Goal: Information Seeking & Learning: Find specific page/section

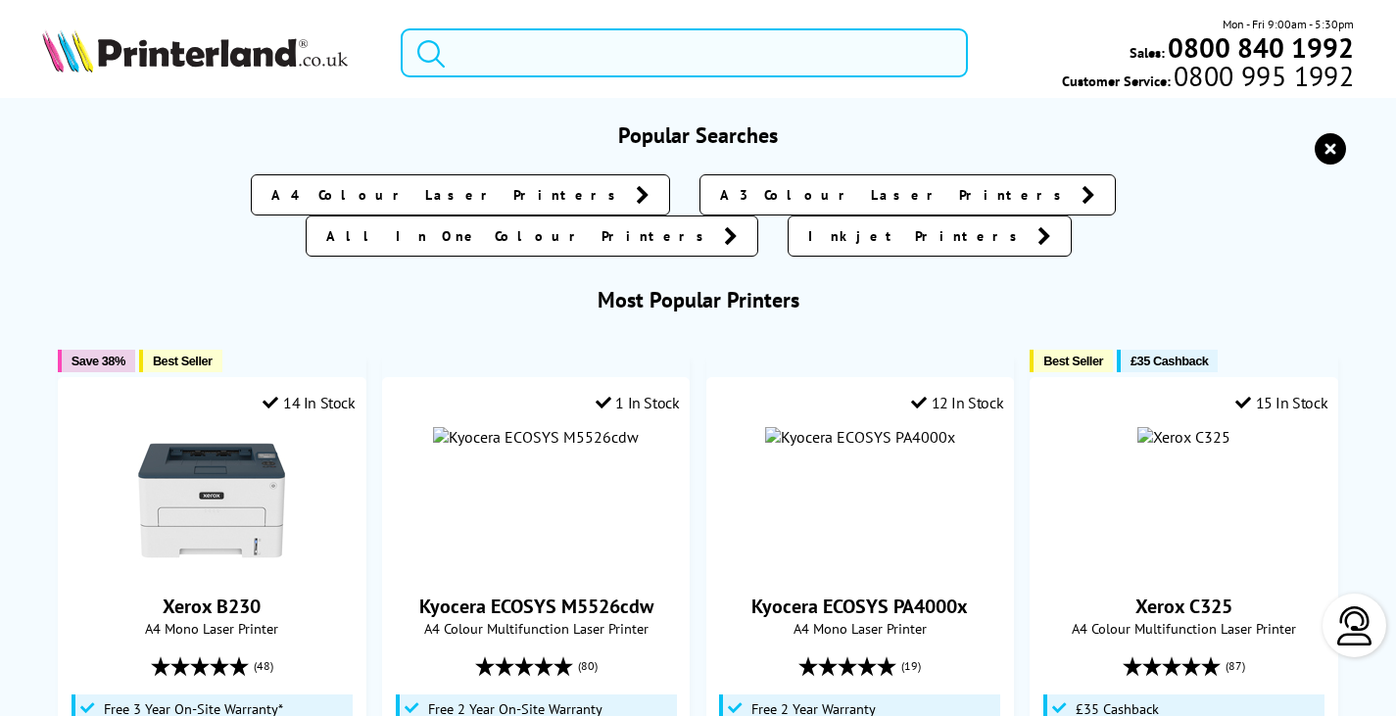
click at [586, 57] on input "search" at bounding box center [684, 52] width 567 height 49
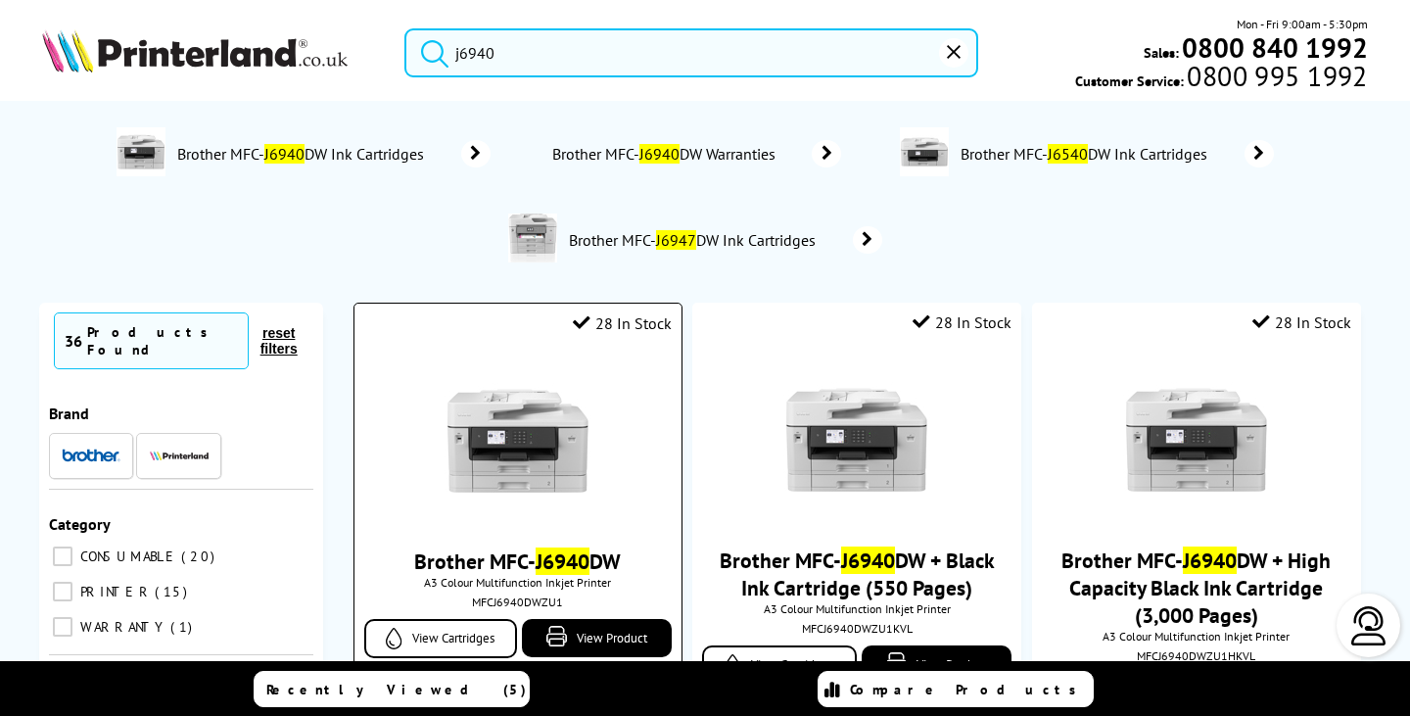
type input "j6940"
click at [508, 414] on img at bounding box center [518, 440] width 147 height 147
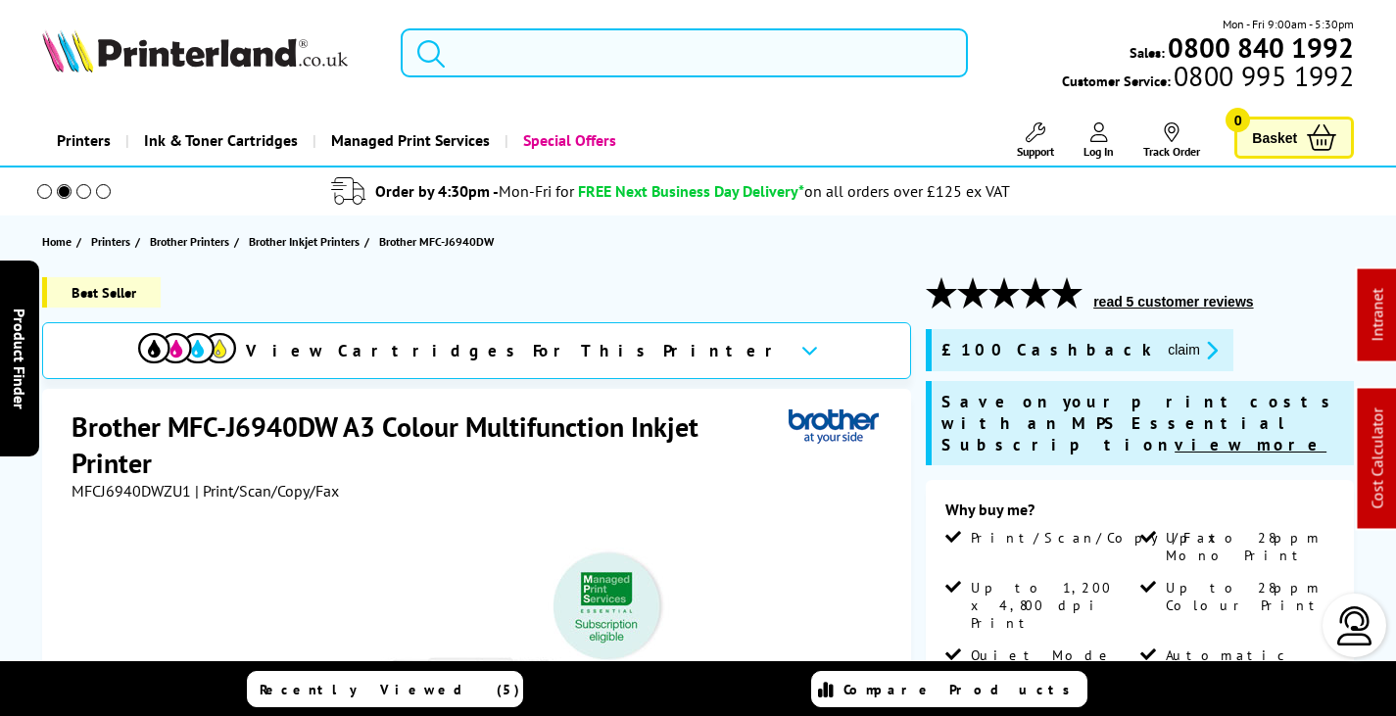
click at [528, 46] on input "search" at bounding box center [684, 52] width 567 height 49
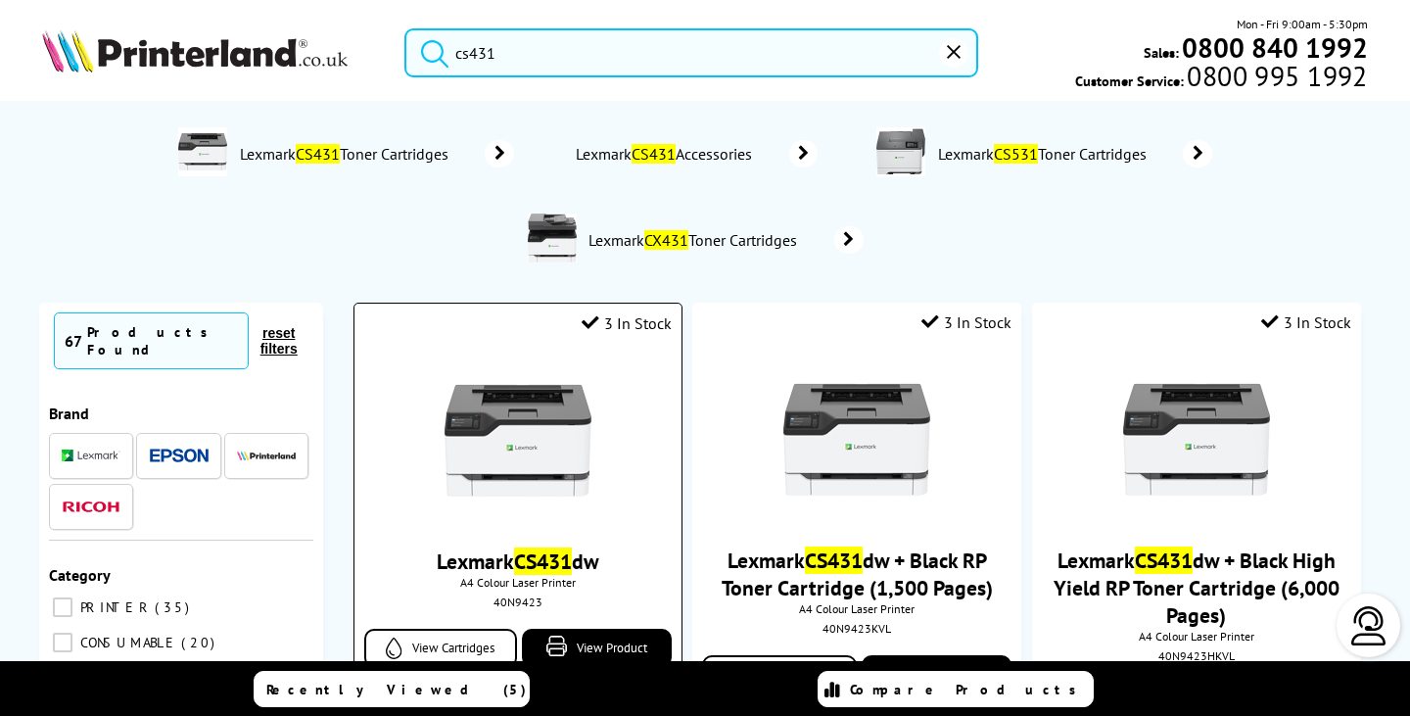
type input "cs431"
click at [492, 409] on img at bounding box center [518, 440] width 147 height 147
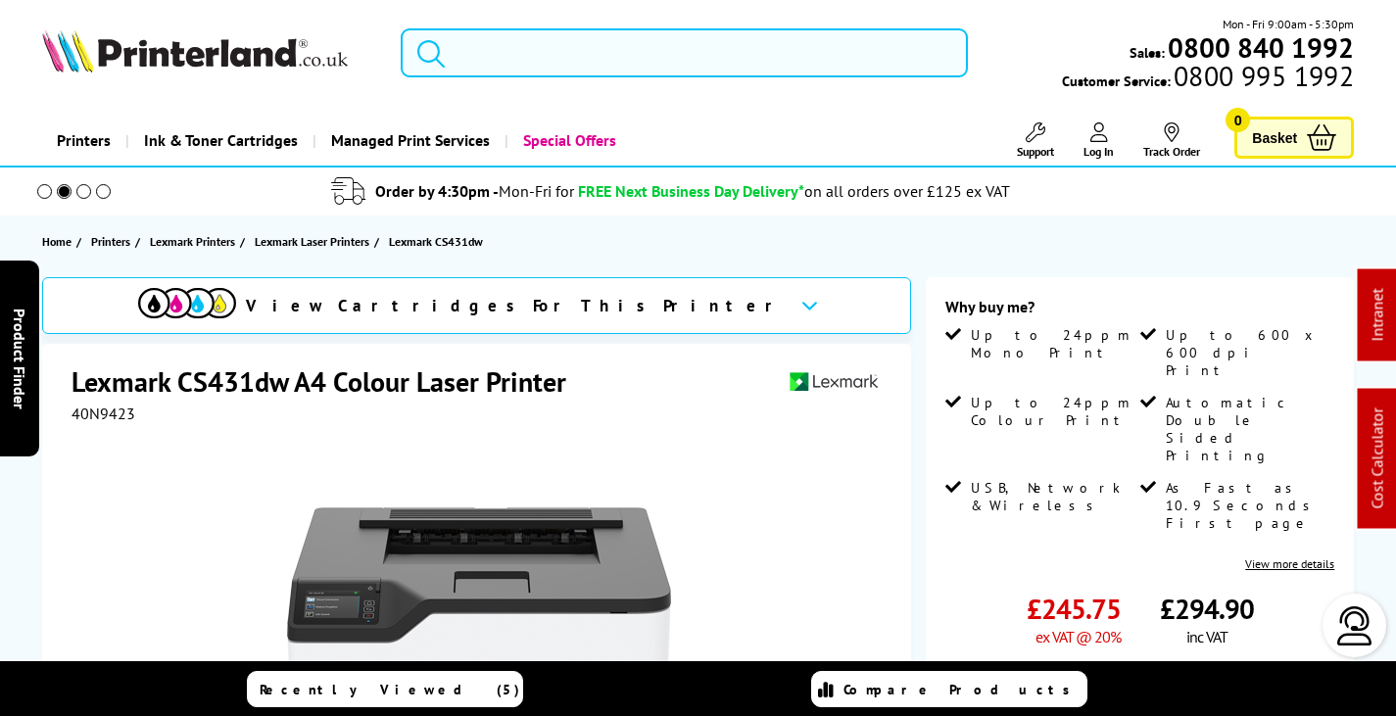
click at [593, 52] on input "search" at bounding box center [684, 52] width 567 height 49
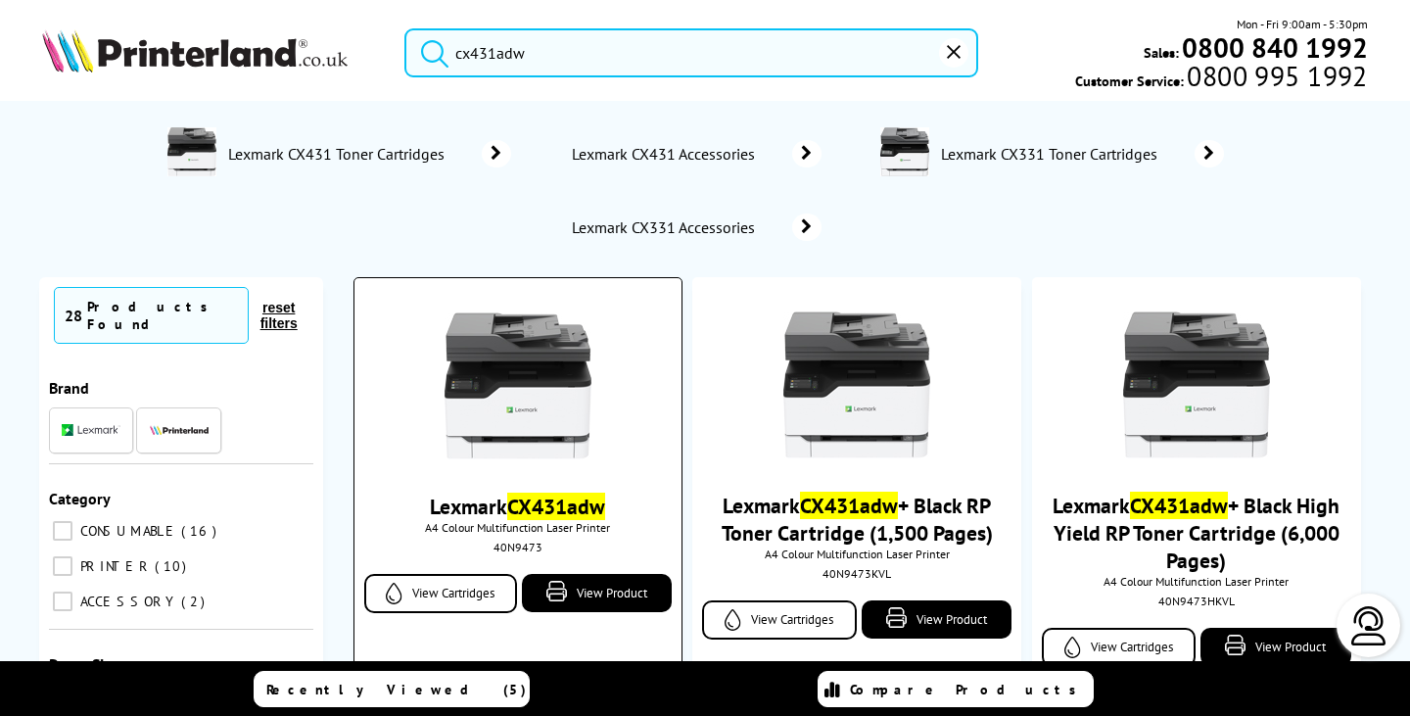
type input "cx431adw"
click at [543, 374] on img at bounding box center [518, 385] width 147 height 147
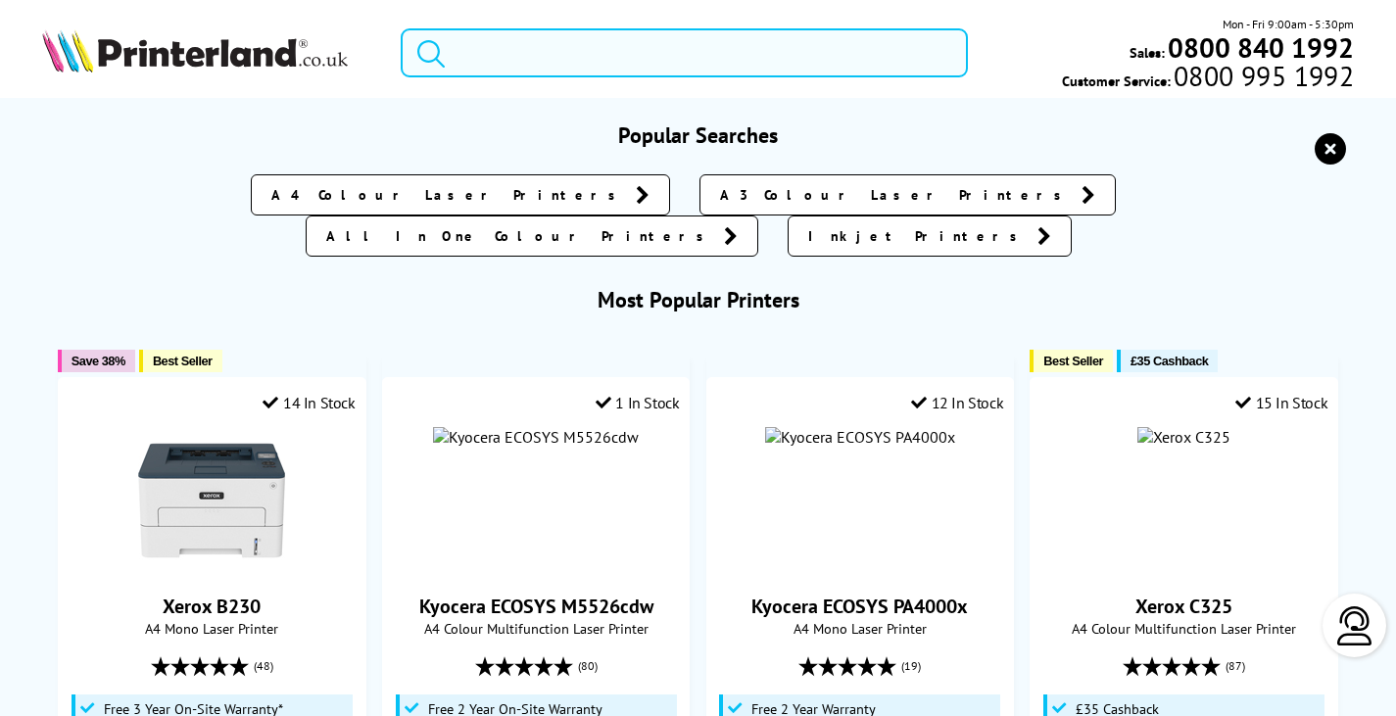
drag, startPoint x: 543, startPoint y: 53, endPoint x: 531, endPoint y: 69, distance: 19.6
click at [543, 55] on input "search" at bounding box center [684, 52] width 567 height 49
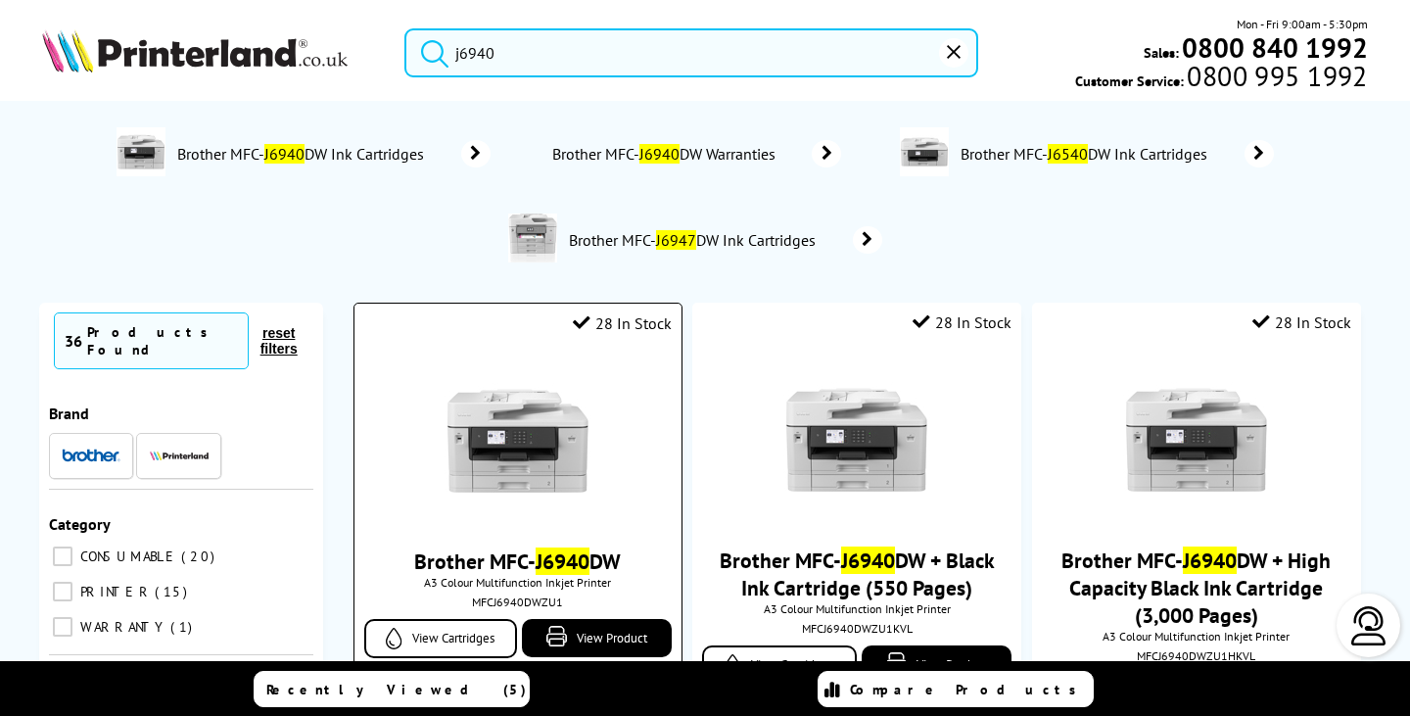
type input "j6940"
click at [526, 468] on img at bounding box center [518, 440] width 147 height 147
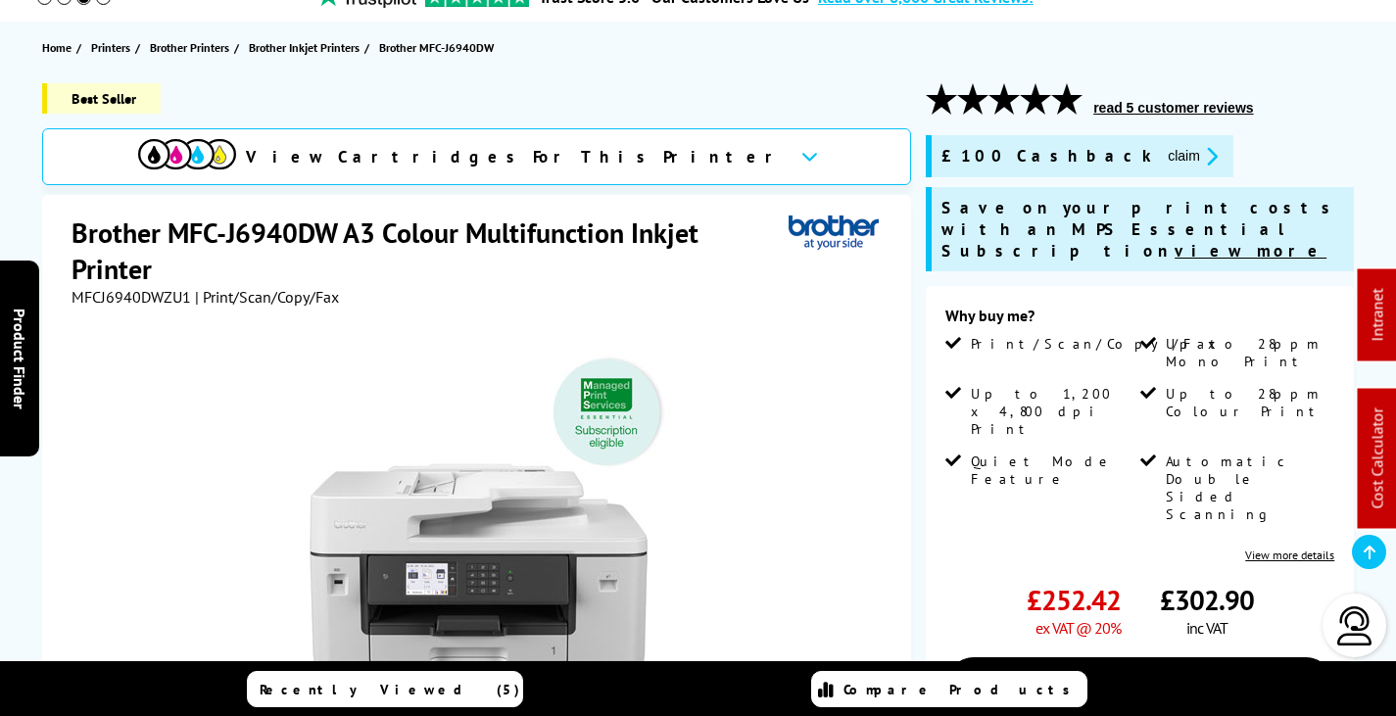
scroll to position [196, 0]
drag, startPoint x: 751, startPoint y: 305, endPoint x: 814, endPoint y: 144, distance: 172.4
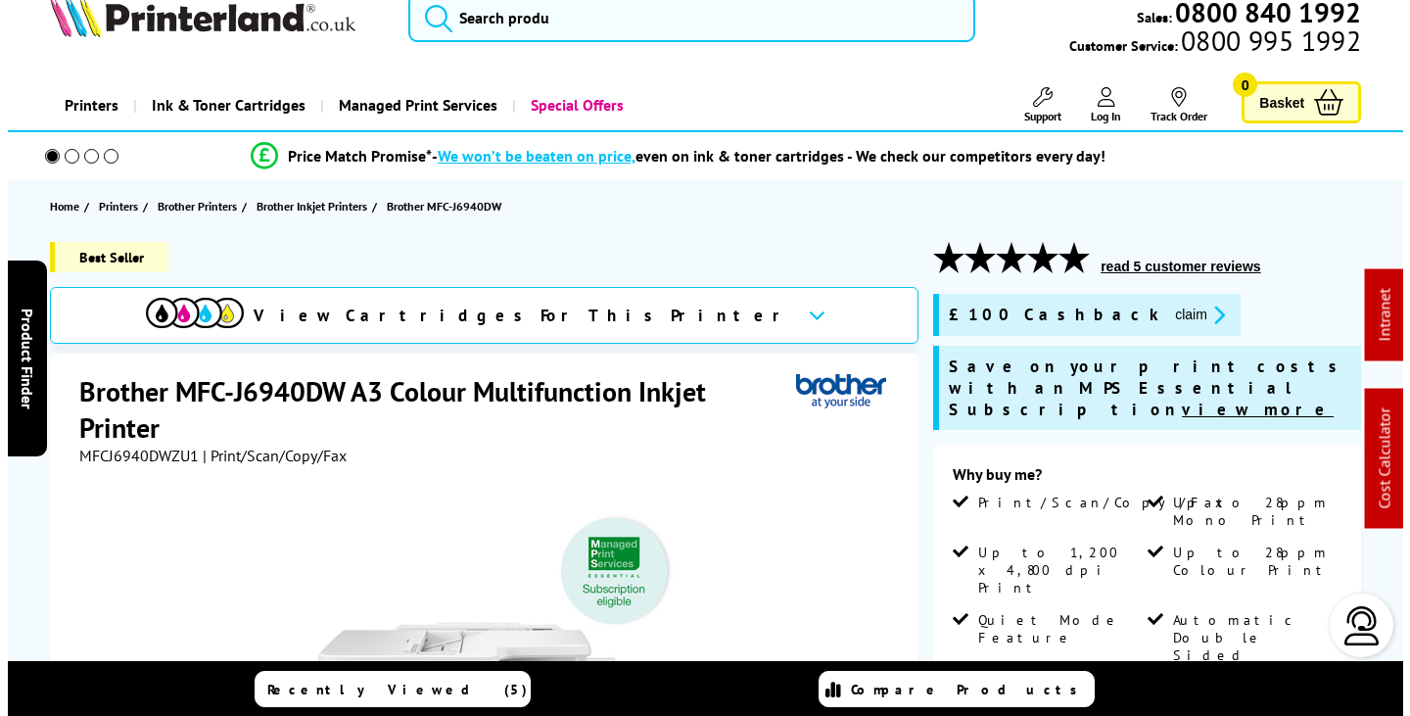
scroll to position [0, 0]
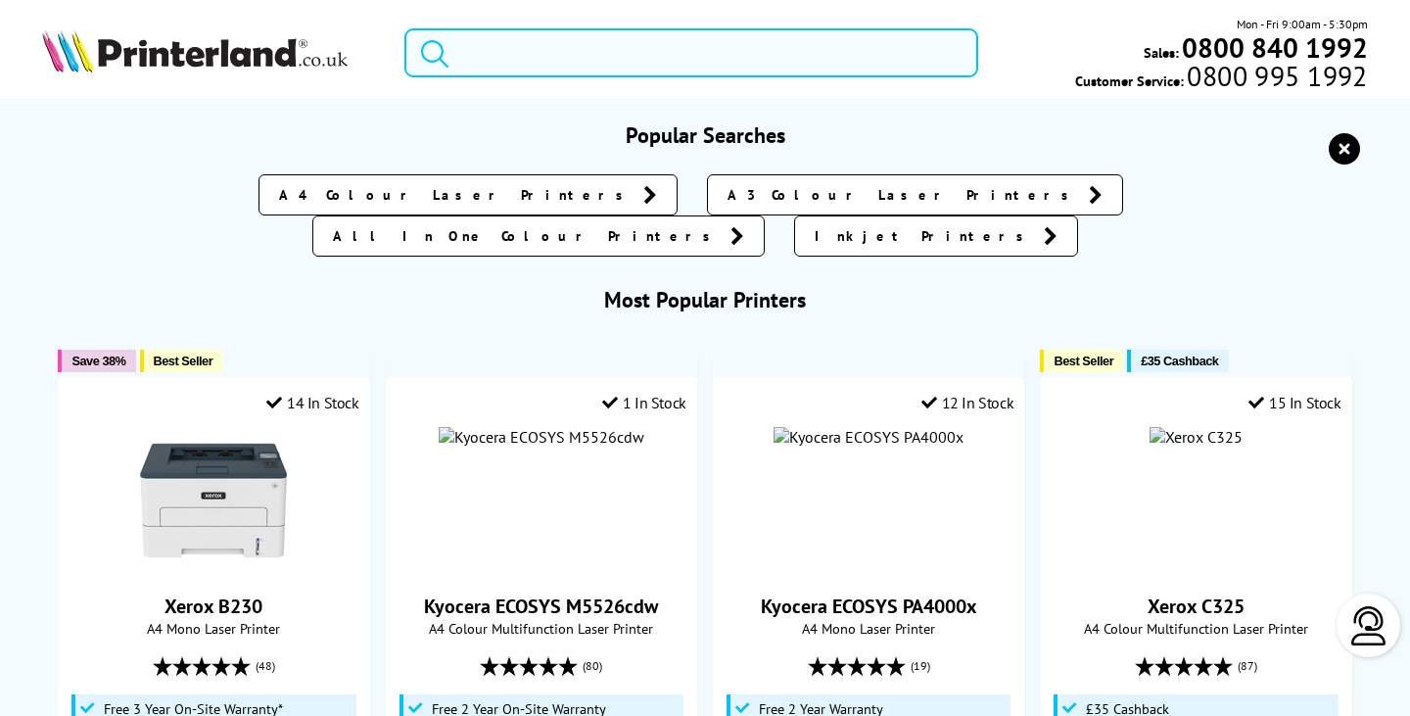
click at [679, 50] on input "search" at bounding box center [691, 52] width 573 height 49
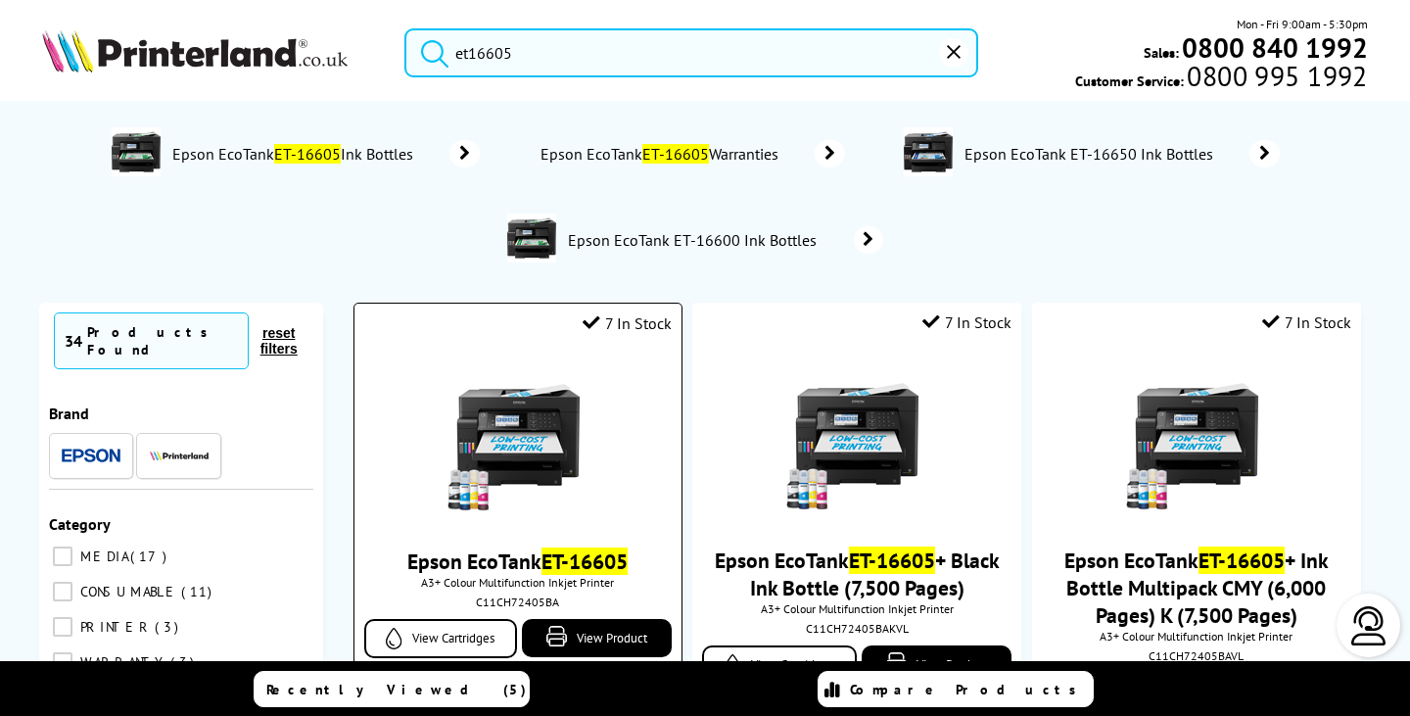
type input "et16605"
click at [529, 457] on img at bounding box center [518, 440] width 147 height 147
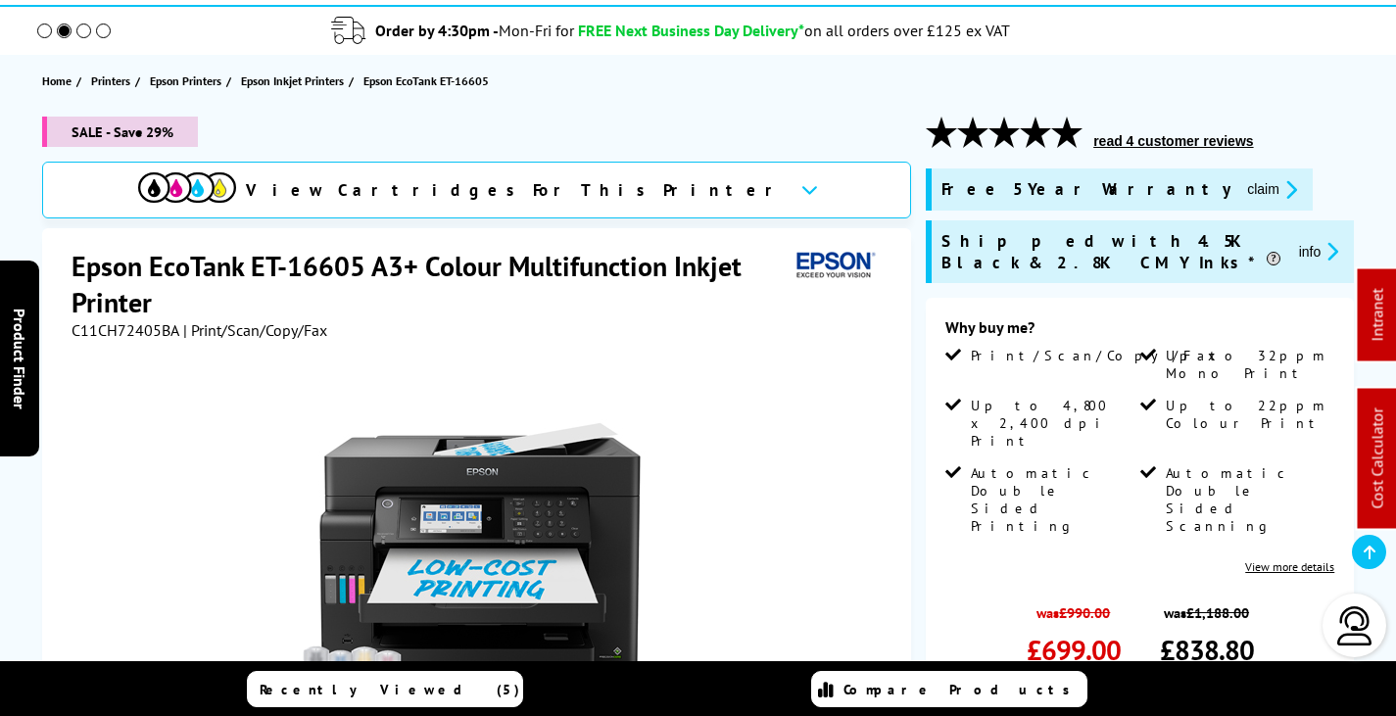
scroll to position [294, 0]
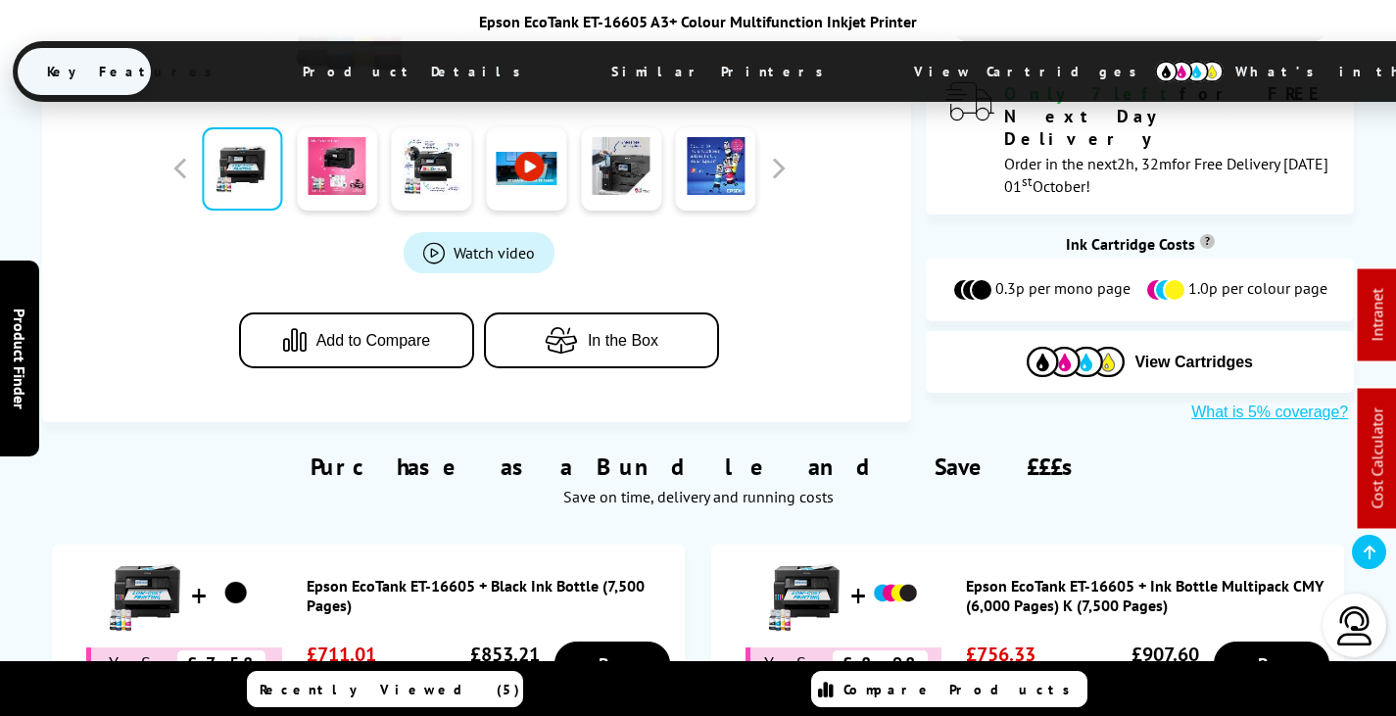
click at [884, 61] on span "View Cartridges" at bounding box center [1034, 71] width 300 height 51
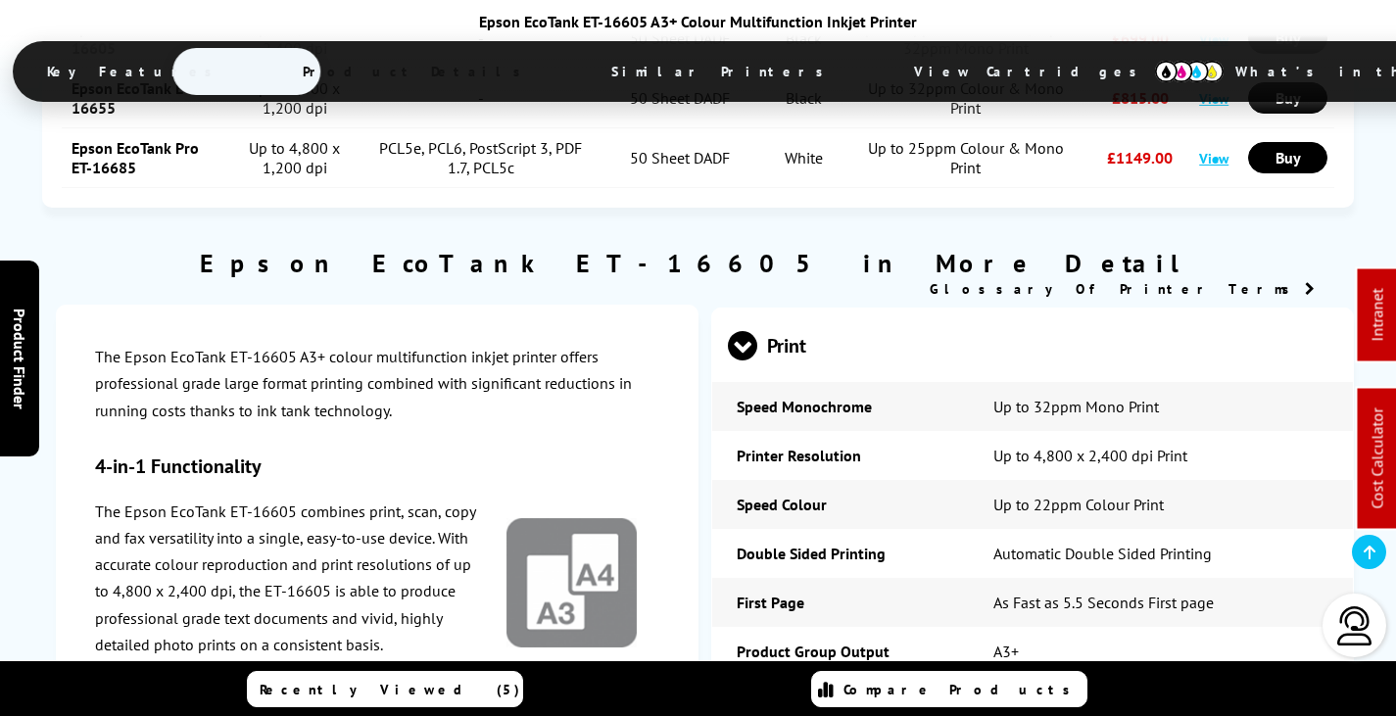
scroll to position [2631, 0]
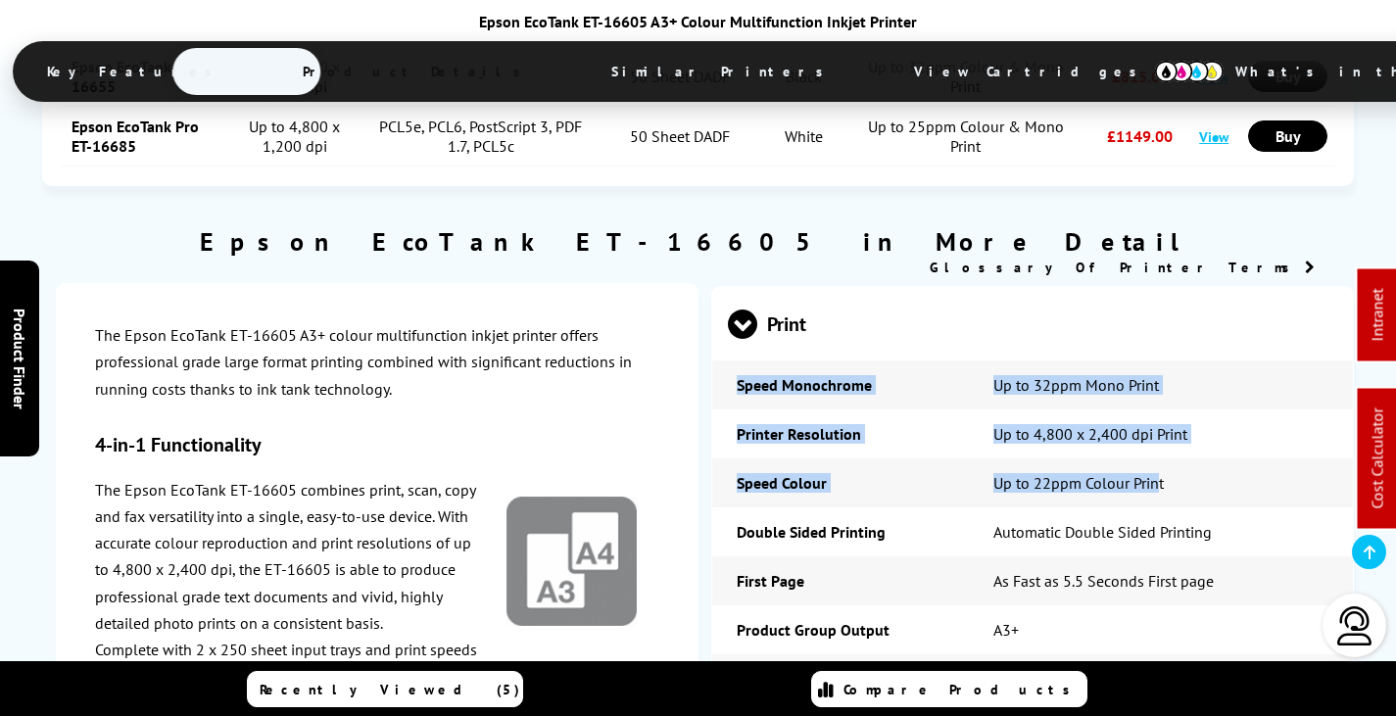
drag, startPoint x: 734, startPoint y: 338, endPoint x: 1172, endPoint y: 425, distance: 447.4
click at [1173, 437] on tbody "Speed Monochrome Up to 32ppm Mono Print Printer Resolution Up to 4,800 x 2,400 …" at bounding box center [1032, 722] width 641 height 725
click at [1140, 360] on td "Up to 32ppm Mono Print" at bounding box center [1161, 384] width 385 height 49
click at [805, 360] on td "Speed Monochrome" at bounding box center [840, 384] width 257 height 49
drag, startPoint x: 752, startPoint y: 346, endPoint x: 775, endPoint y: 430, distance: 87.2
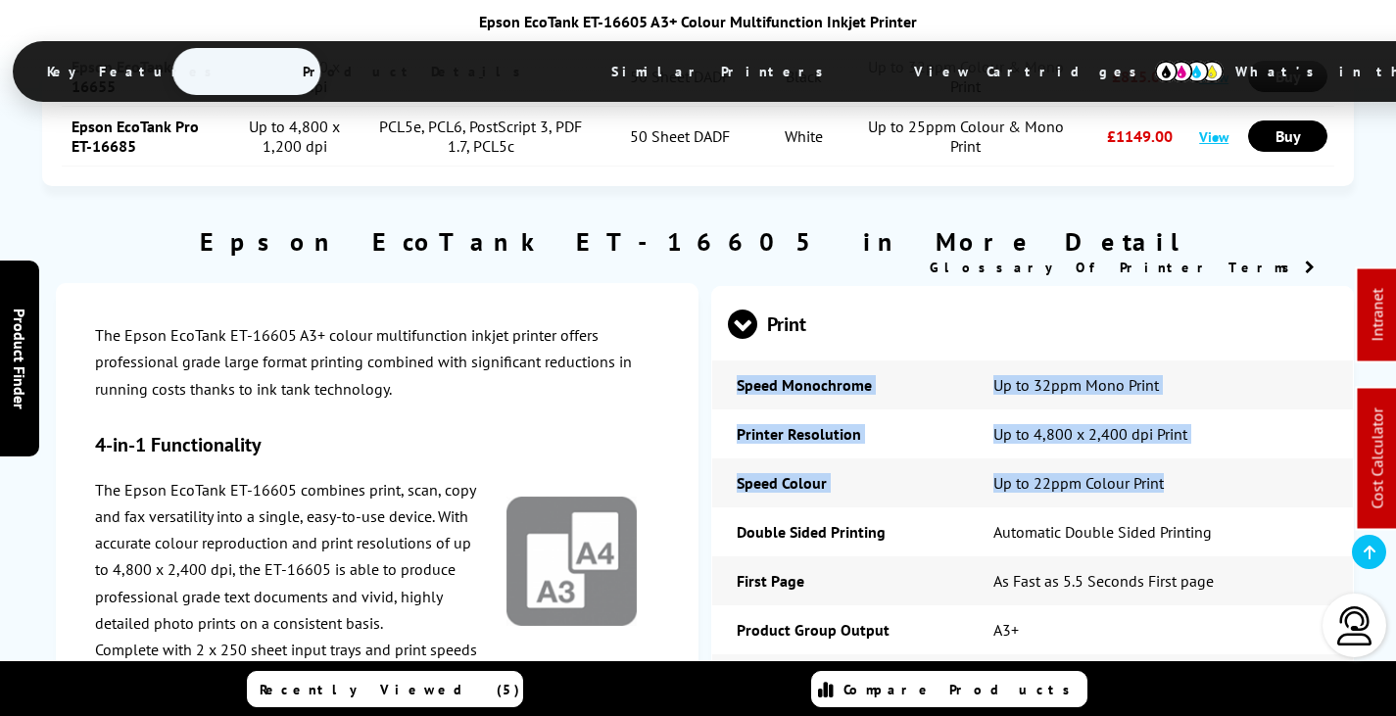
click at [750, 360] on td "Speed Monochrome" at bounding box center [840, 384] width 257 height 49
click at [768, 458] on td "Speed Colour" at bounding box center [840, 482] width 257 height 49
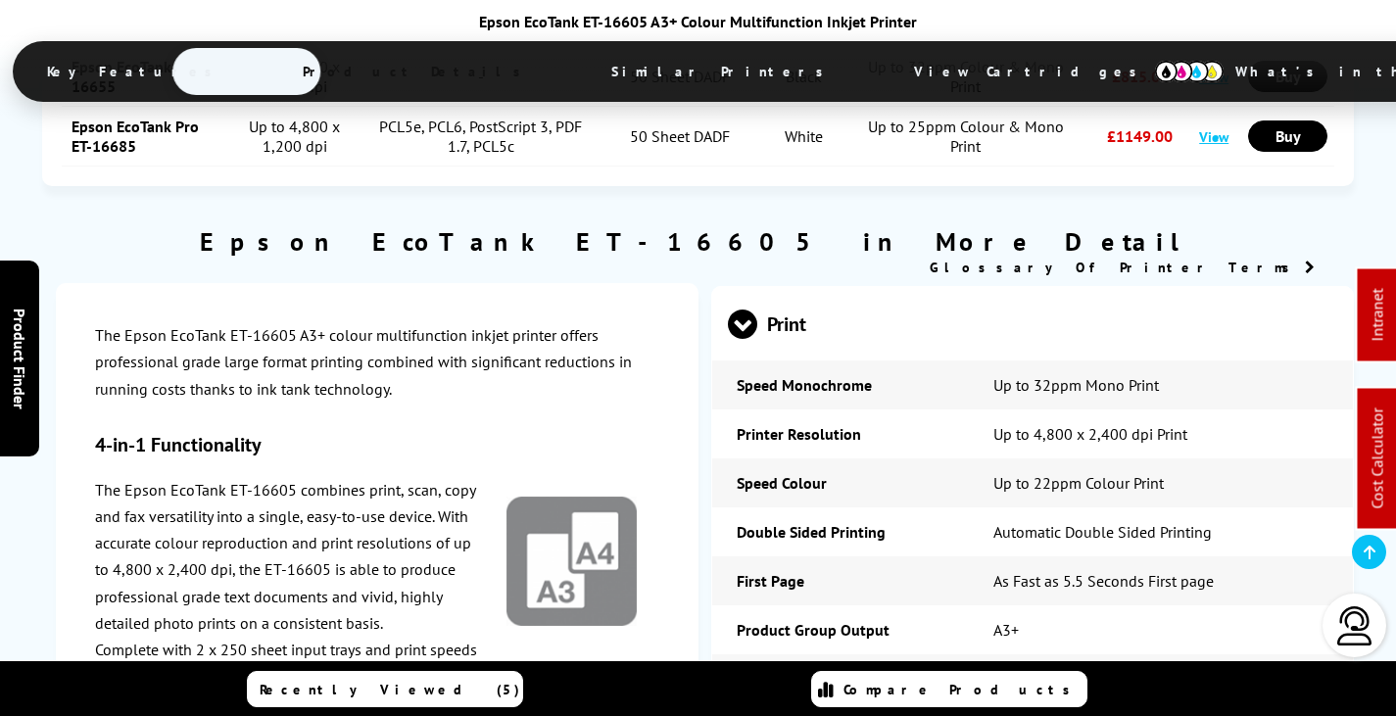
click at [781, 458] on td "Speed Colour" at bounding box center [840, 482] width 257 height 49
drag, startPoint x: 1027, startPoint y: 340, endPoint x: 715, endPoint y: 344, distance: 312.5
click at [714, 360] on tr "Speed Monochrome Up to 32ppm Mono Print" at bounding box center [1032, 384] width 641 height 49
copy tr "Speed Monochrome Up to 32ppm Mono Print"
drag, startPoint x: 1161, startPoint y: 443, endPoint x: 733, endPoint y: 445, distance: 428.0
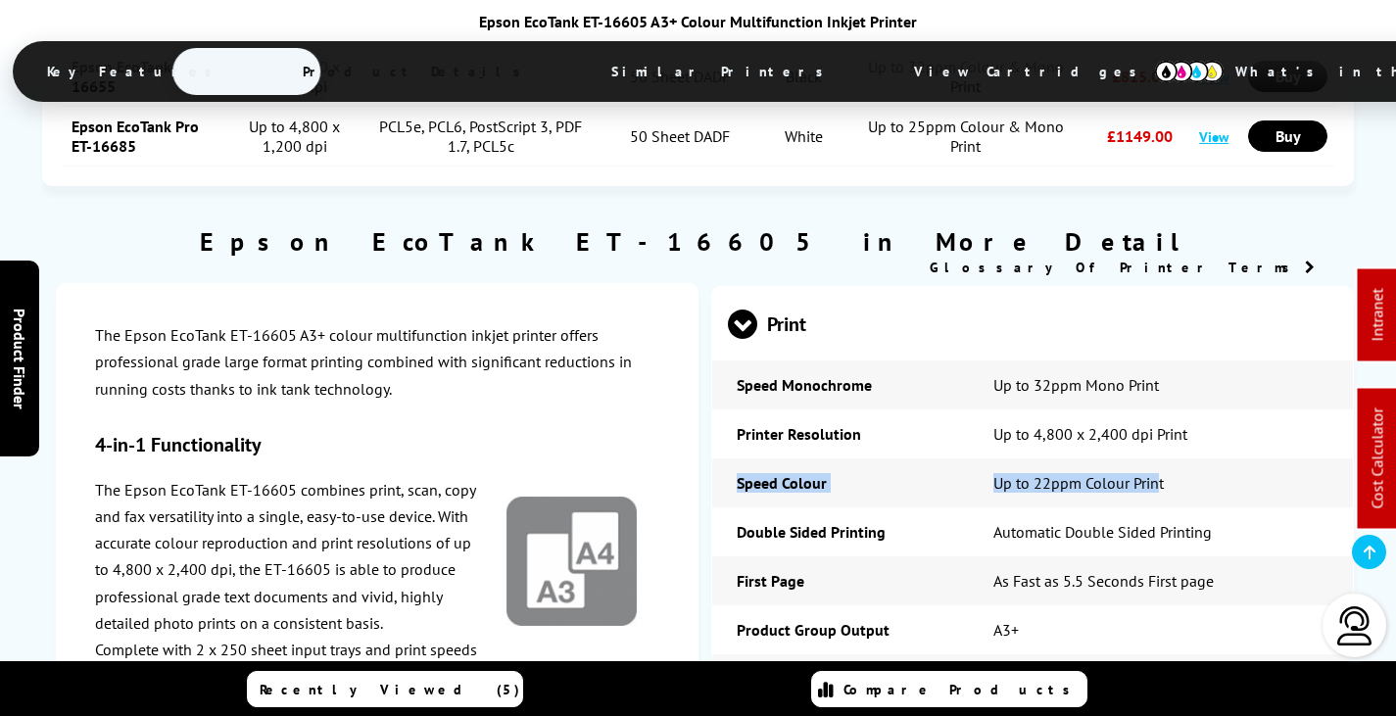
click at [731, 458] on tr "Speed Colour Up to 22ppm Colour Print" at bounding box center [1032, 482] width 641 height 49
copy tr "Speed Colour Up to 22ppm Colour Prin"
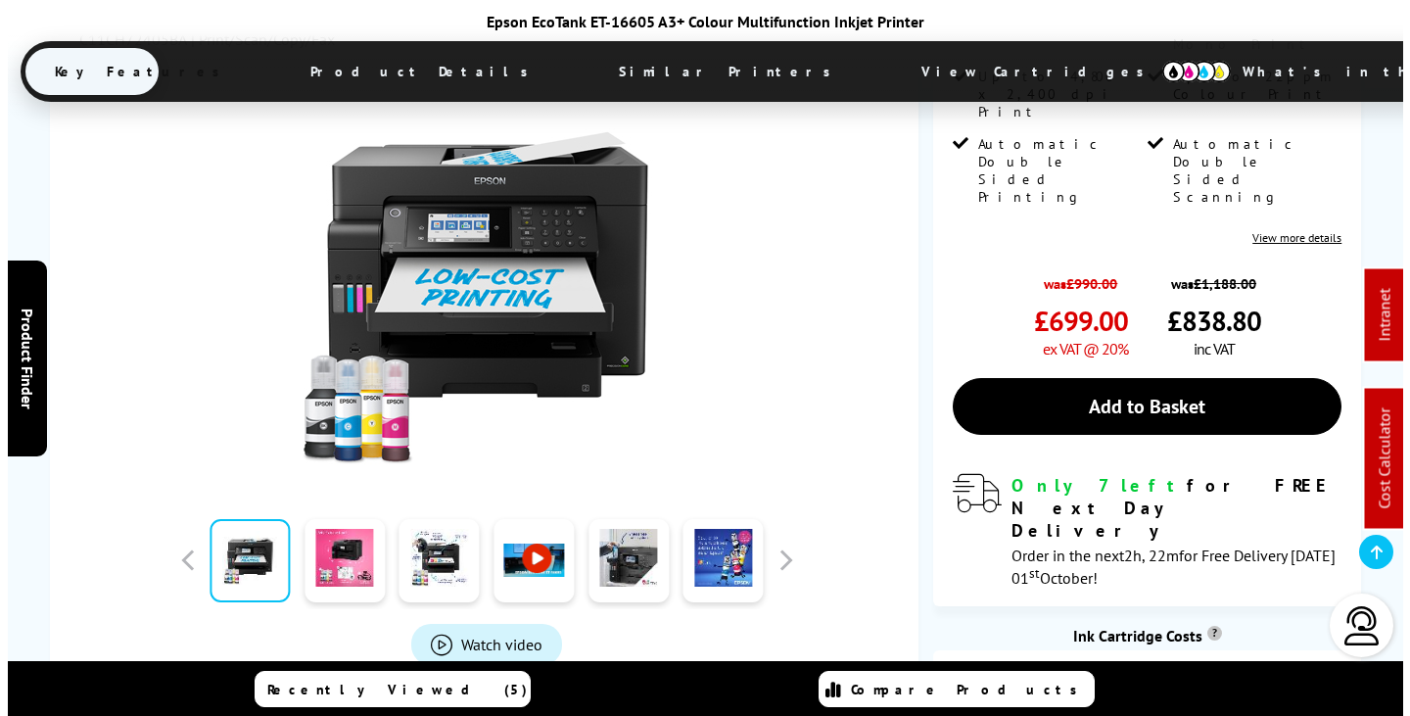
scroll to position [0, 0]
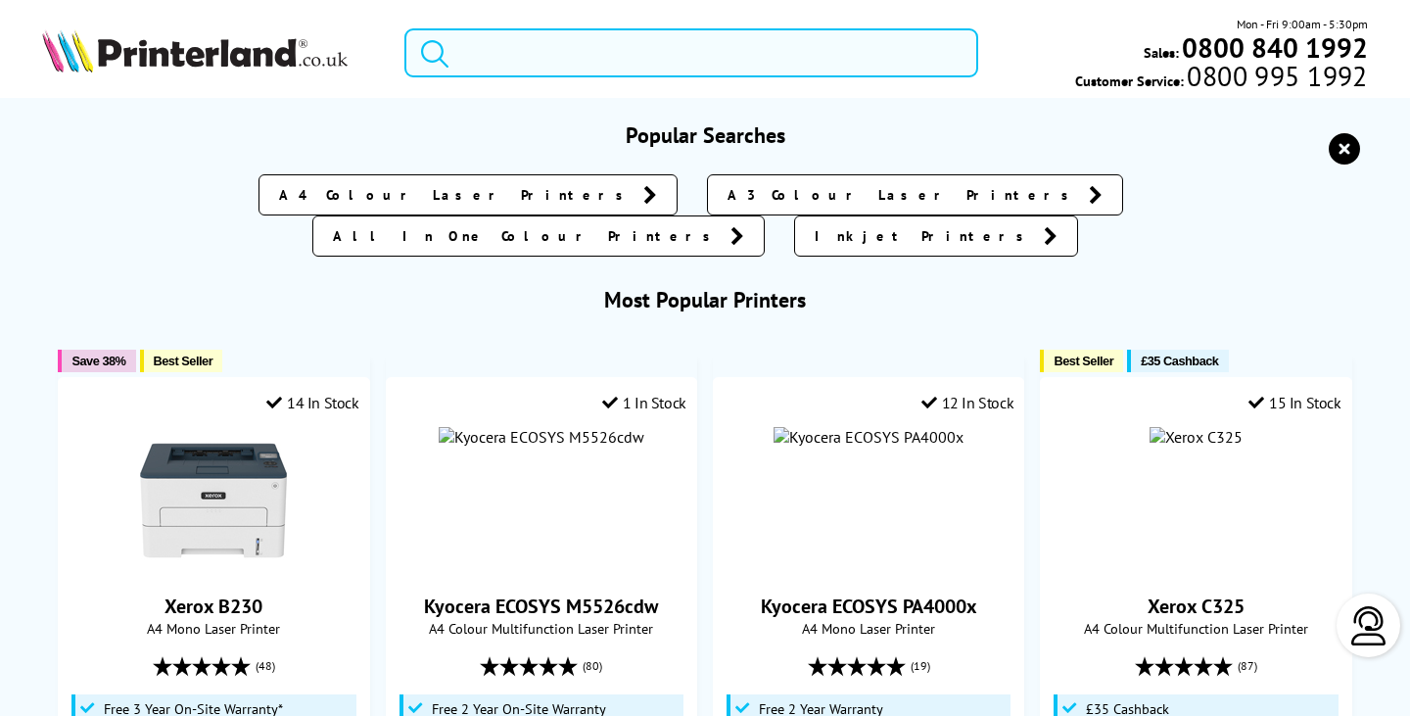
click at [638, 50] on input "search" at bounding box center [691, 52] width 573 height 49
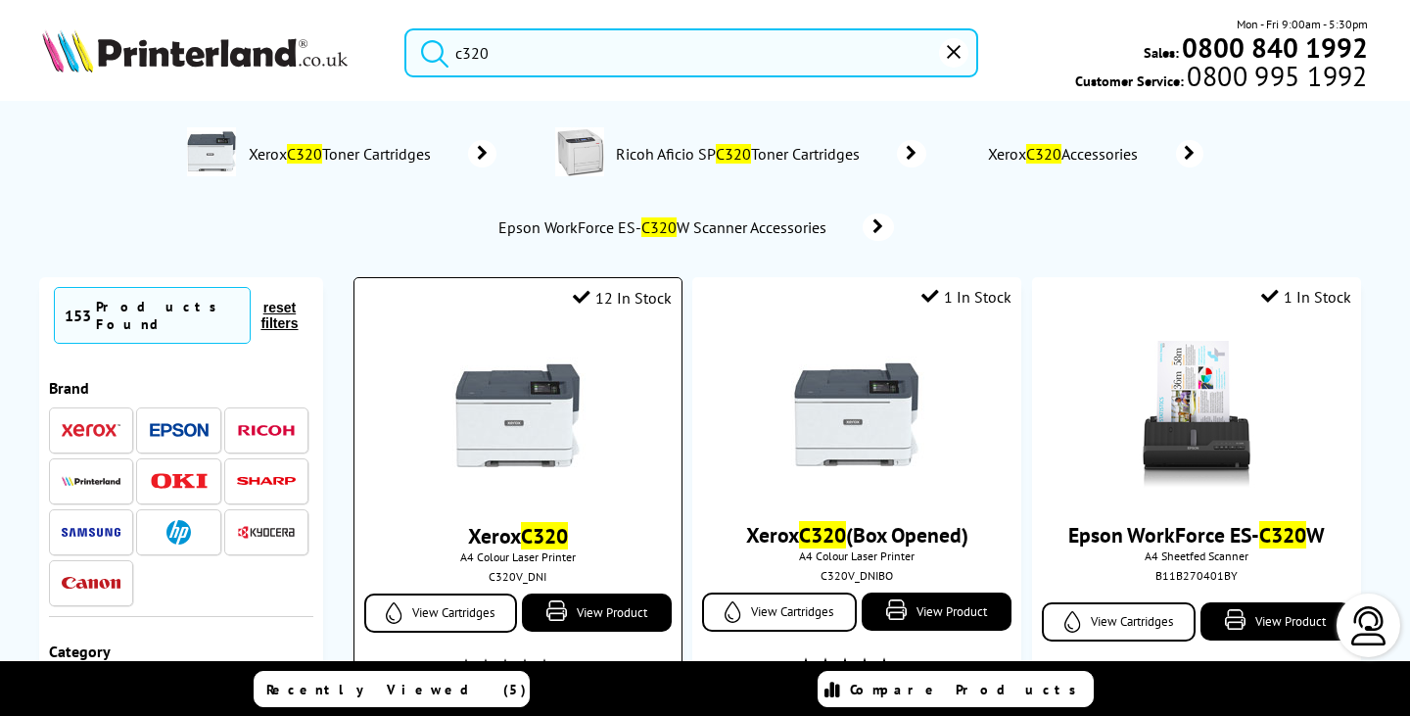
type input "c320"
click at [490, 423] on img at bounding box center [518, 415] width 147 height 147
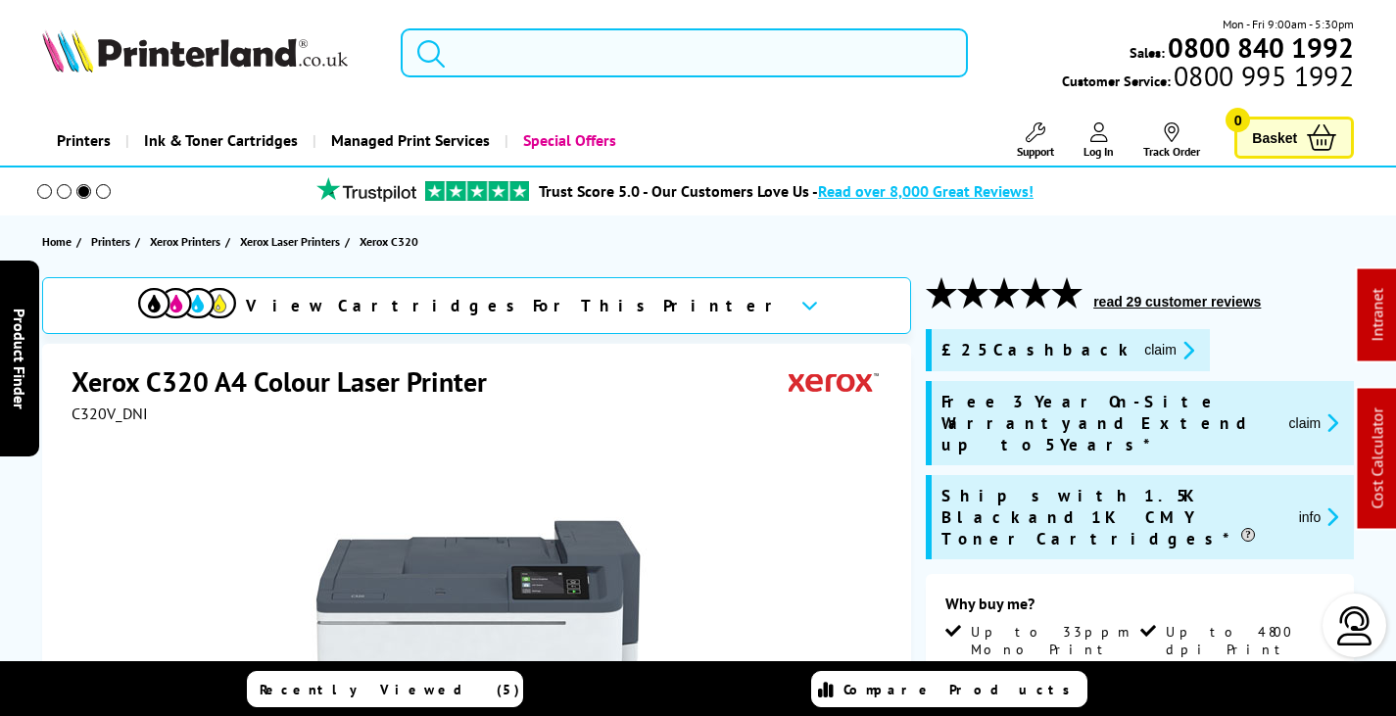
click at [552, 58] on input "search" at bounding box center [684, 52] width 567 height 49
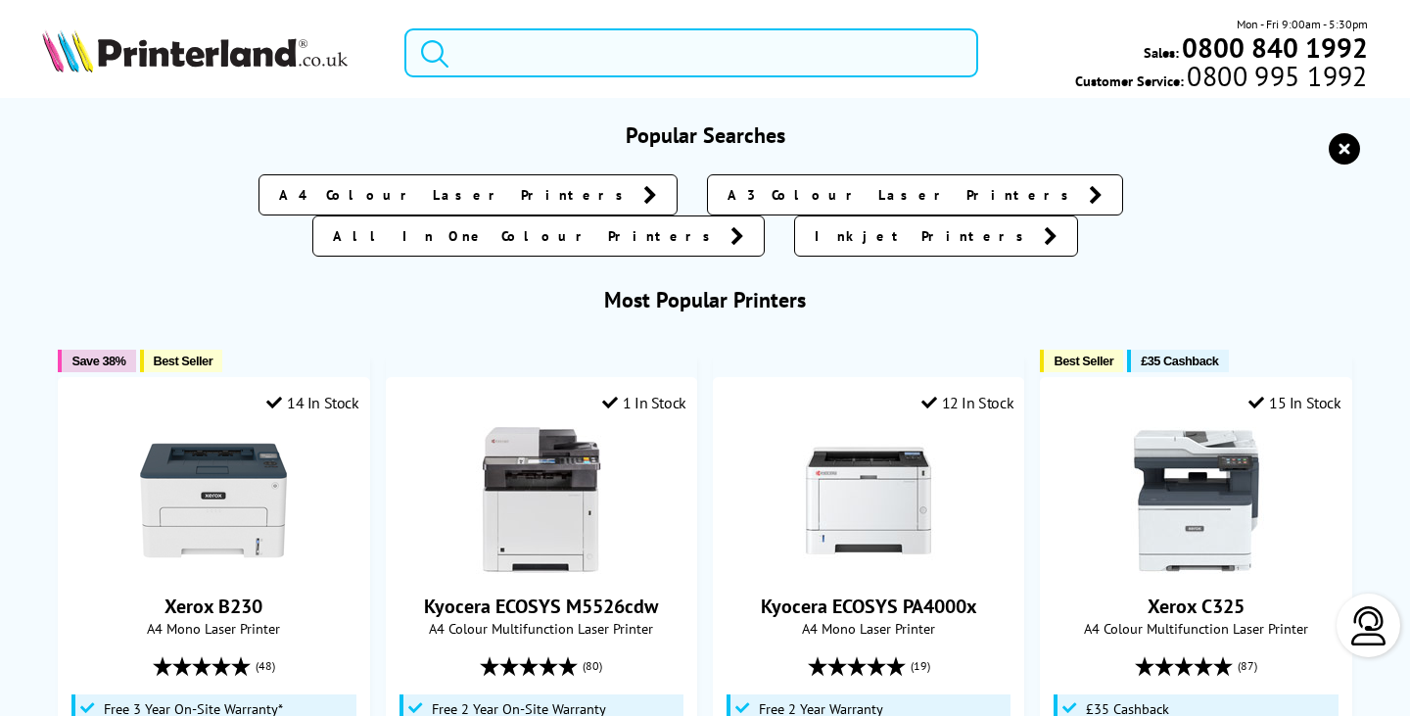
click at [546, 37] on input "search" at bounding box center [691, 52] width 573 height 49
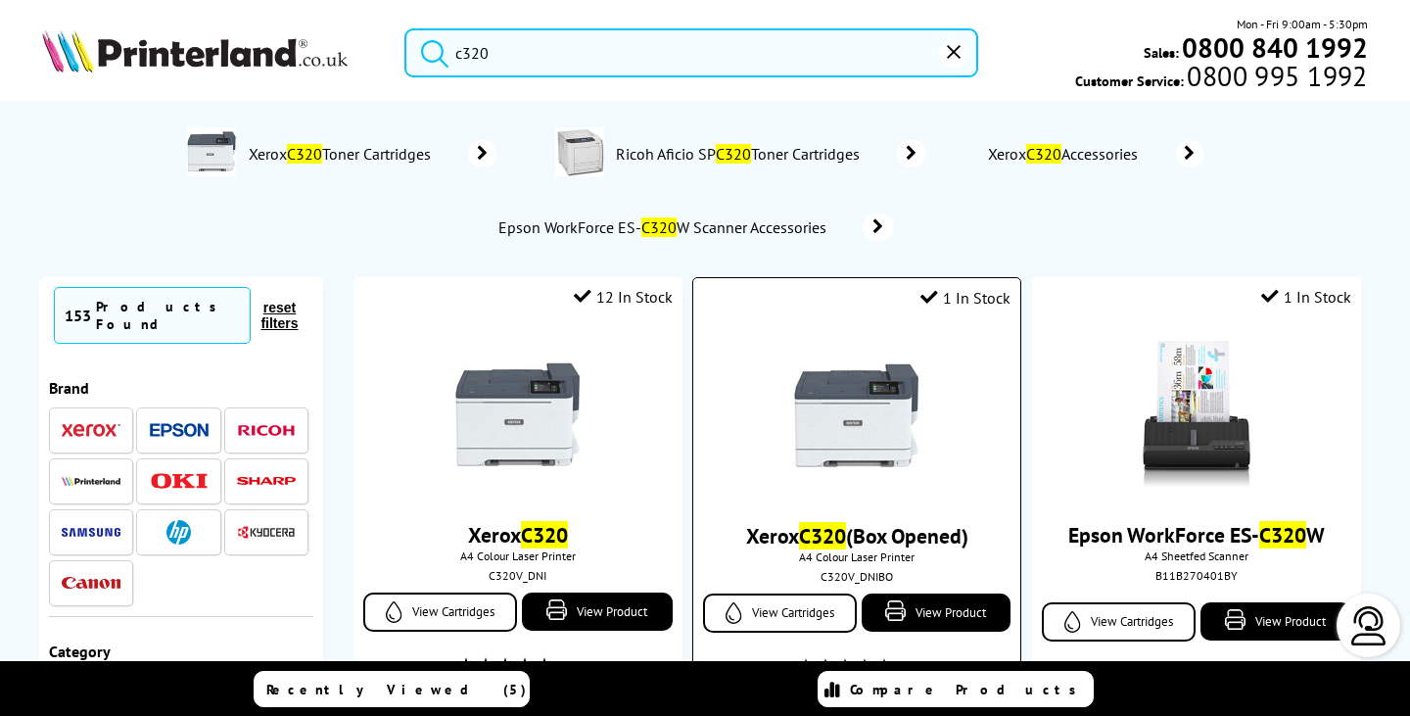
scroll to position [490, 0]
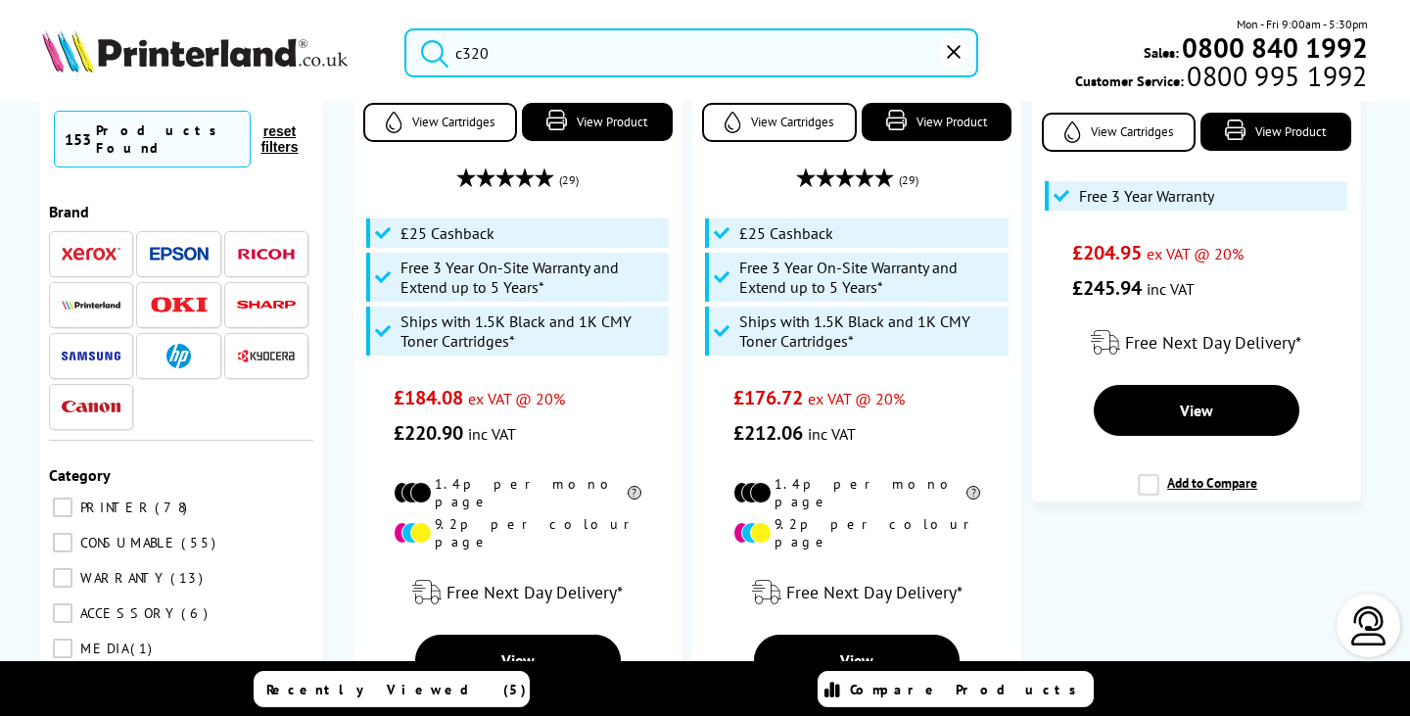
type input "c320"
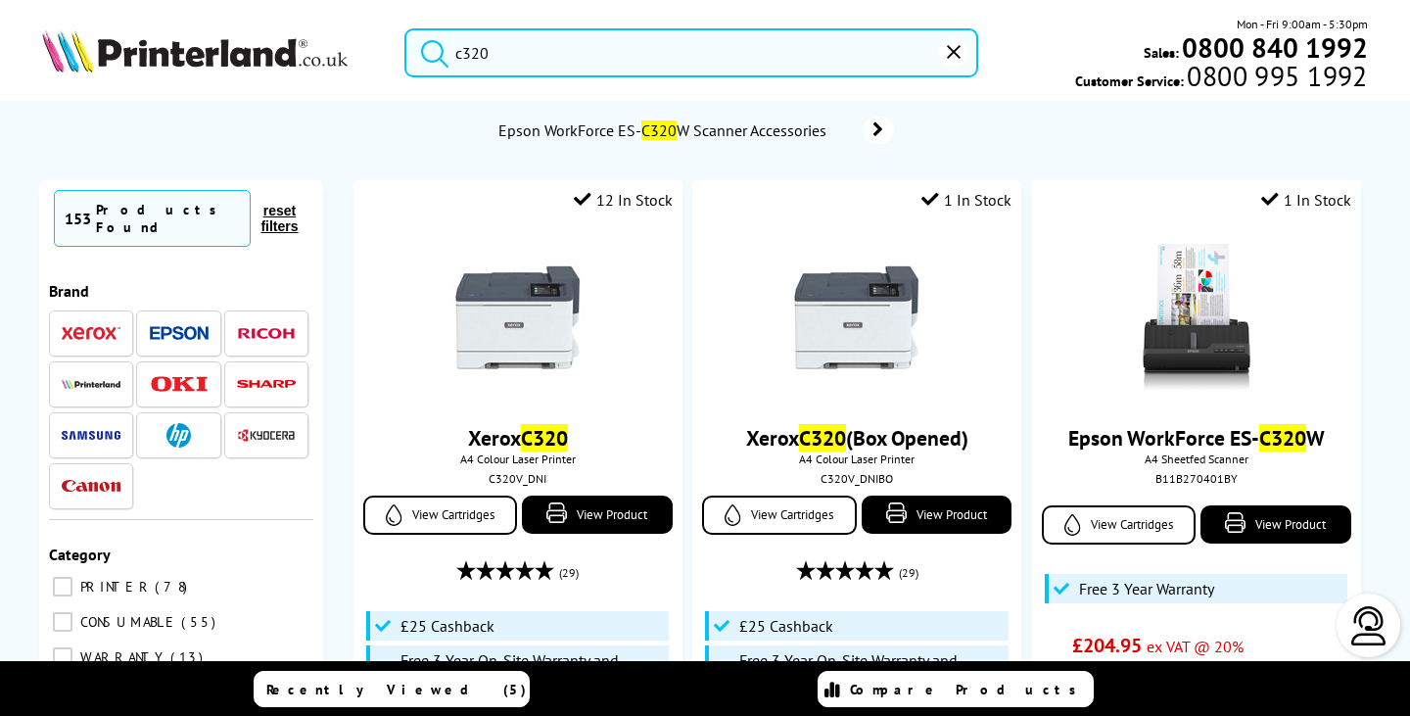
scroll to position [0, 0]
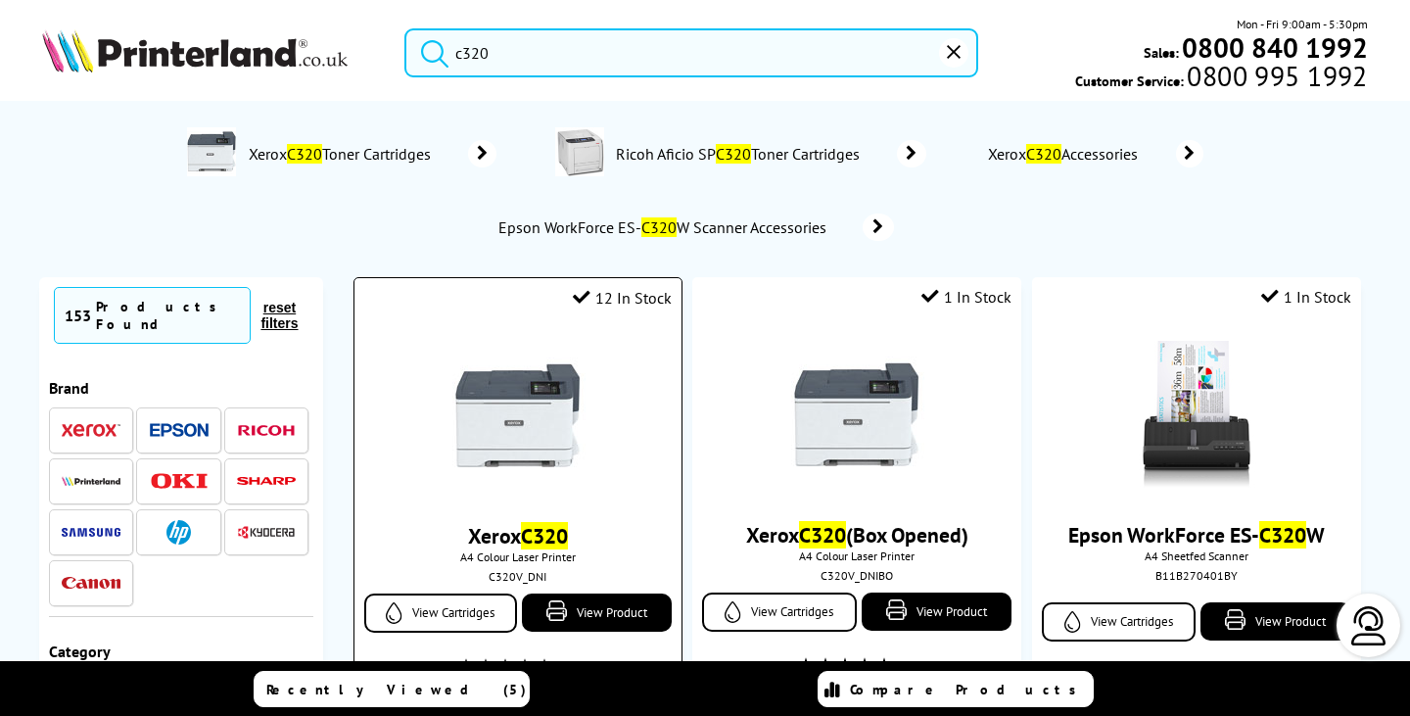
click at [524, 450] on img at bounding box center [518, 415] width 147 height 147
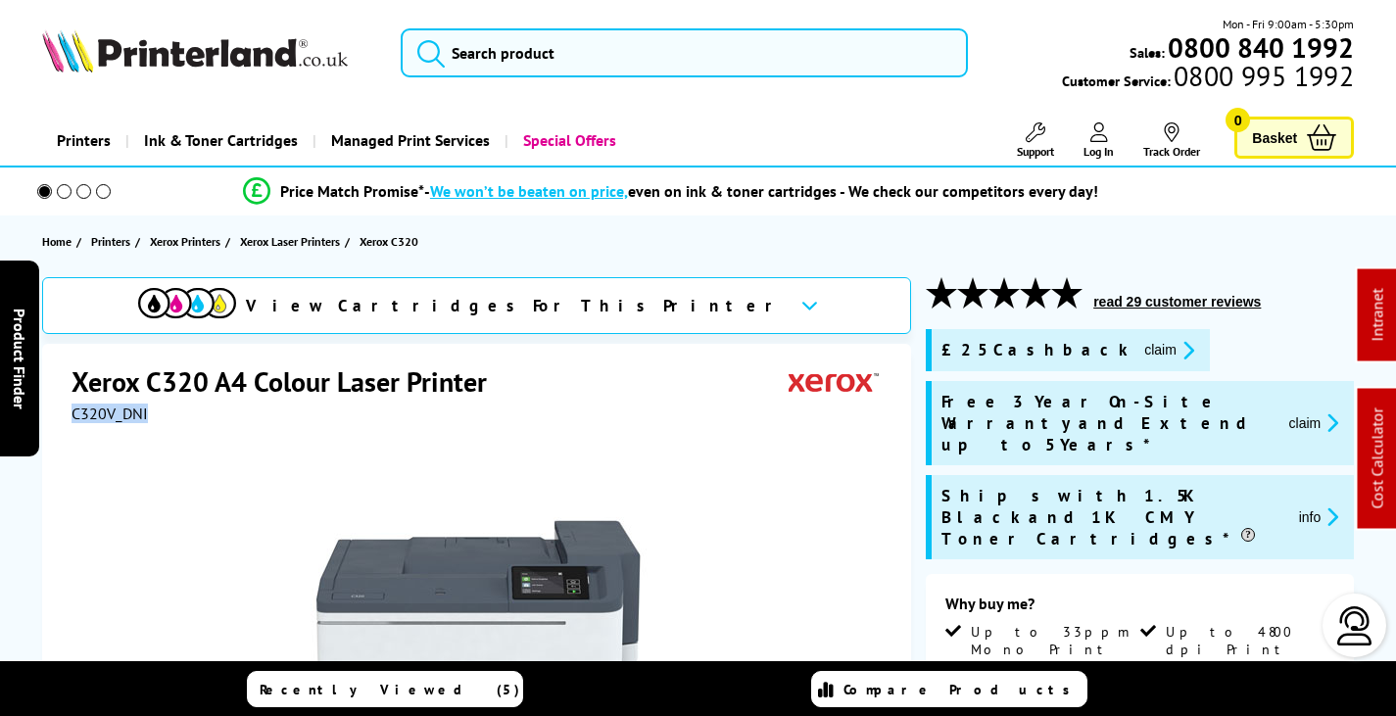
drag, startPoint x: 156, startPoint y: 414, endPoint x: 105, endPoint y: 419, distance: 51.2
copy span "C320V_DNI"
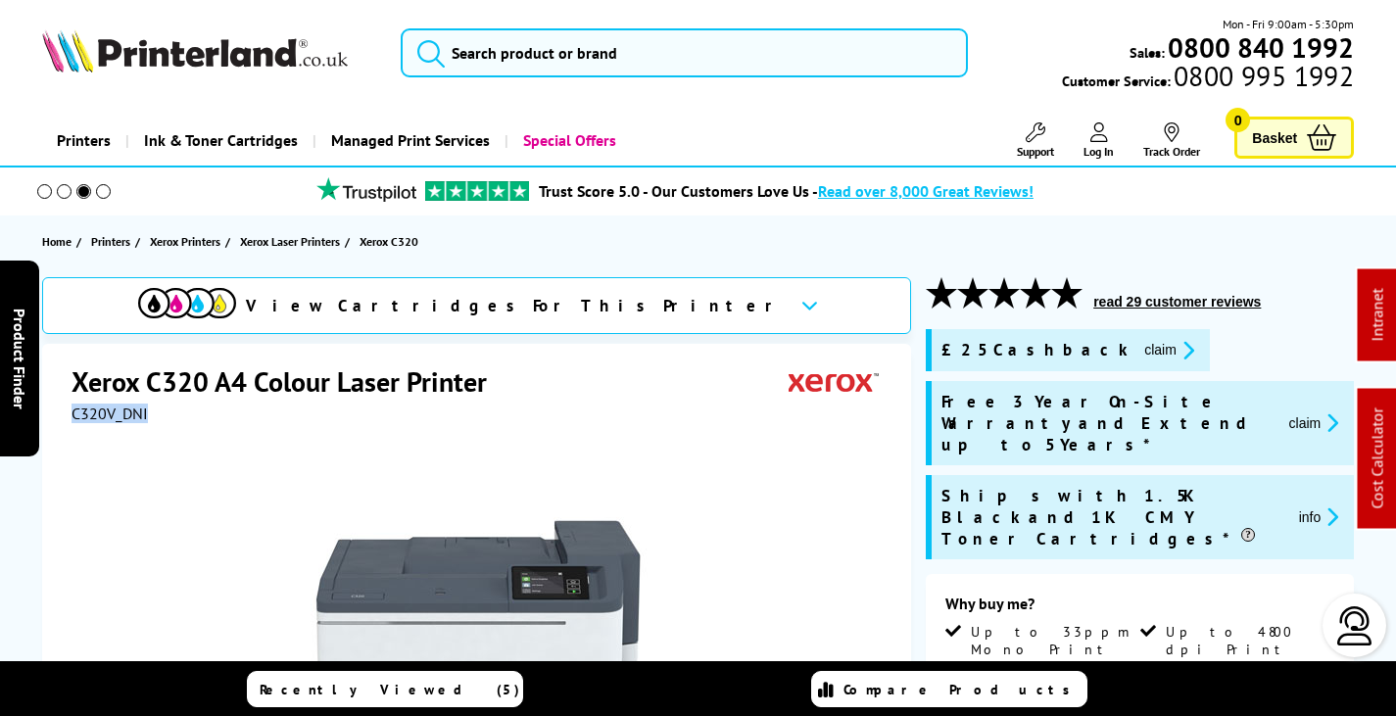
click at [1138, 350] on button "claim" at bounding box center [1169, 350] width 62 height 23
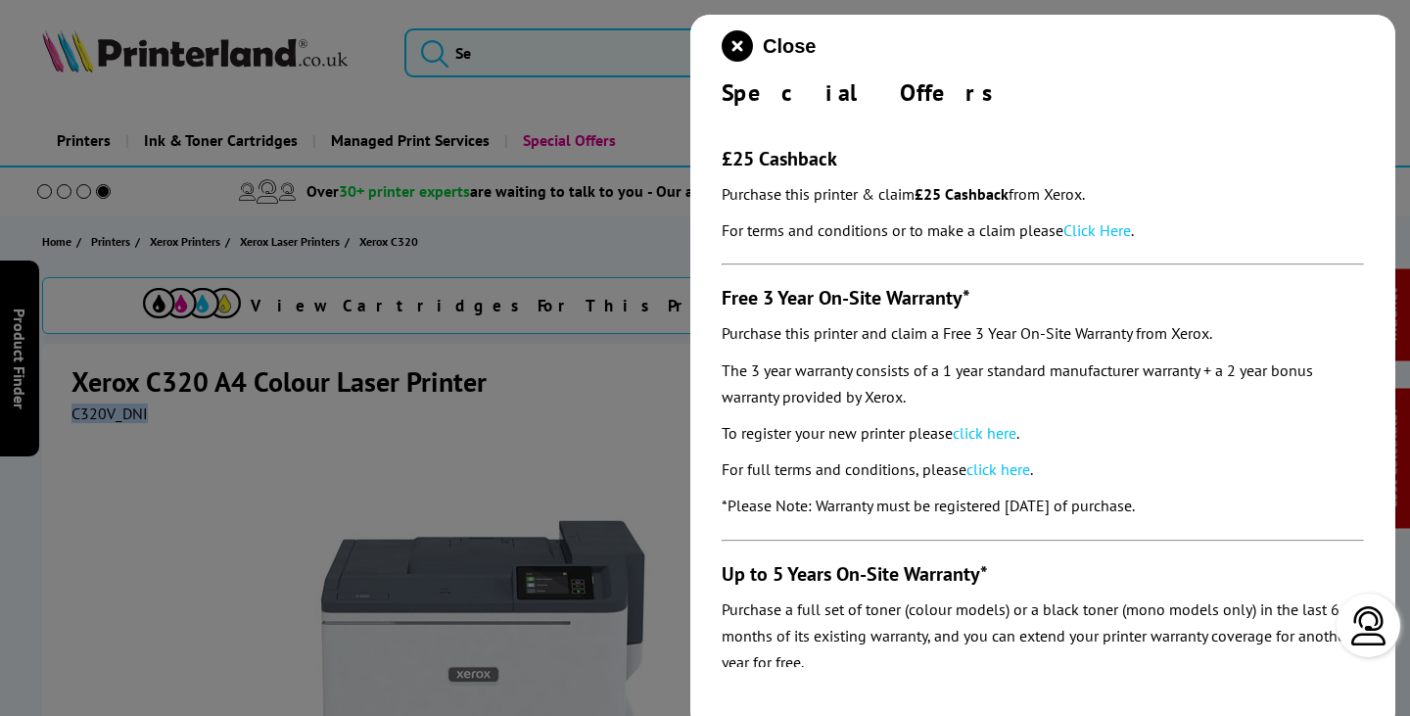
click at [1102, 220] on link "Click Here" at bounding box center [1098, 230] width 68 height 20
click at [992, 435] on link "click here" at bounding box center [985, 433] width 64 height 20
click at [742, 50] on icon "close modal" at bounding box center [737, 45] width 31 height 31
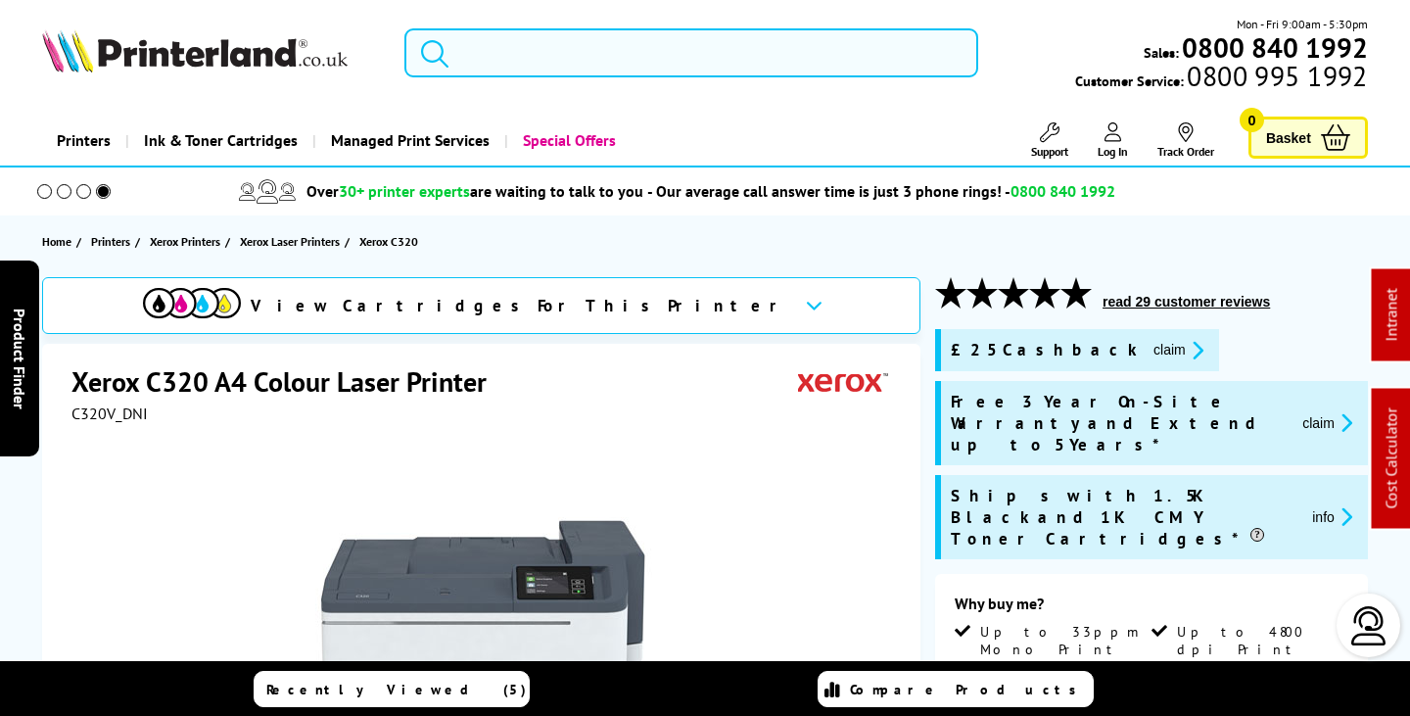
click at [578, 60] on input "search" at bounding box center [691, 52] width 573 height 49
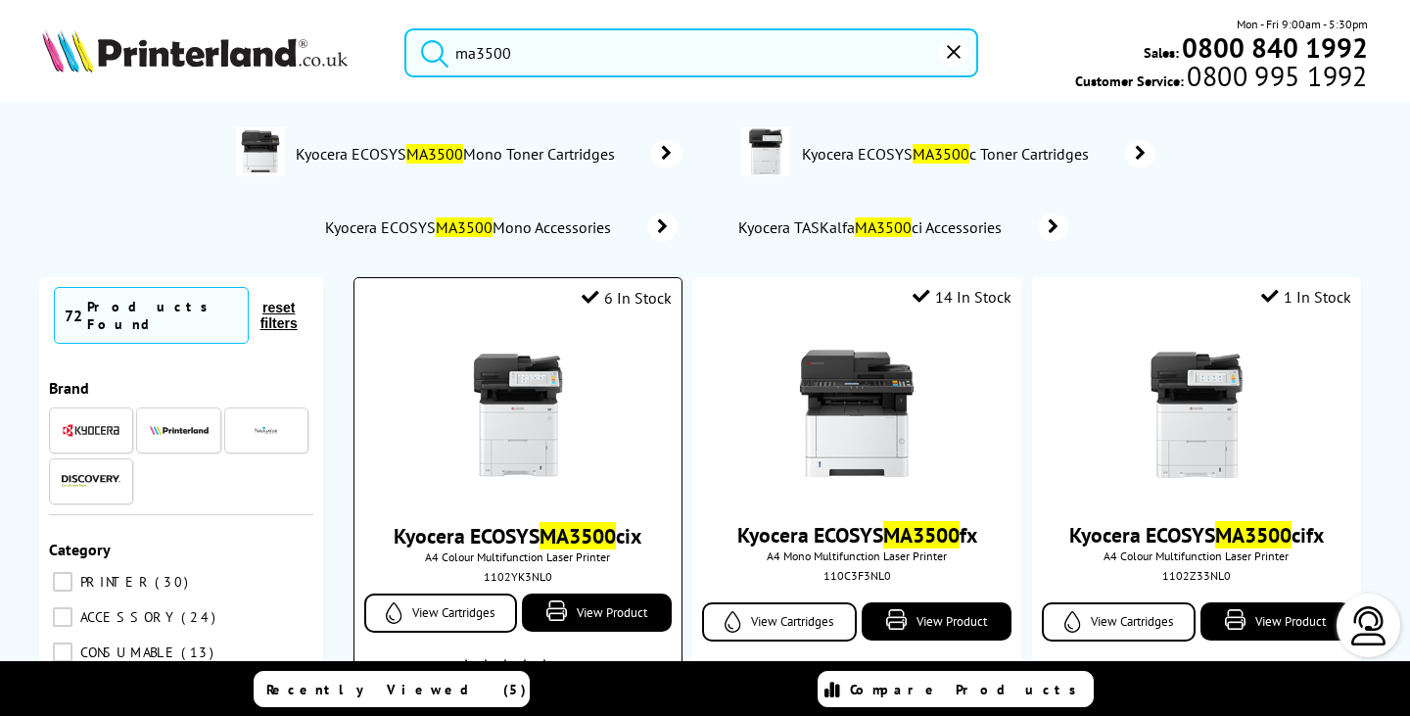
type input "ma3500"
click at [530, 417] on img at bounding box center [518, 415] width 147 height 147
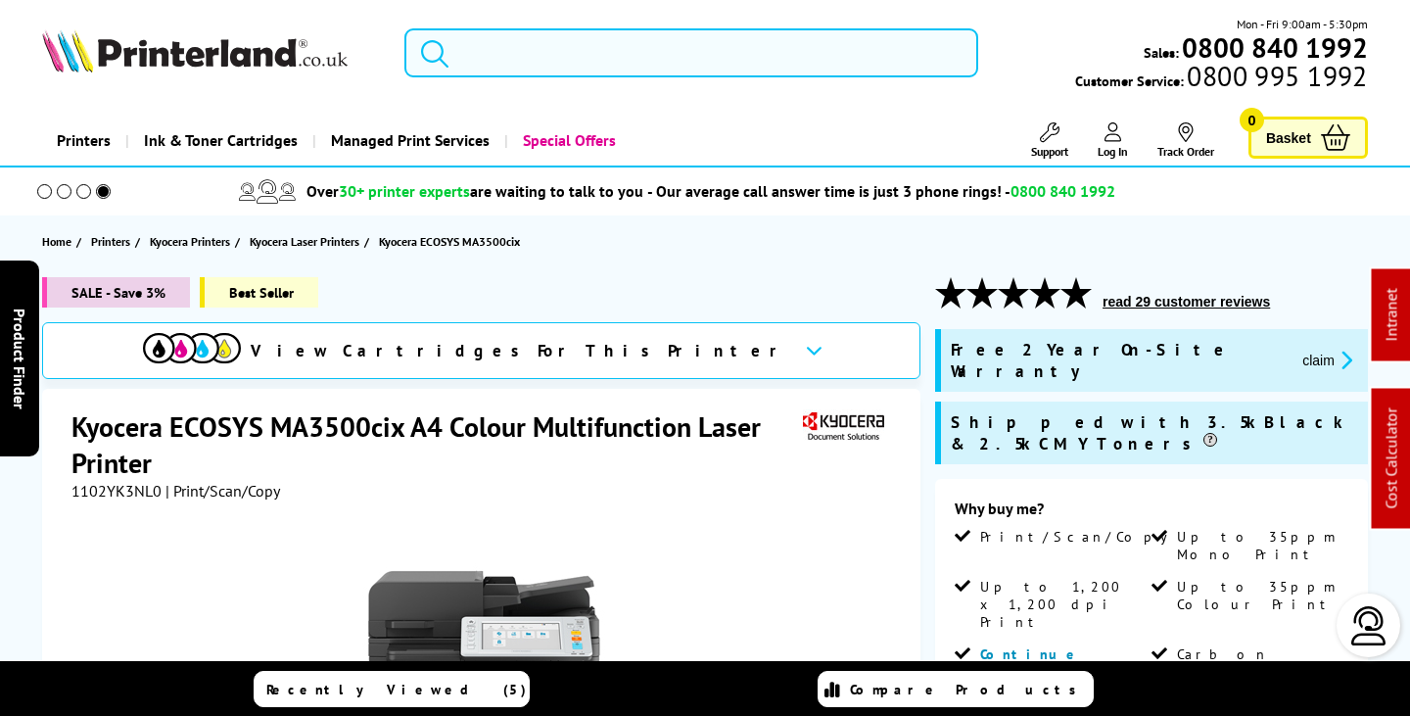
click at [668, 57] on input "search" at bounding box center [691, 52] width 573 height 49
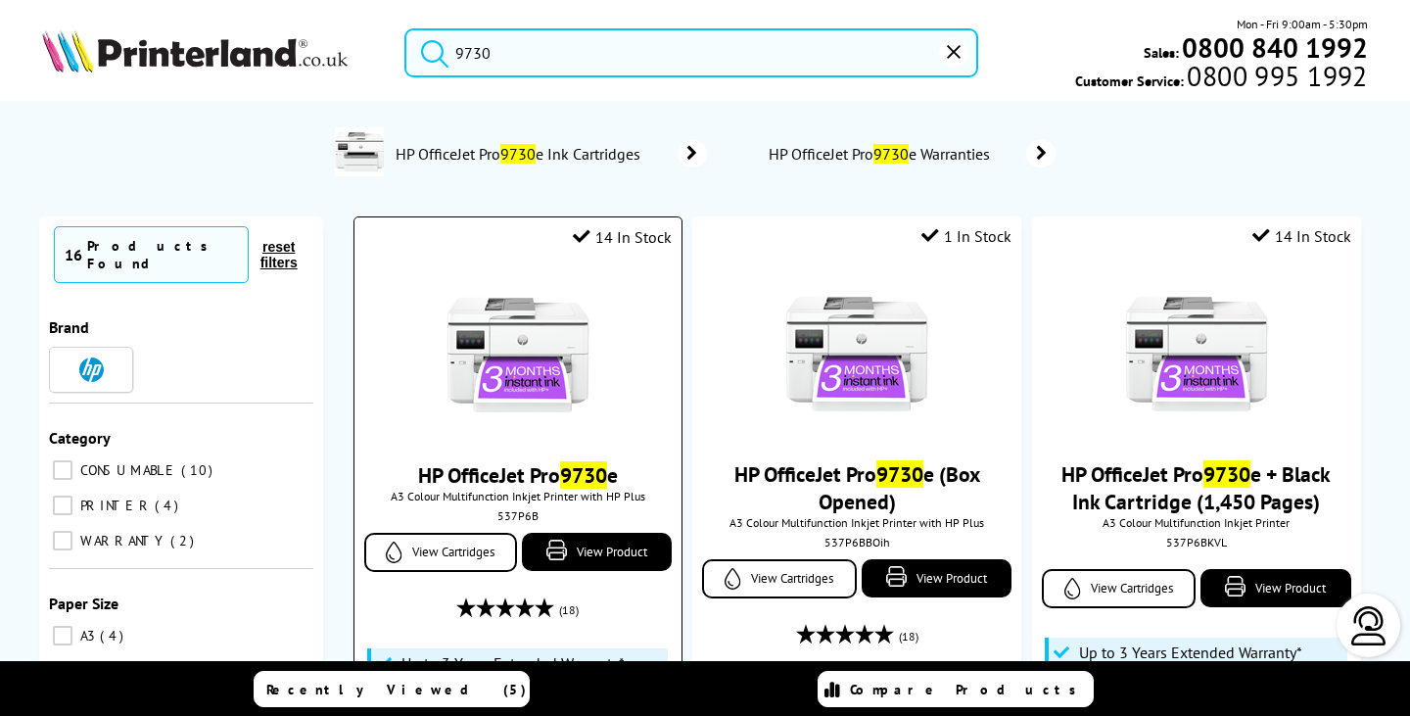
type input "9730"
click at [499, 363] on img at bounding box center [518, 354] width 147 height 147
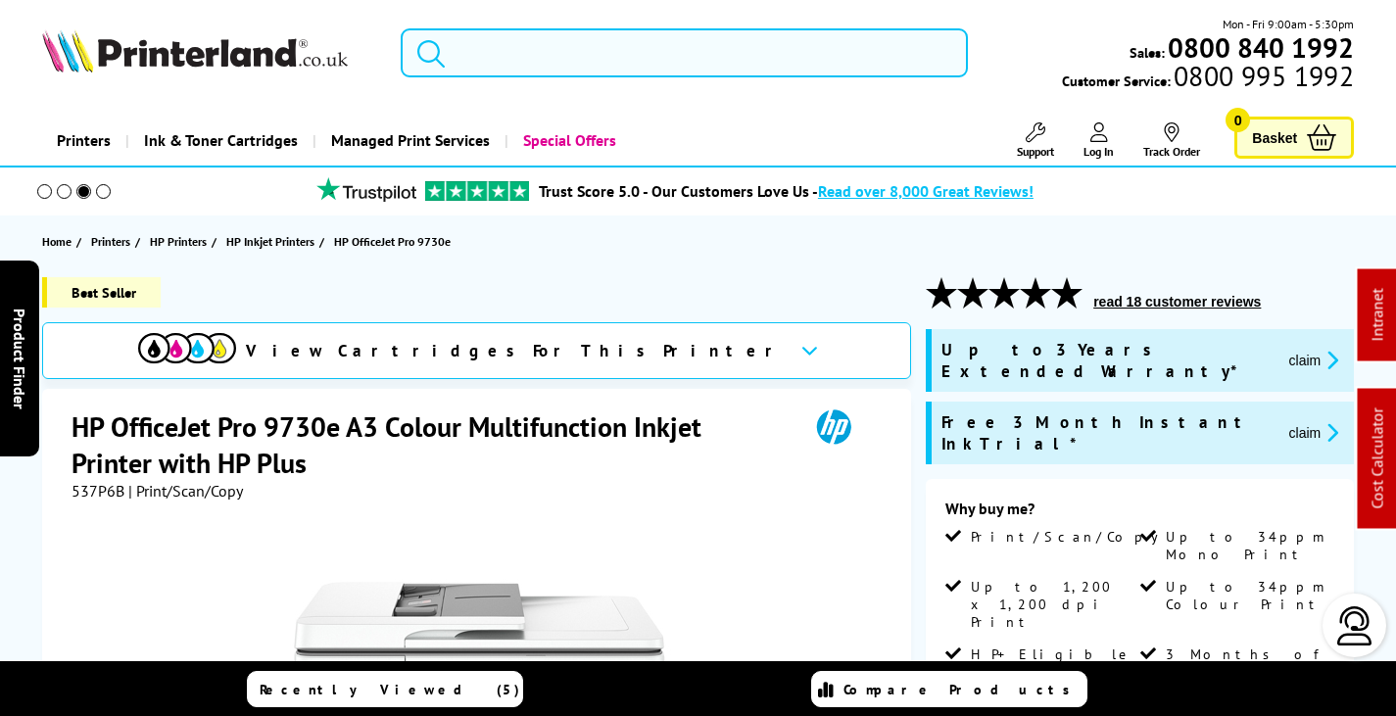
click at [520, 46] on input "search" at bounding box center [684, 52] width 567 height 49
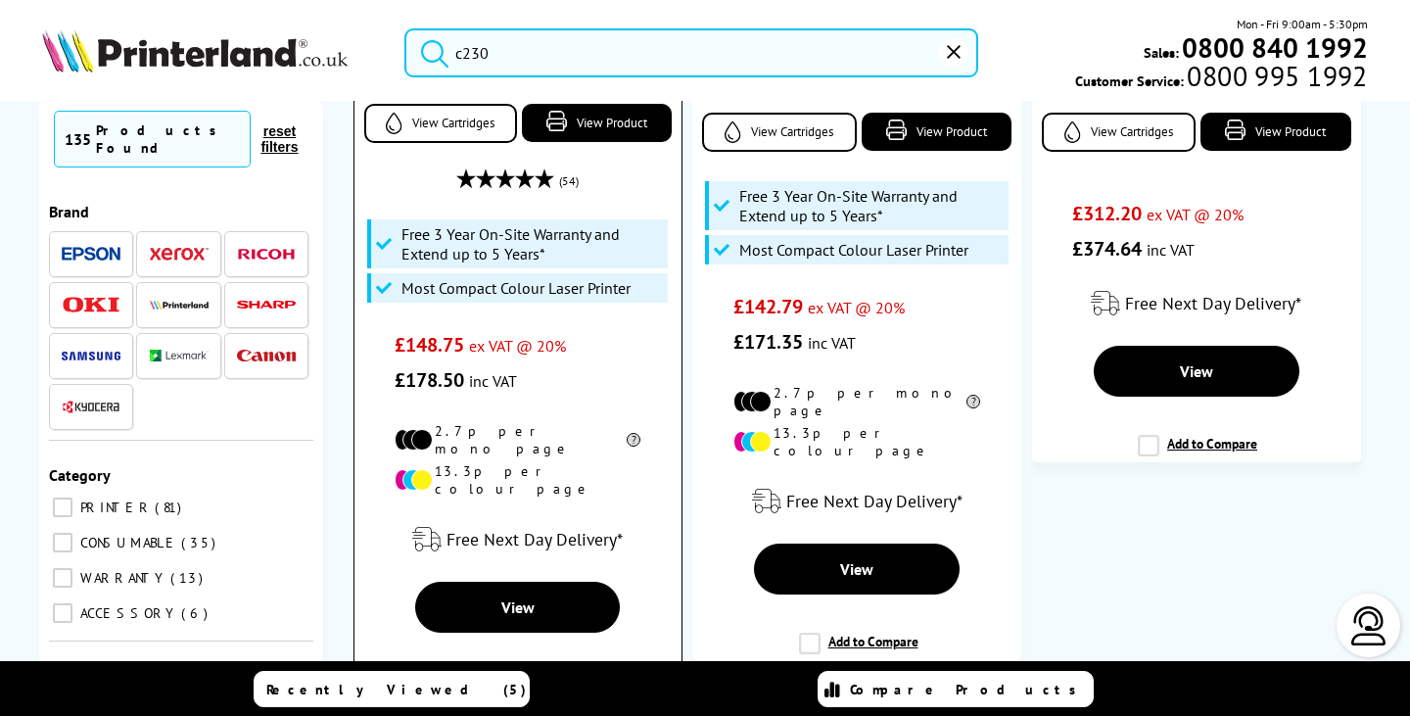
scroll to position [98, 0]
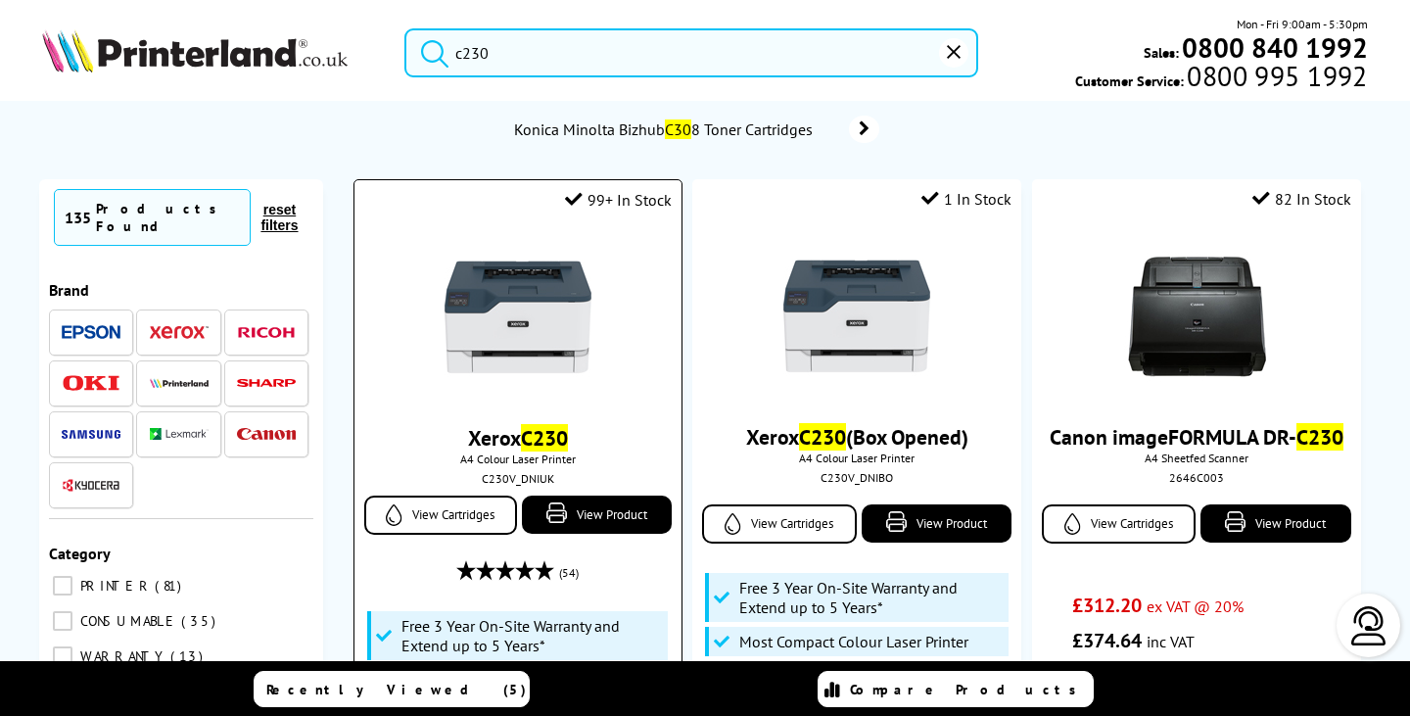
type input "c230"
click at [547, 307] on img at bounding box center [518, 317] width 147 height 147
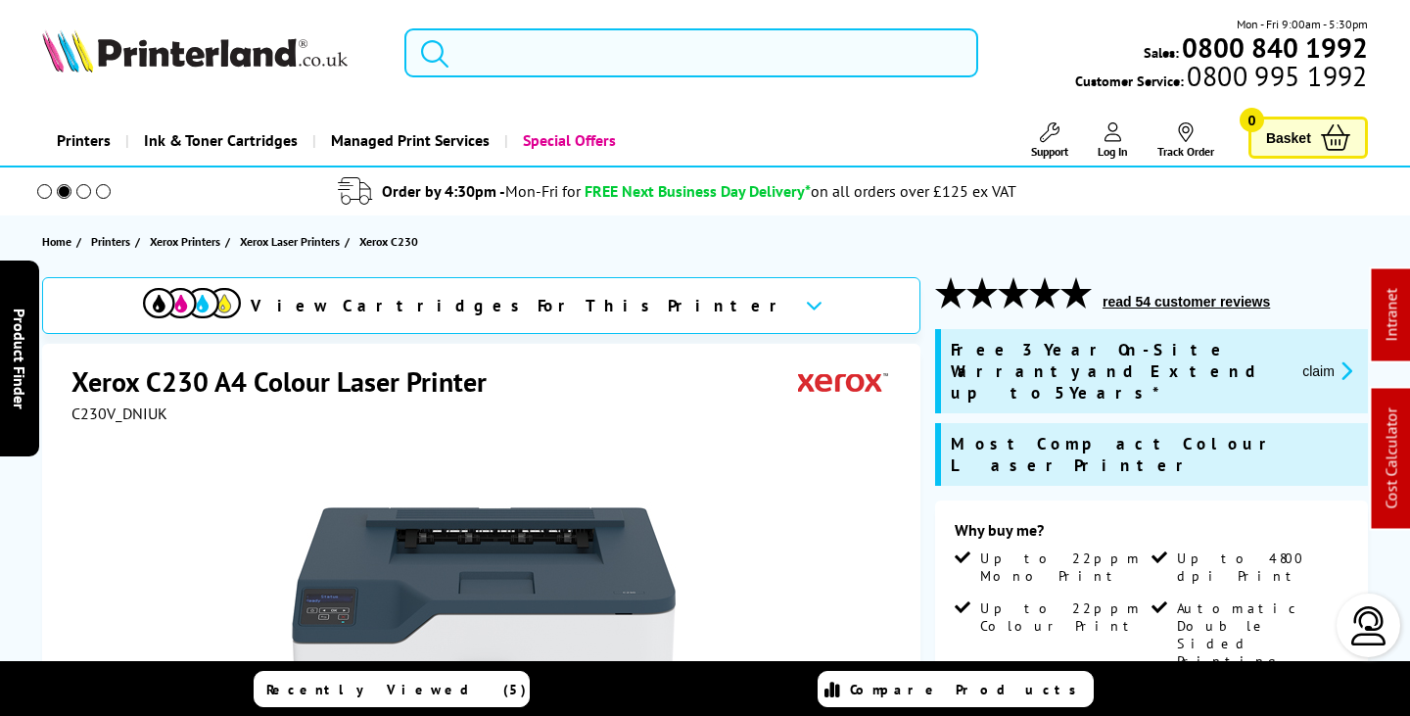
click at [627, 39] on input "search" at bounding box center [691, 52] width 573 height 49
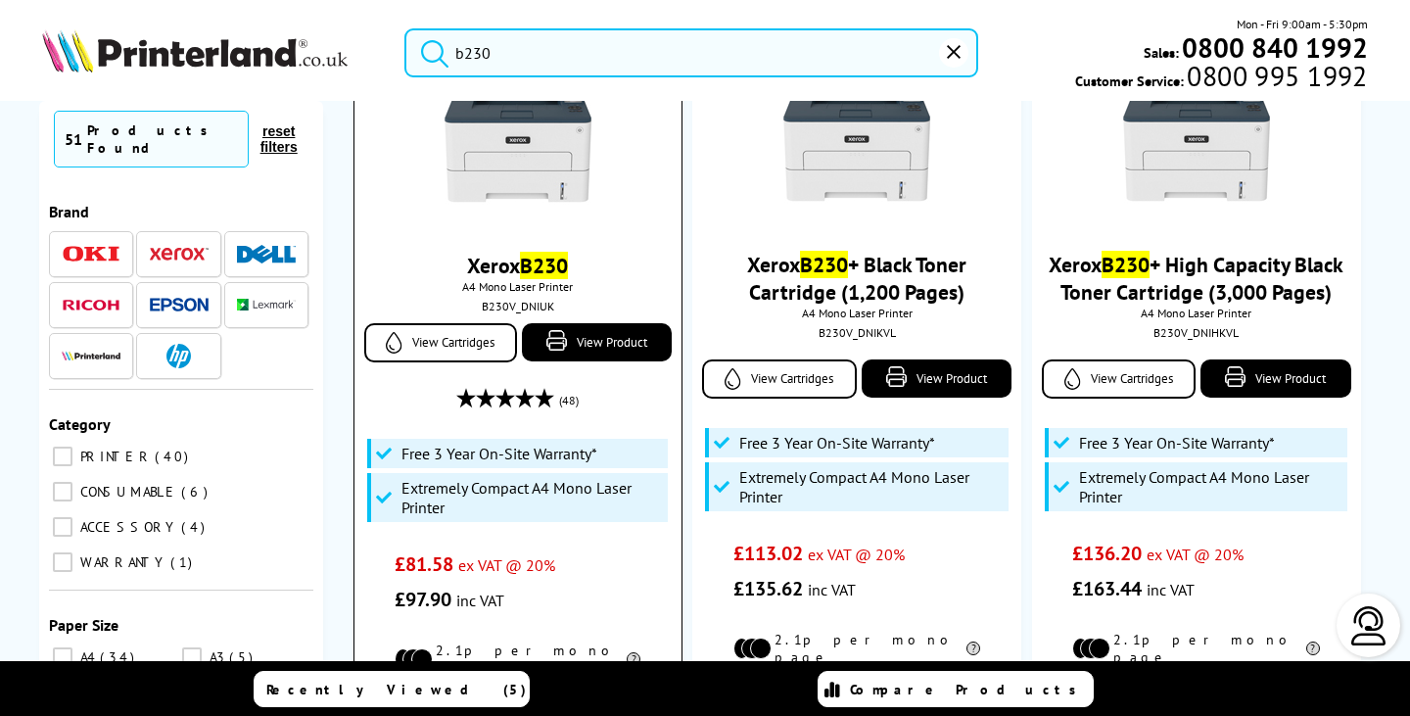
scroll to position [294, 0]
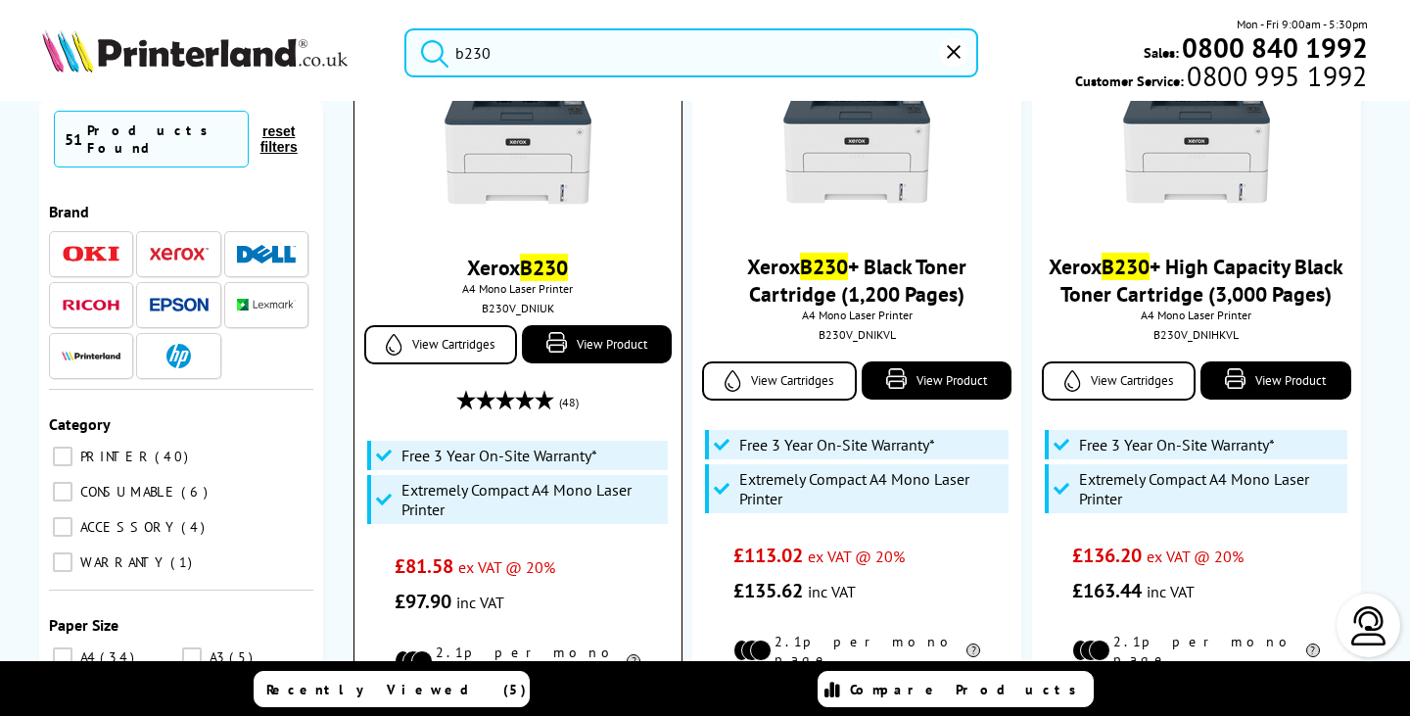
type input "b230"
click at [554, 155] on img at bounding box center [518, 146] width 147 height 147
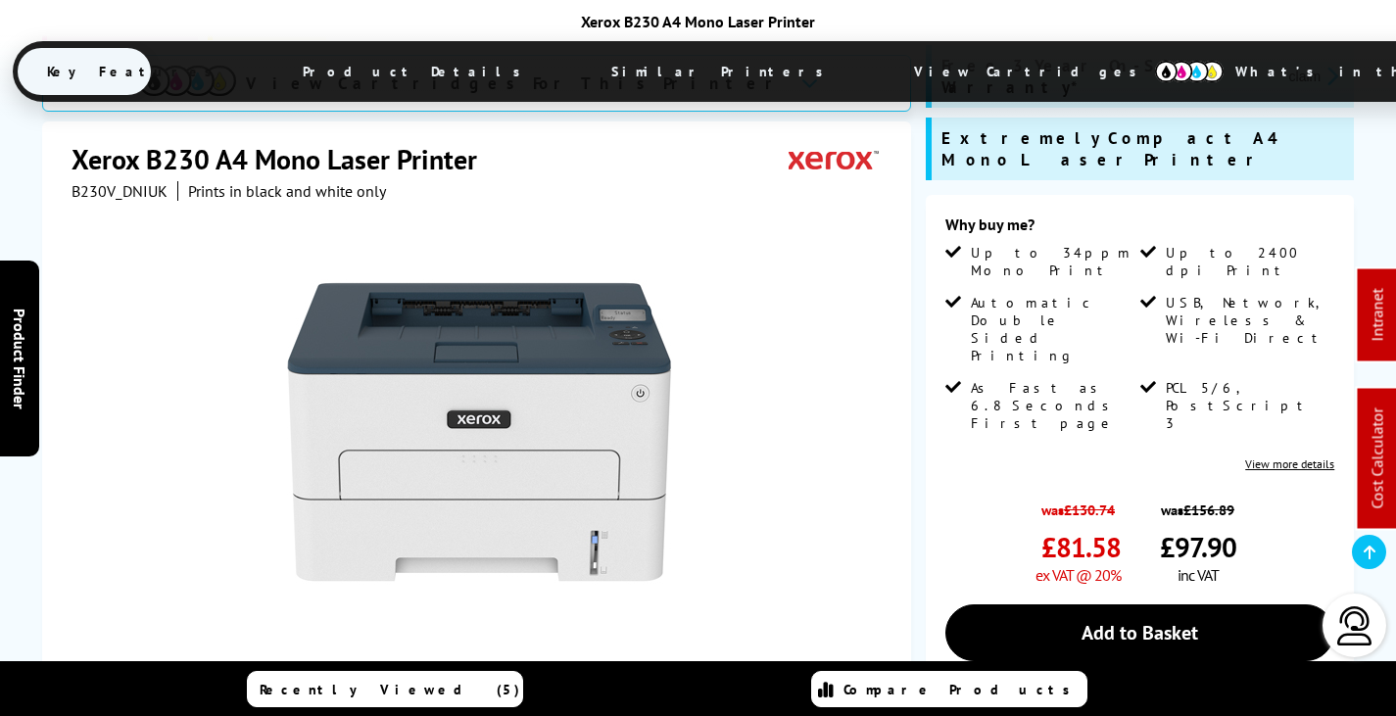
scroll to position [196, 0]
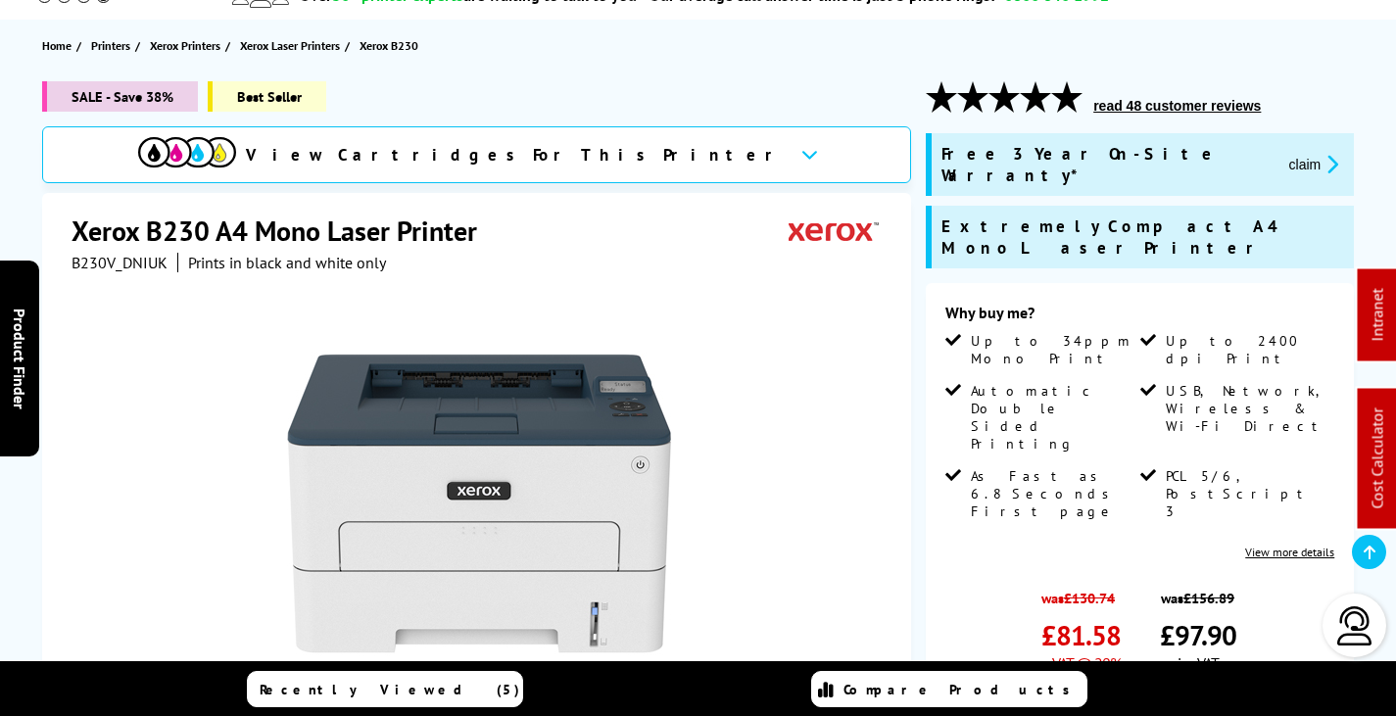
click at [1283, 153] on button "claim" at bounding box center [1314, 164] width 62 height 23
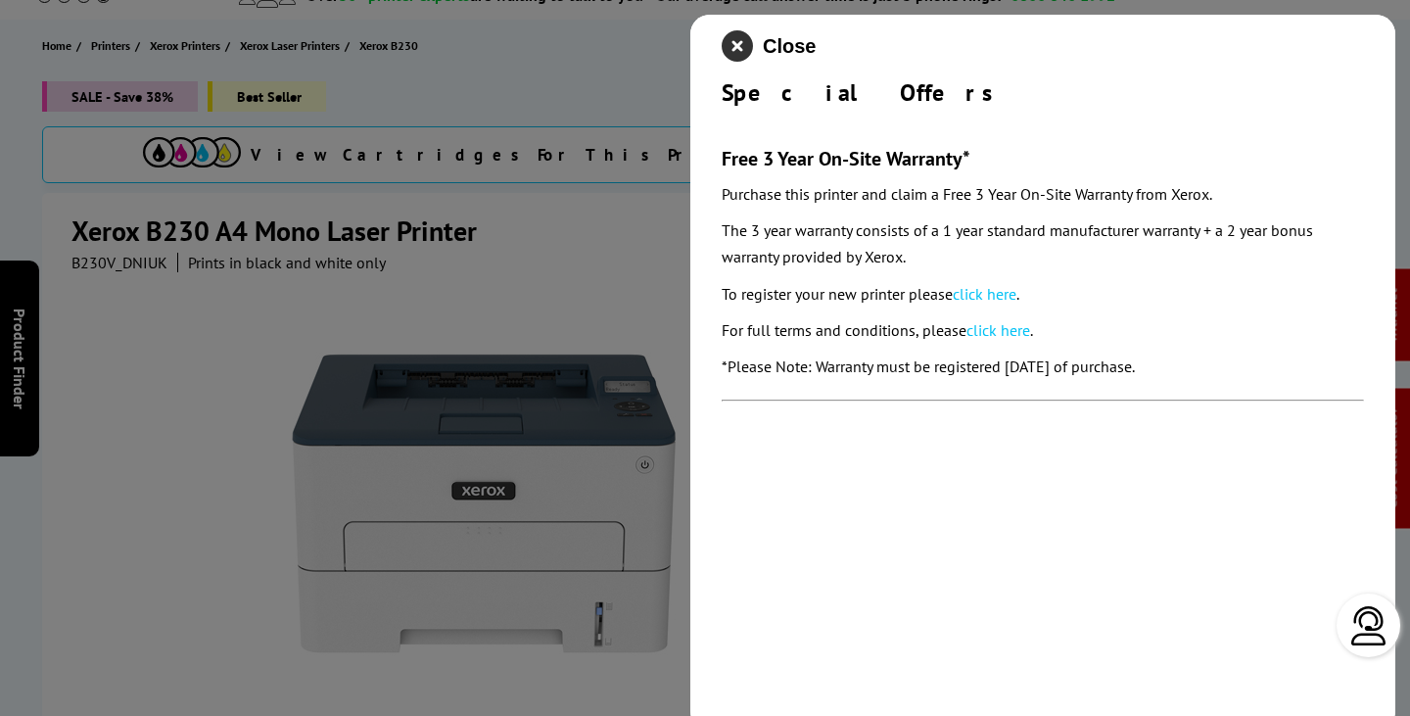
click at [738, 44] on icon "close modal" at bounding box center [737, 45] width 31 height 31
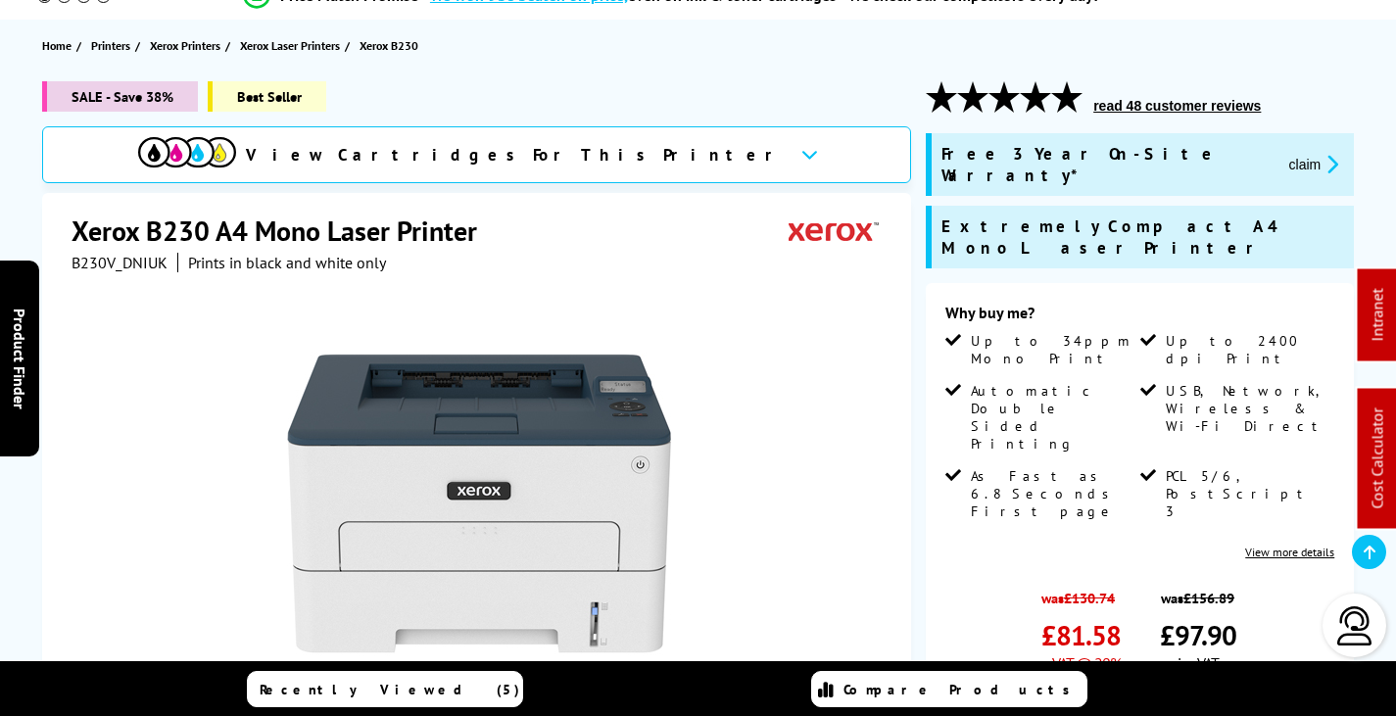
click at [1283, 153] on button "claim" at bounding box center [1314, 164] width 62 height 23
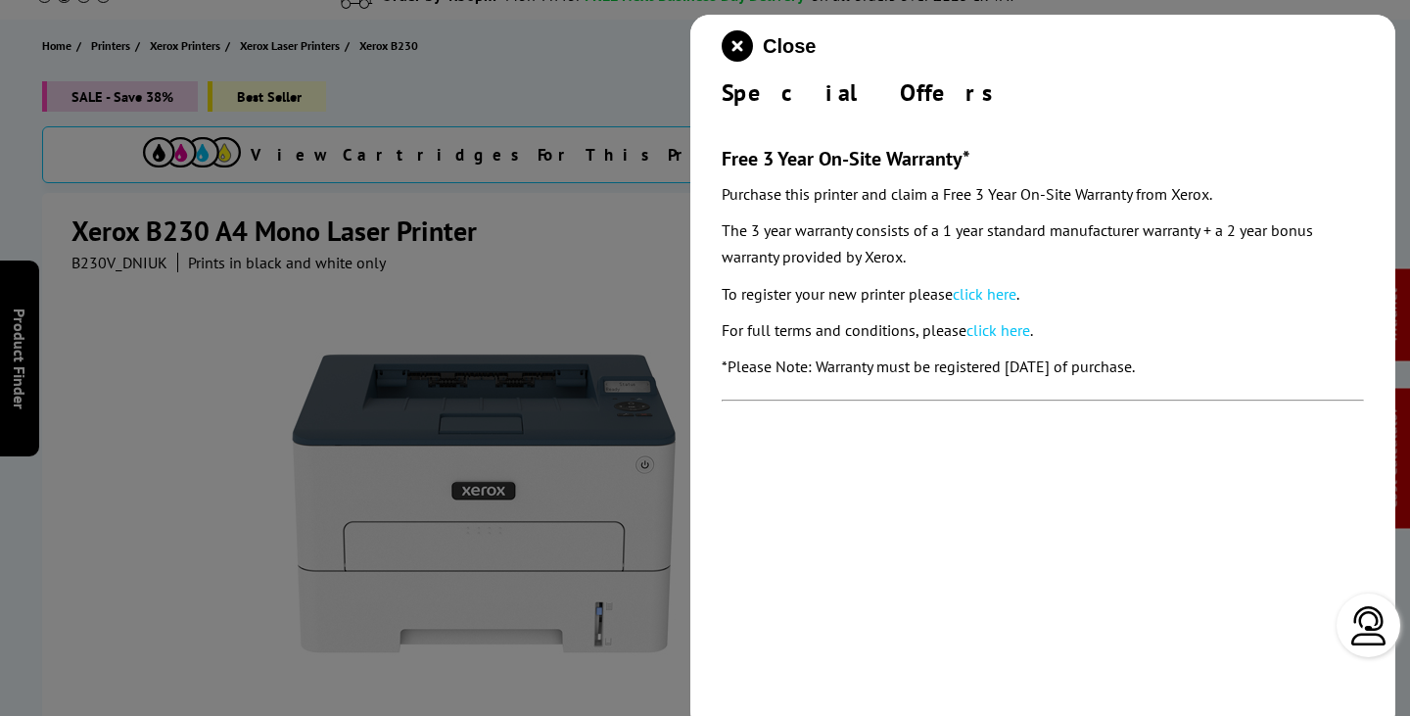
drag, startPoint x: 753, startPoint y: 42, endPoint x: 725, endPoint y: 50, distance: 29.5
click at [749, 44] on button "Close" at bounding box center [769, 45] width 94 height 31
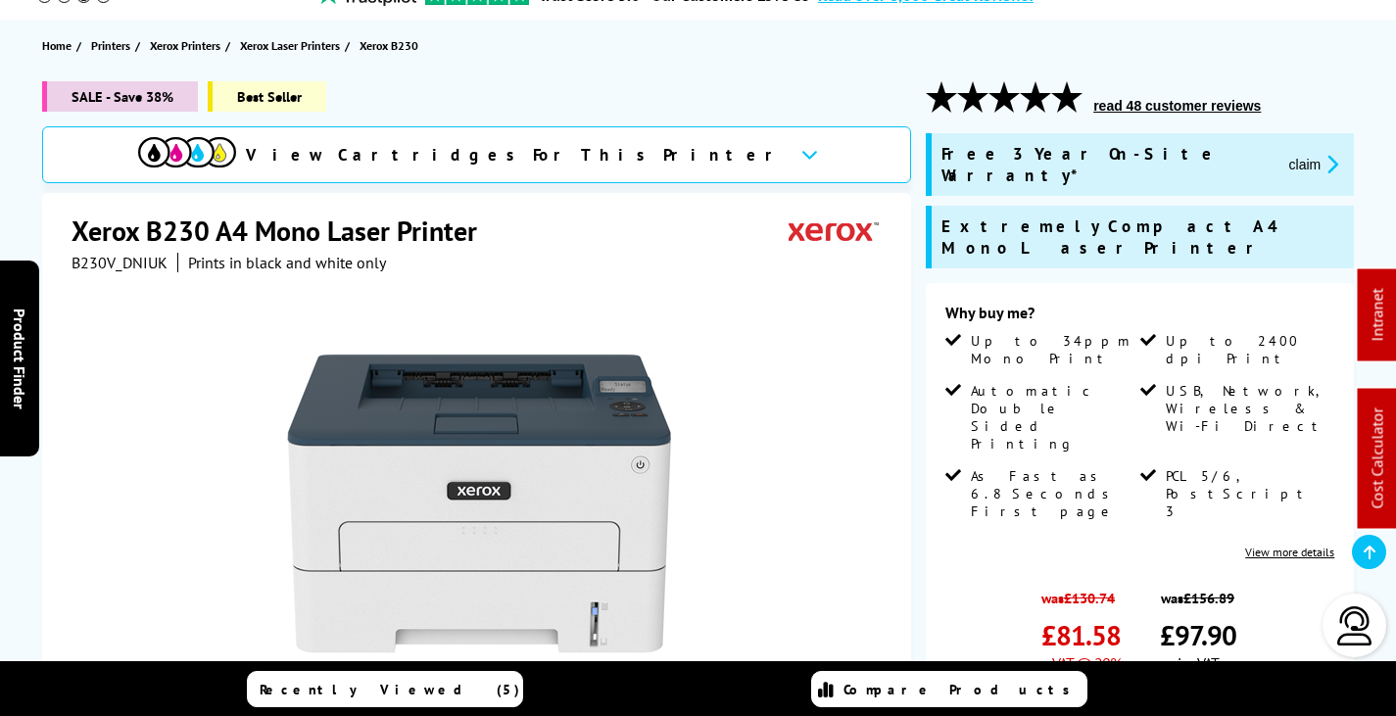
click at [1283, 153] on button "claim" at bounding box center [1314, 164] width 62 height 23
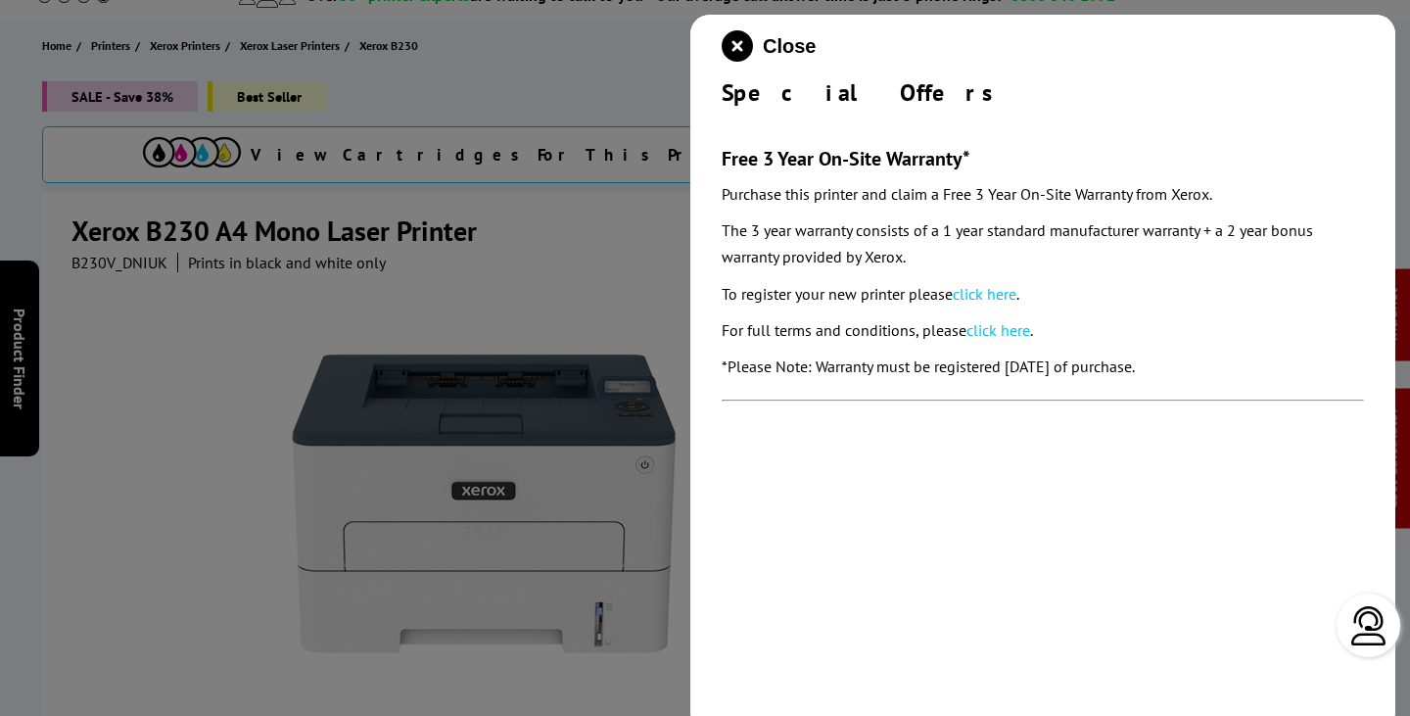
click at [755, 42] on button "Close" at bounding box center [769, 45] width 94 height 31
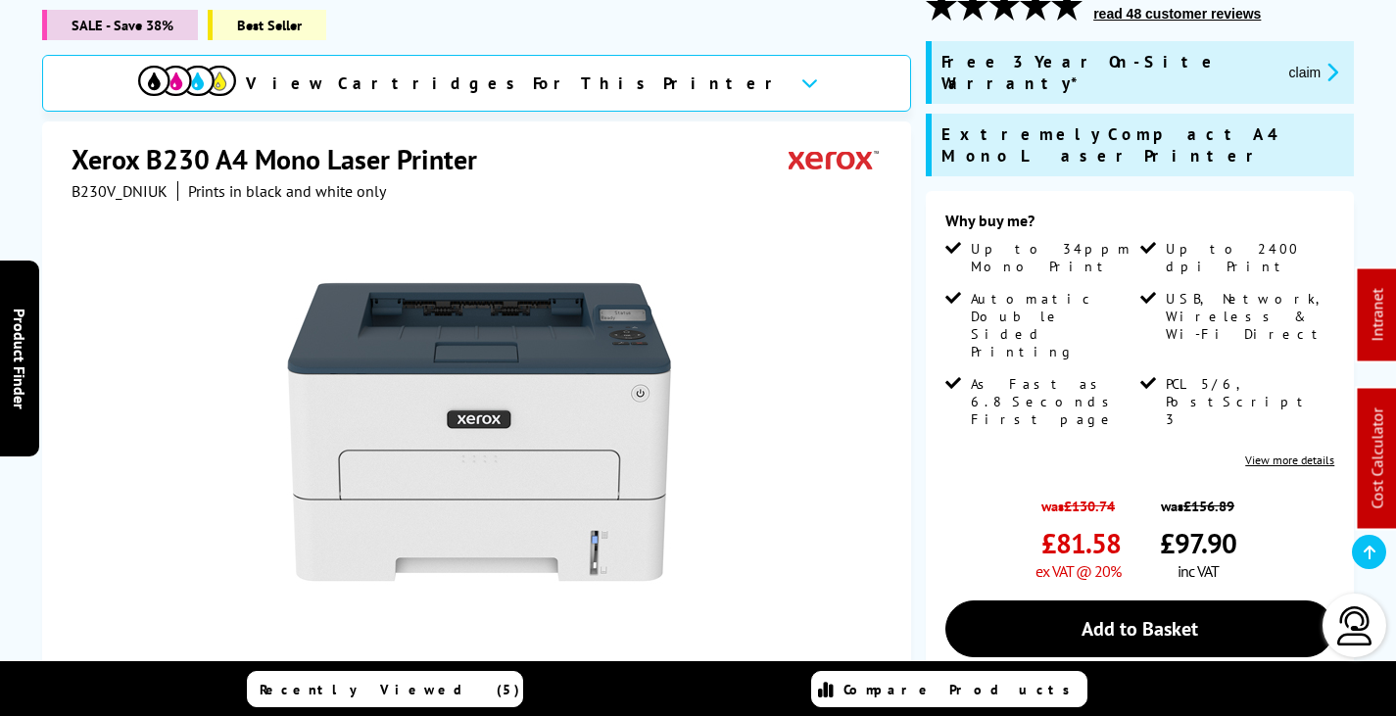
scroll to position [98, 0]
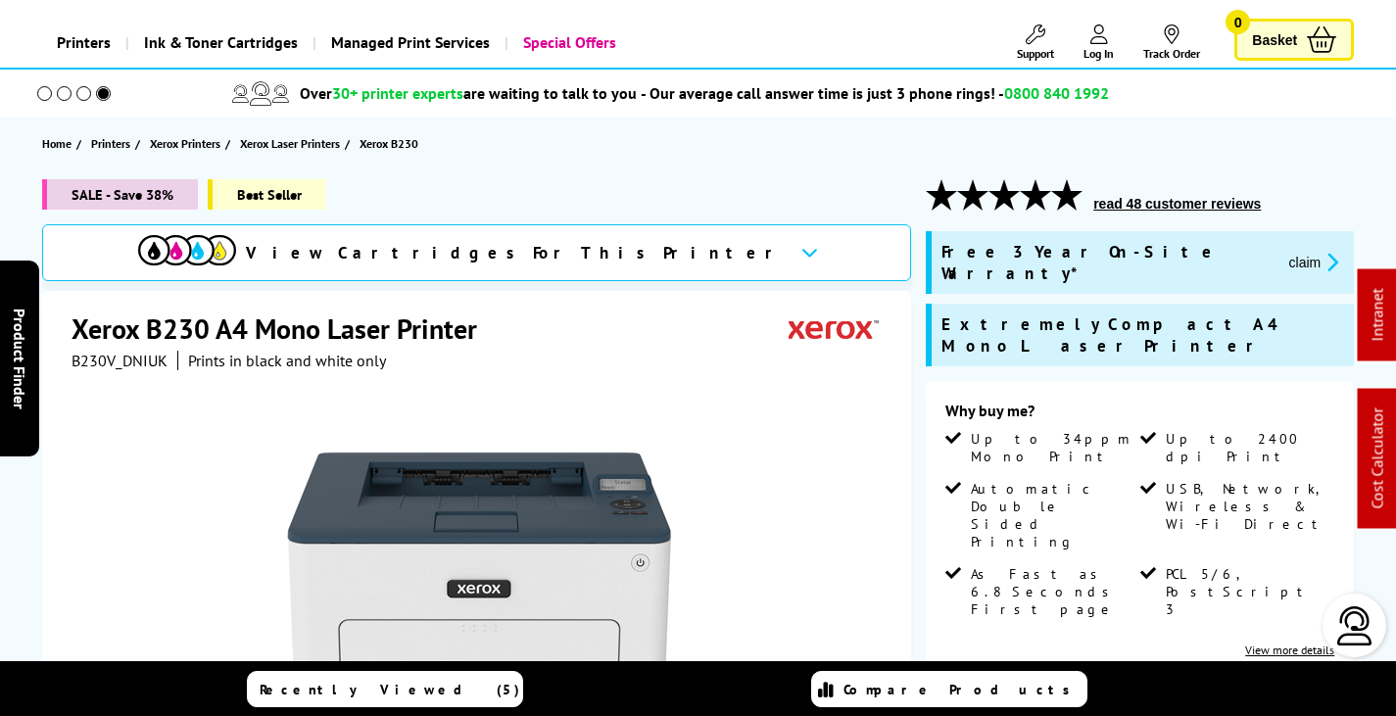
click at [1283, 251] on button "claim" at bounding box center [1314, 262] width 62 height 23
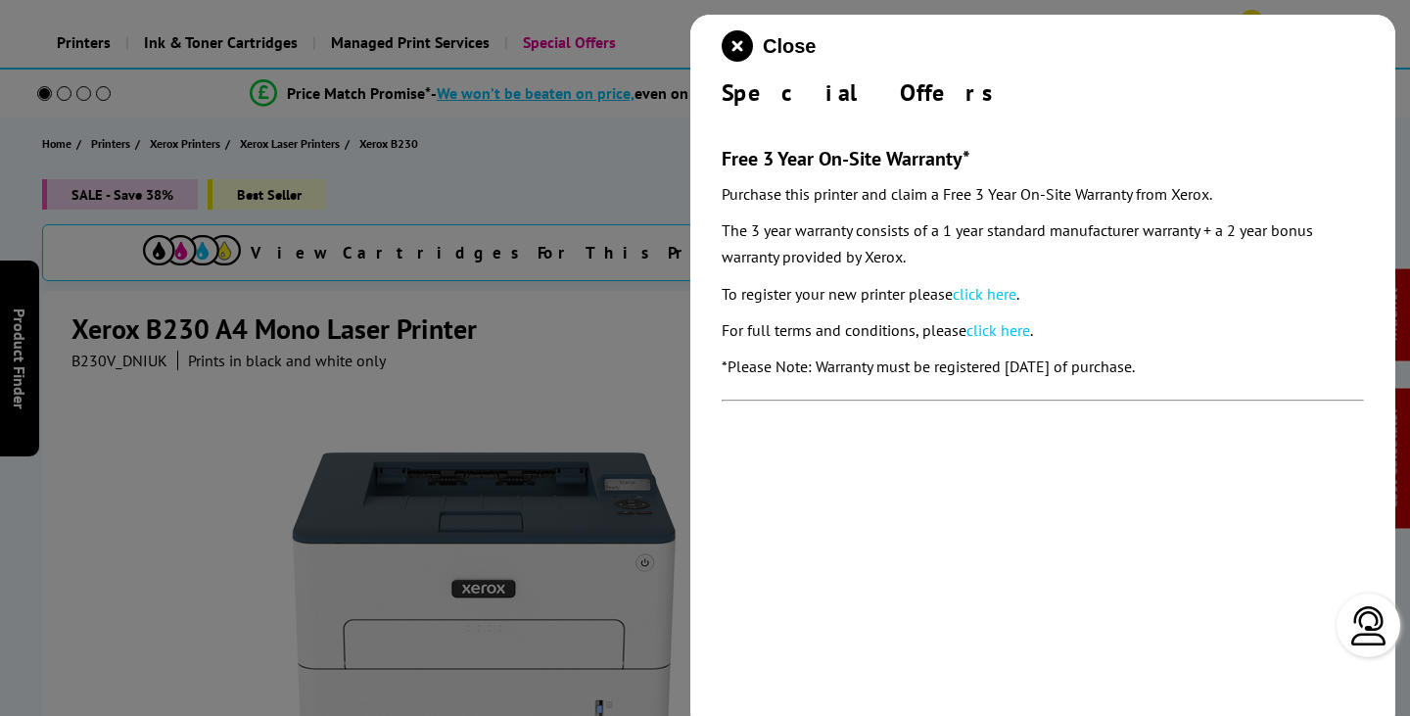
click at [1004, 292] on link "click here" at bounding box center [985, 294] width 64 height 20
click at [735, 45] on icon "close modal" at bounding box center [737, 45] width 31 height 31
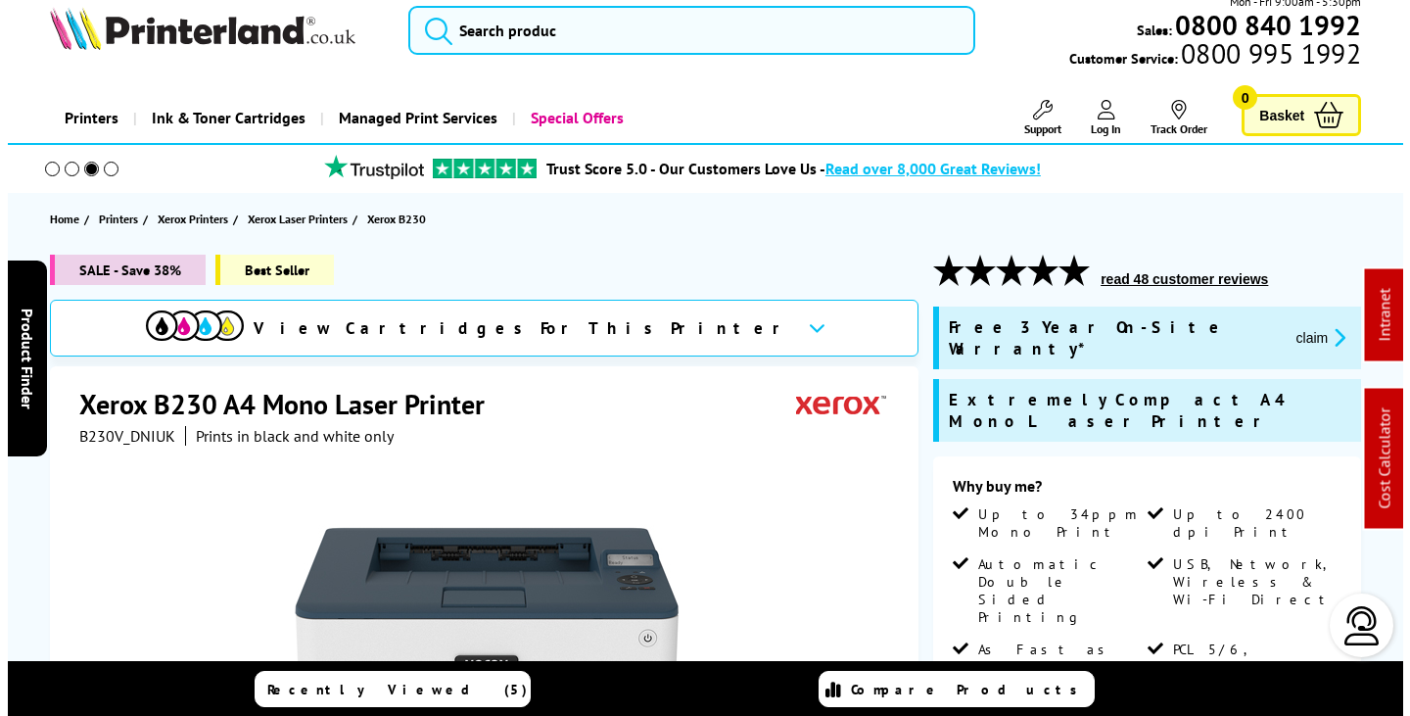
scroll to position [0, 0]
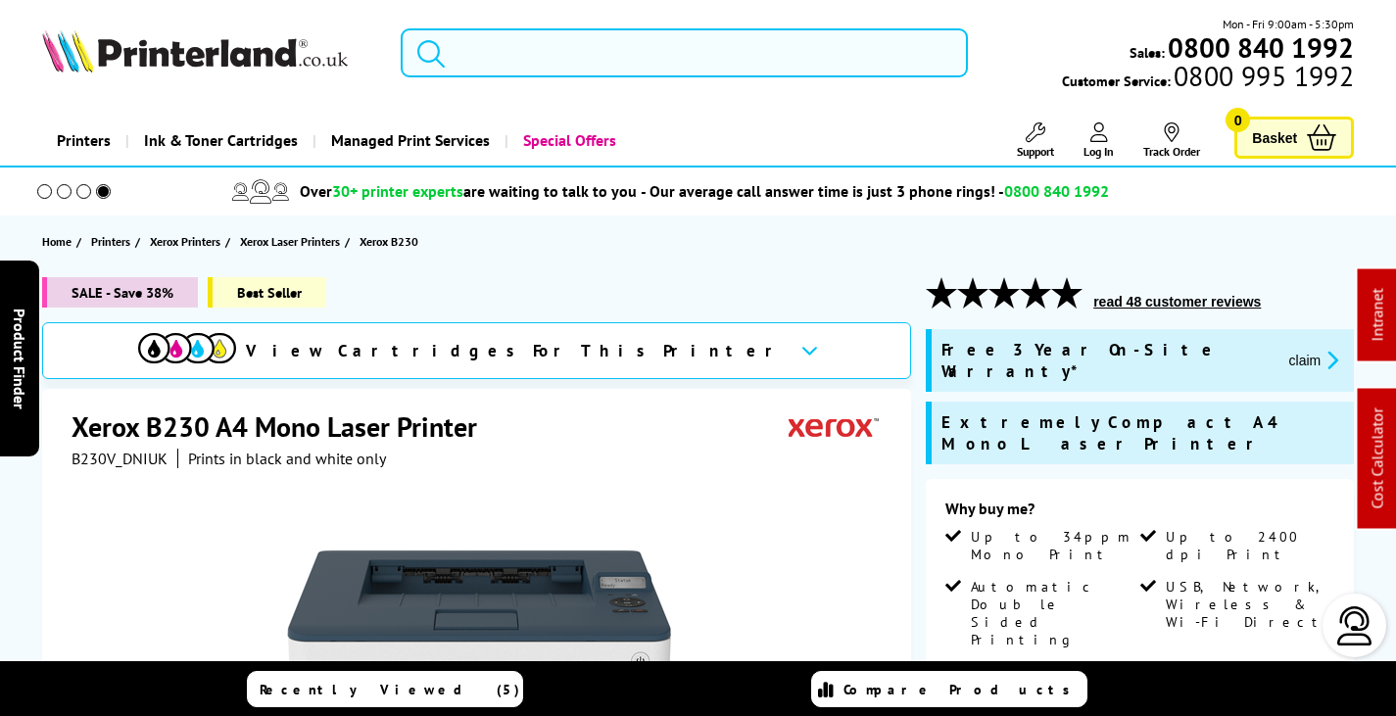
click at [575, 60] on input "search" at bounding box center [684, 52] width 567 height 49
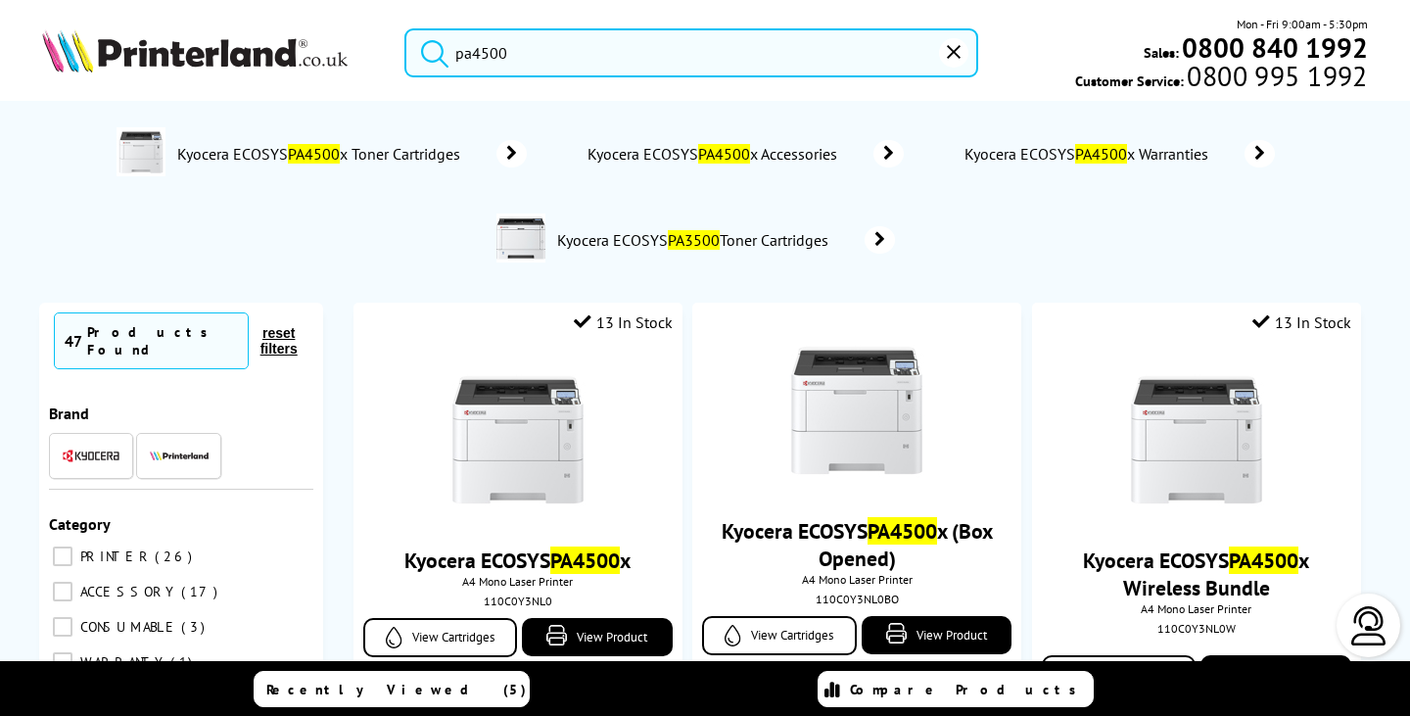
type input "pa4500"
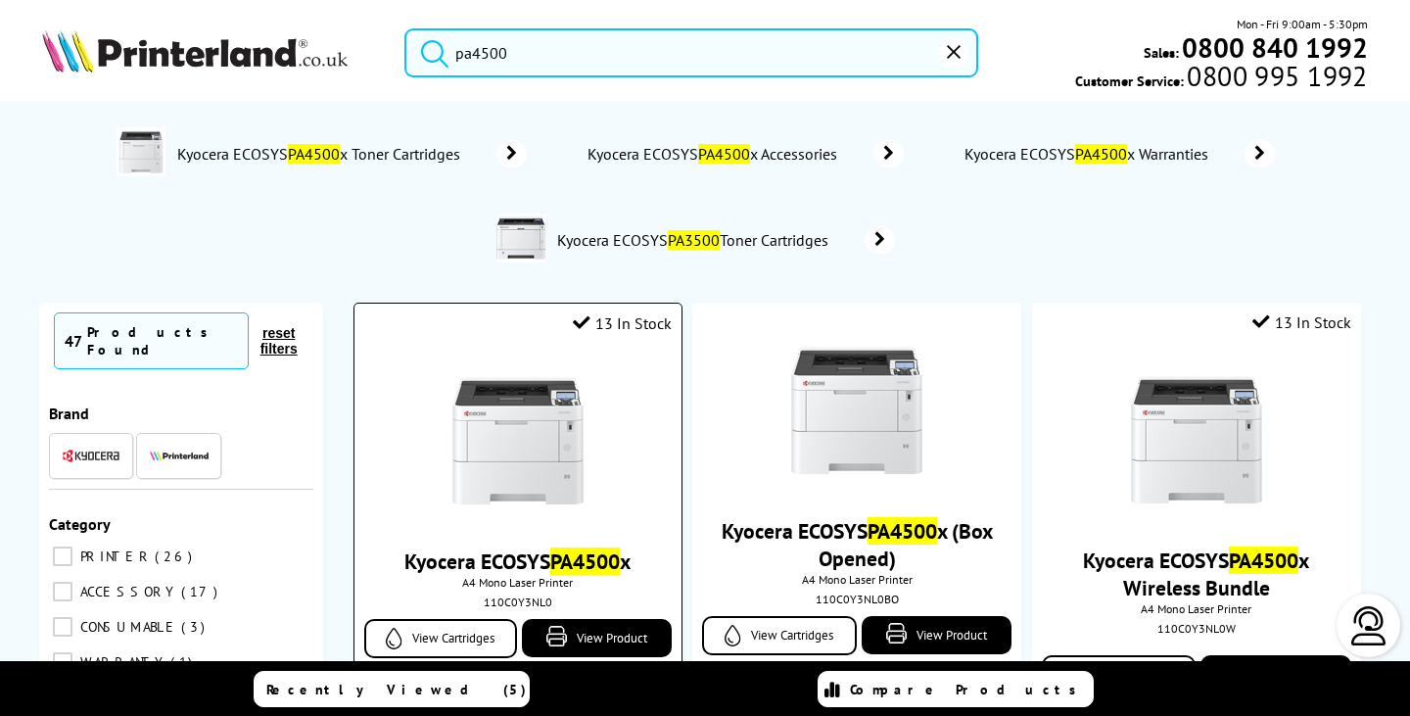
click at [521, 435] on img at bounding box center [518, 440] width 147 height 147
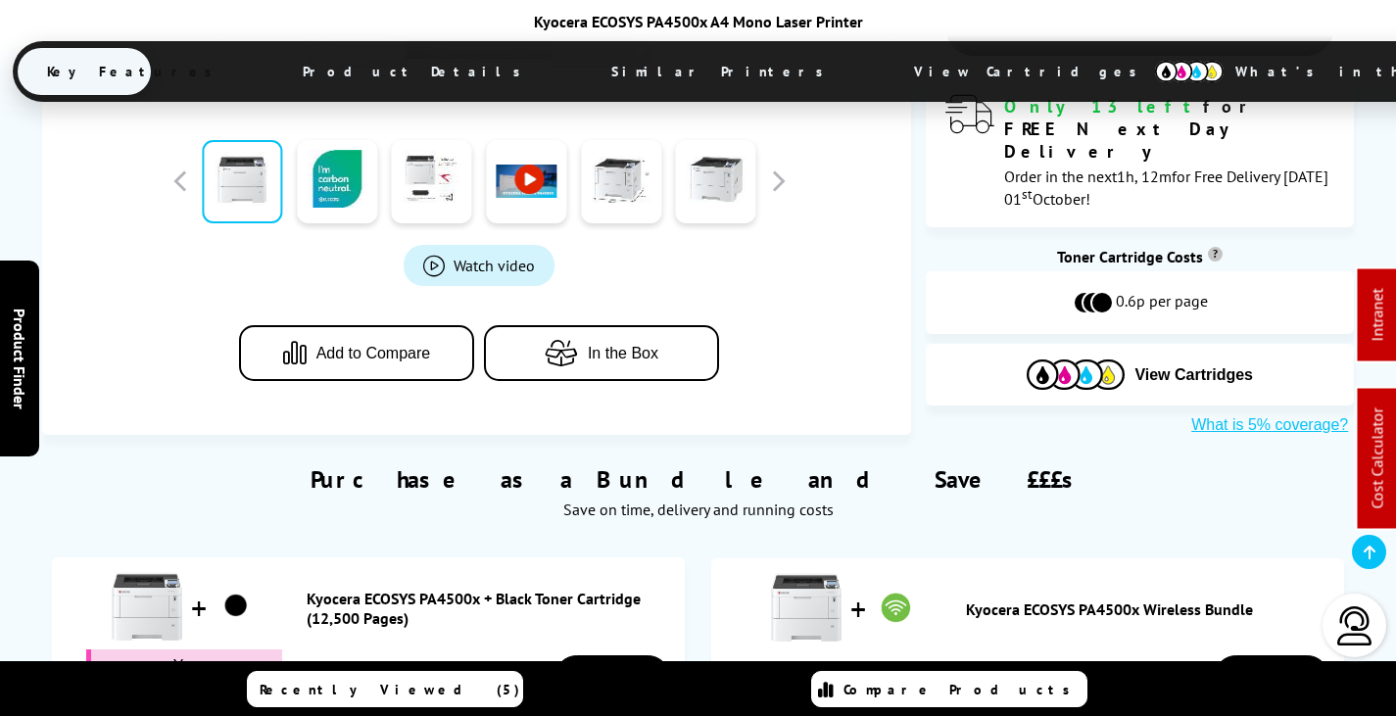
drag, startPoint x: 763, startPoint y: 62, endPoint x: 761, endPoint y: 87, distance: 25.5
click at [884, 63] on span "View Cartridges" at bounding box center [1034, 71] width 300 height 51
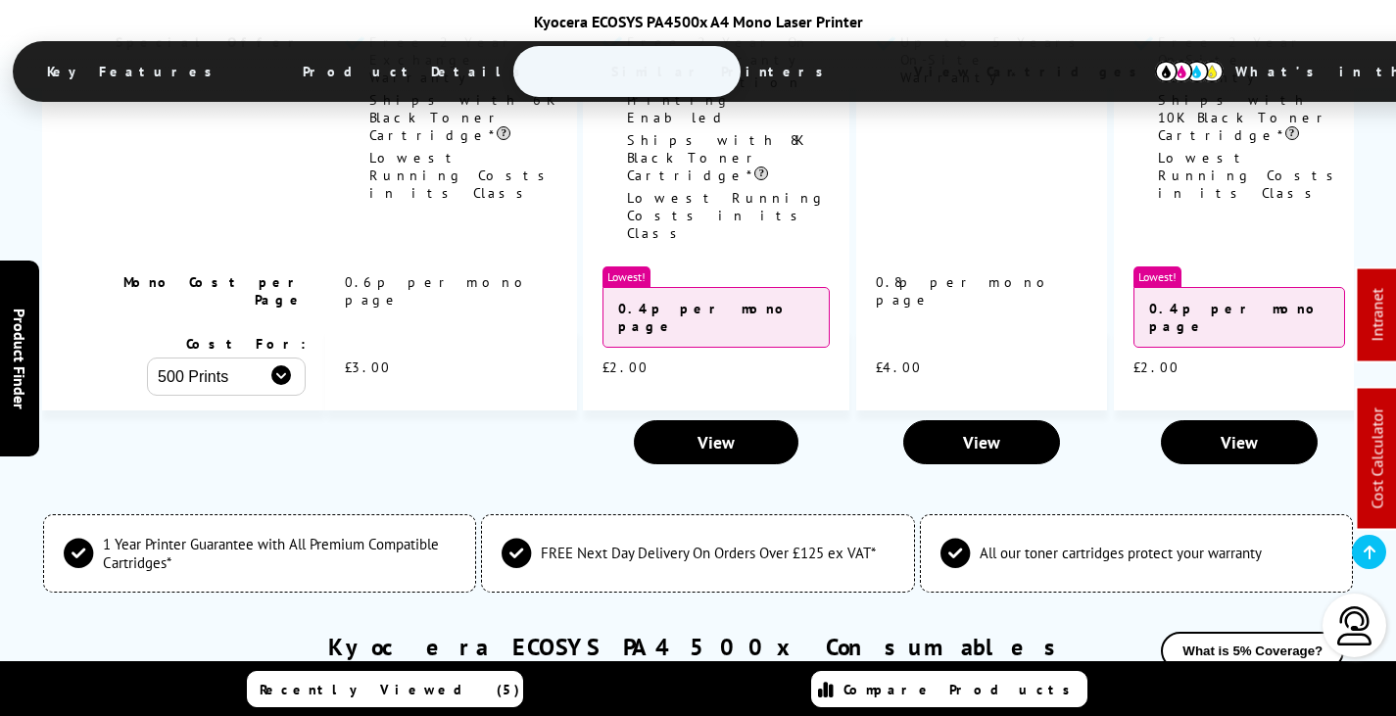
scroll to position [5225, 0]
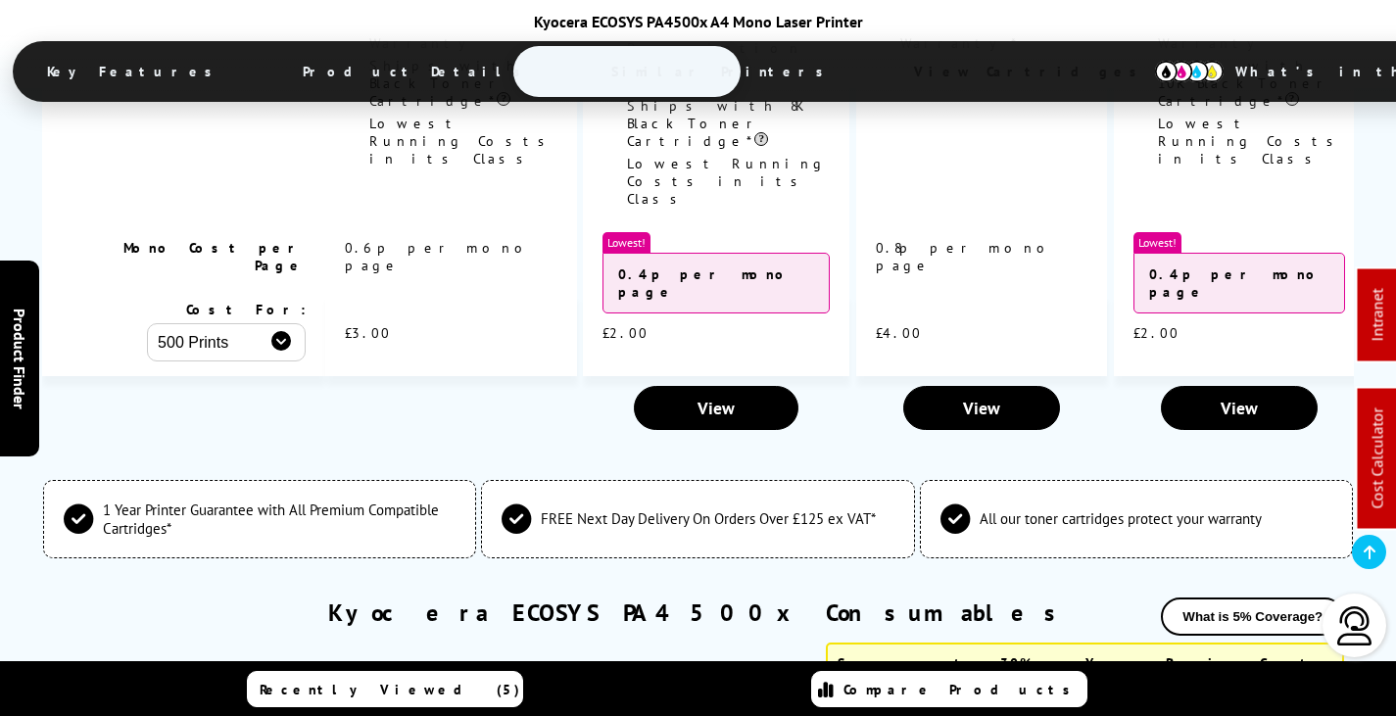
copy div "1T0C0Y0NL0"
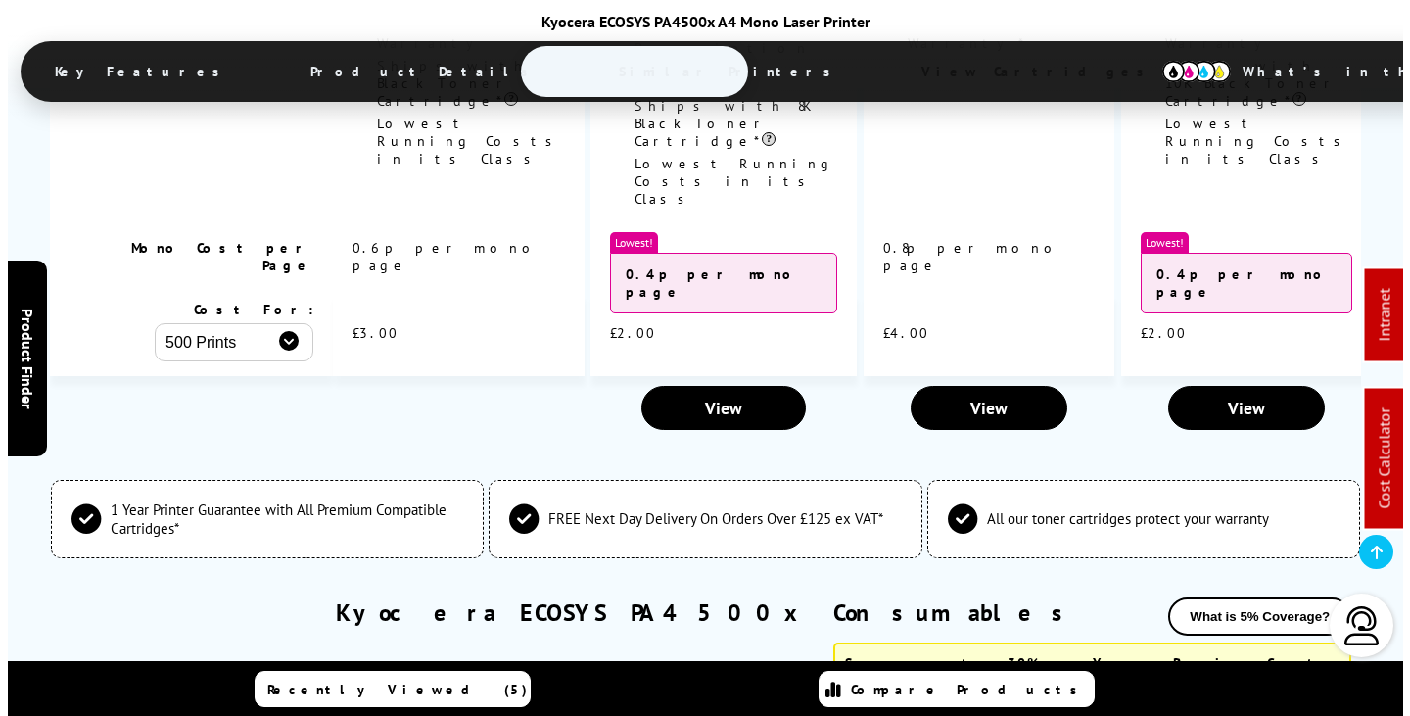
scroll to position [0, 0]
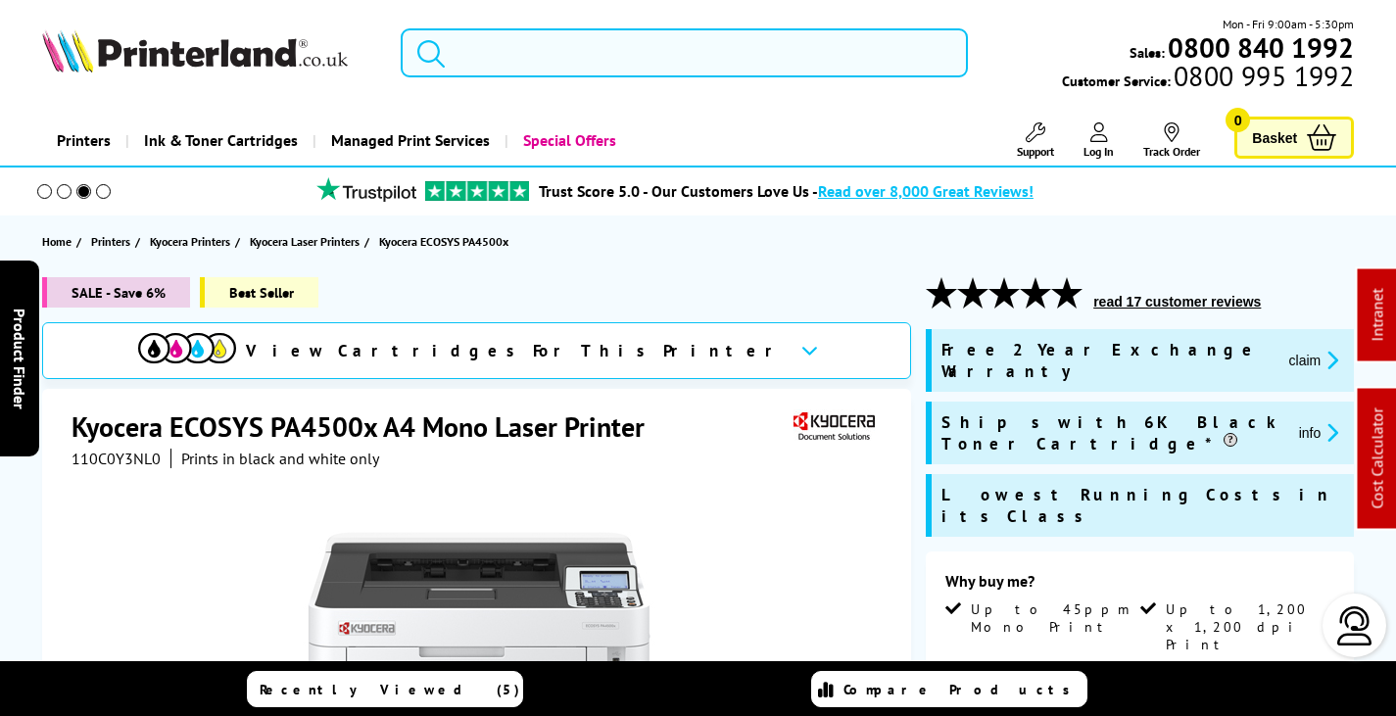
click at [1283, 349] on button "claim" at bounding box center [1314, 360] width 62 height 23
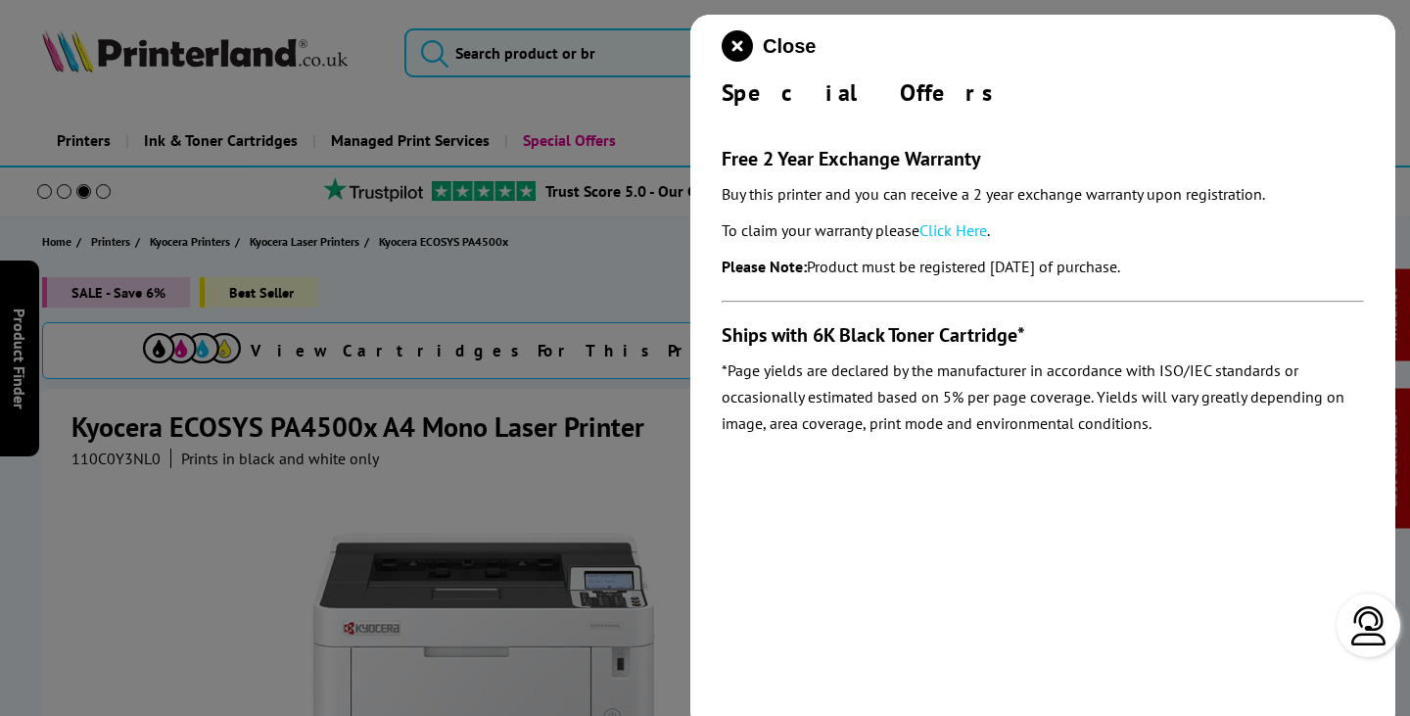
click at [957, 230] on link "Click Here" at bounding box center [954, 230] width 68 height 20
click at [736, 43] on icon "close modal" at bounding box center [737, 45] width 31 height 31
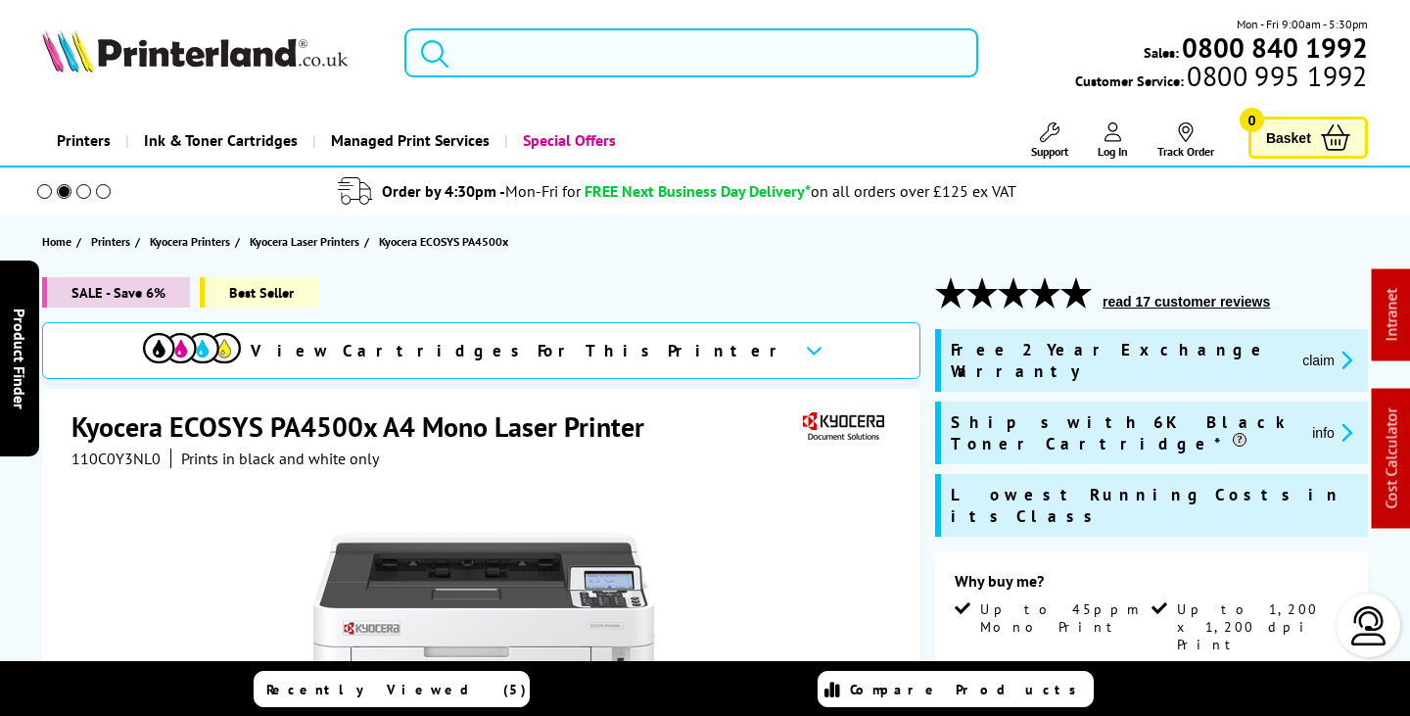
click at [543, 55] on input "search" at bounding box center [691, 52] width 573 height 49
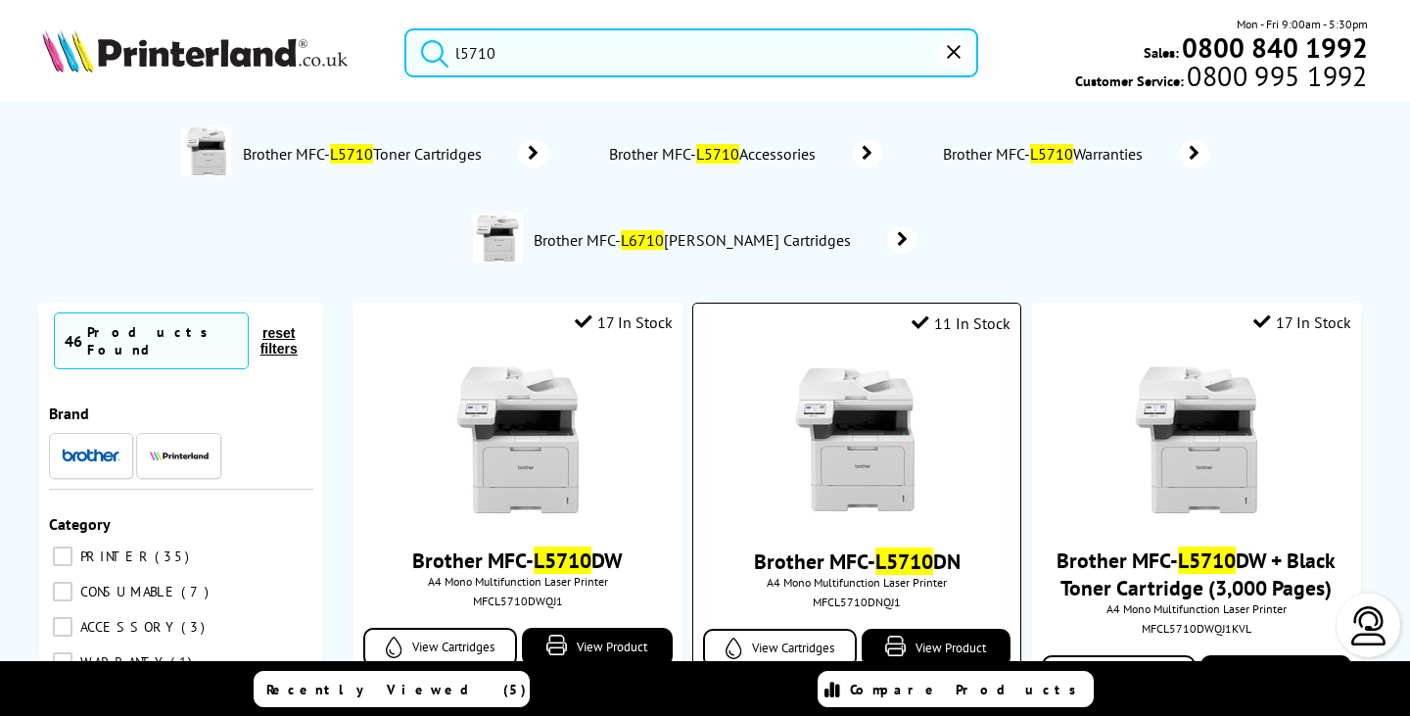
type input "l5710"
click at [876, 410] on img at bounding box center [857, 440] width 147 height 147
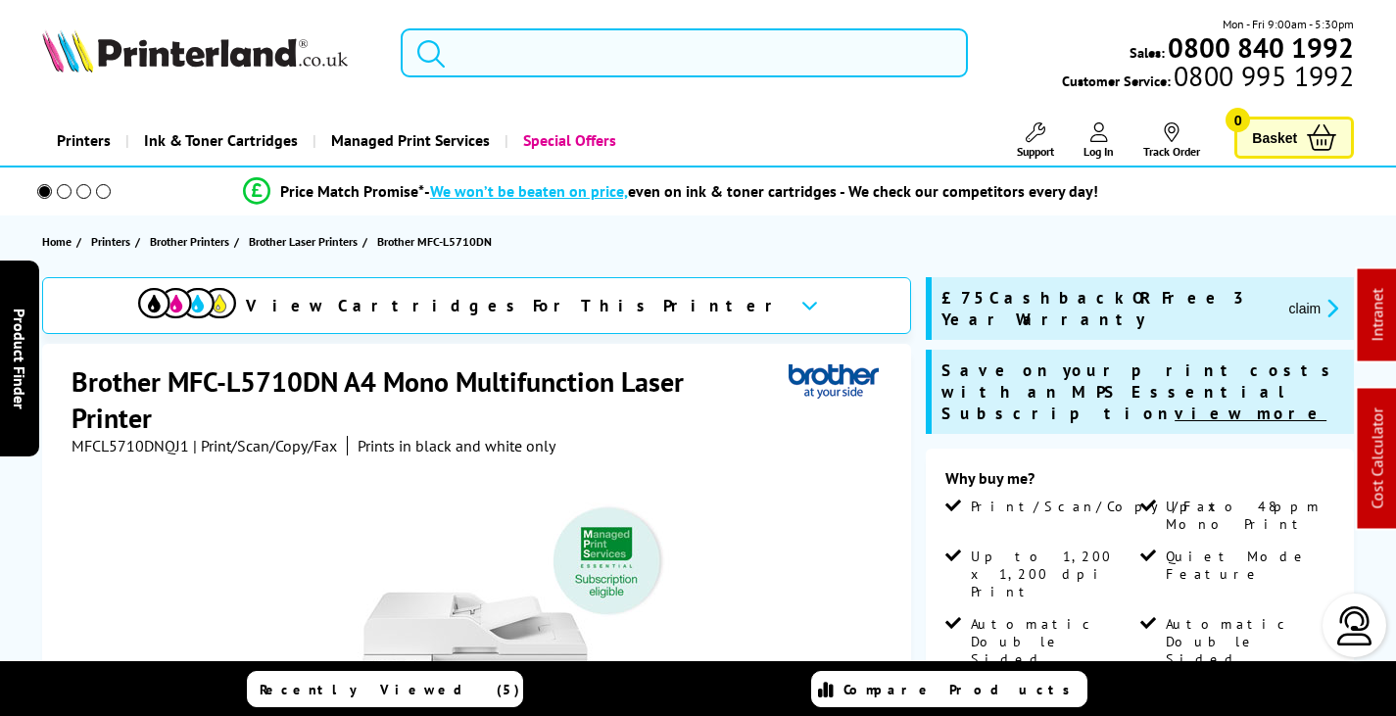
click at [568, 42] on input "search" at bounding box center [684, 52] width 567 height 49
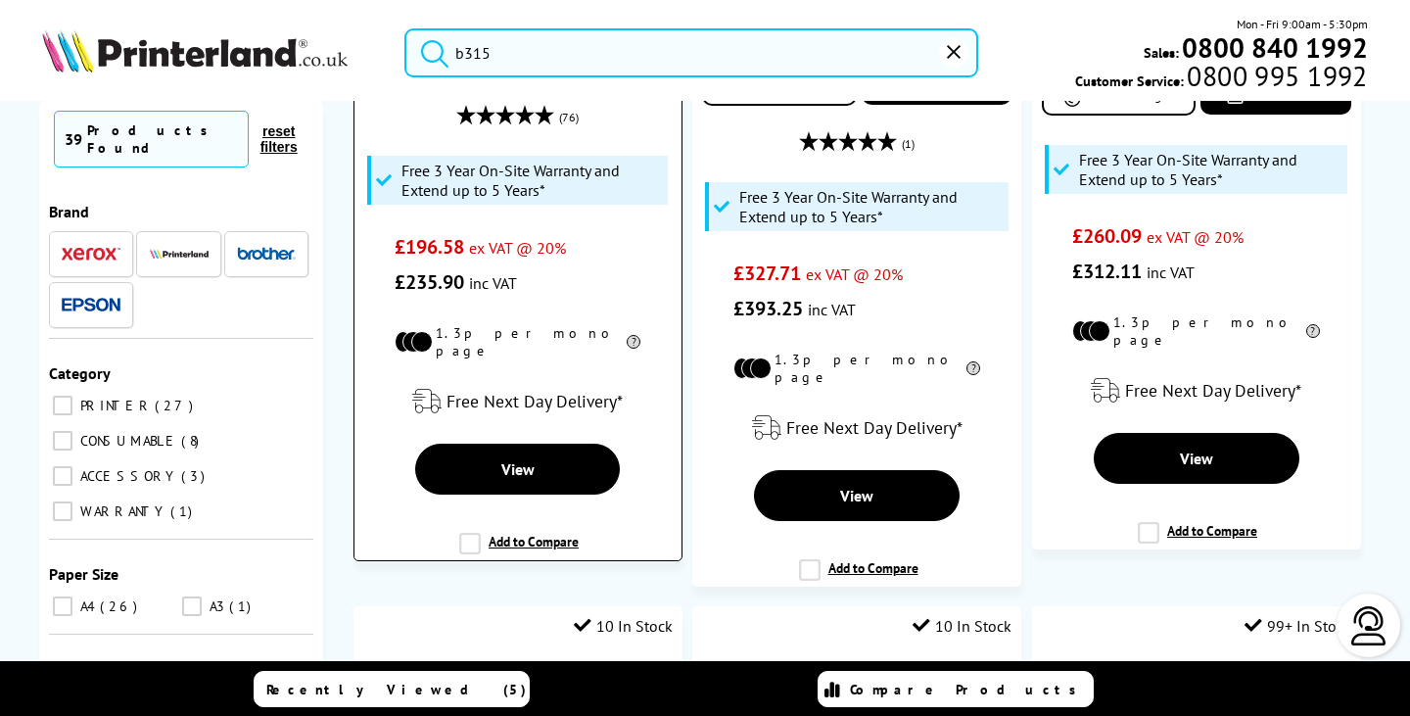
scroll to position [98, 0]
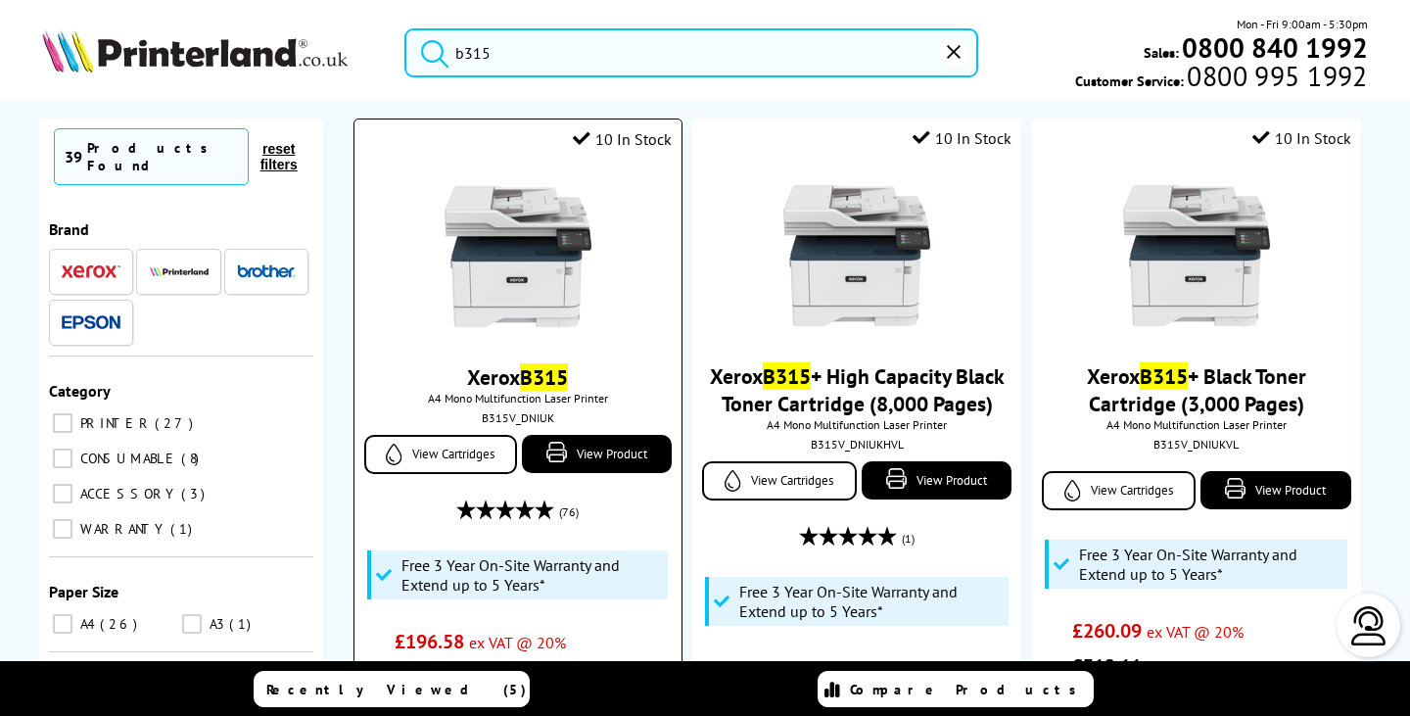
type input "b315"
click at [532, 314] on img at bounding box center [518, 256] width 147 height 147
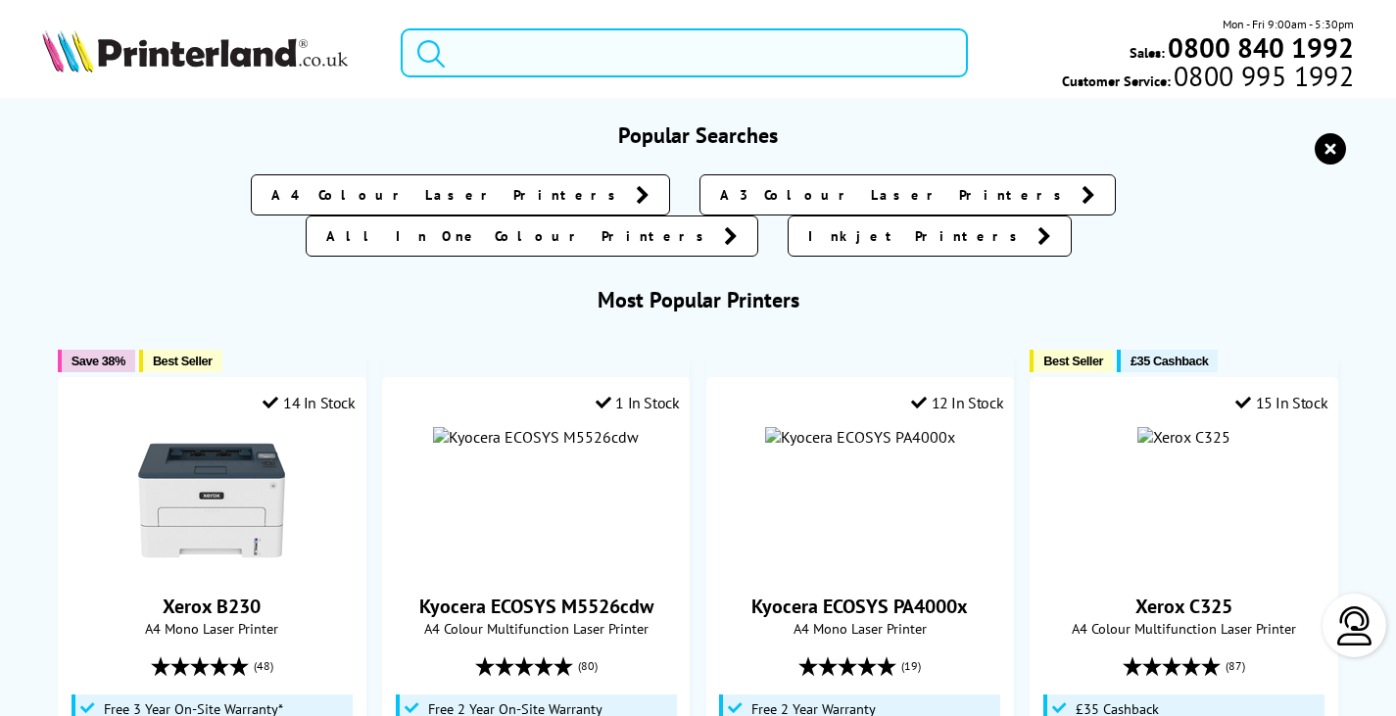
click at [497, 49] on input "search" at bounding box center [684, 52] width 567 height 49
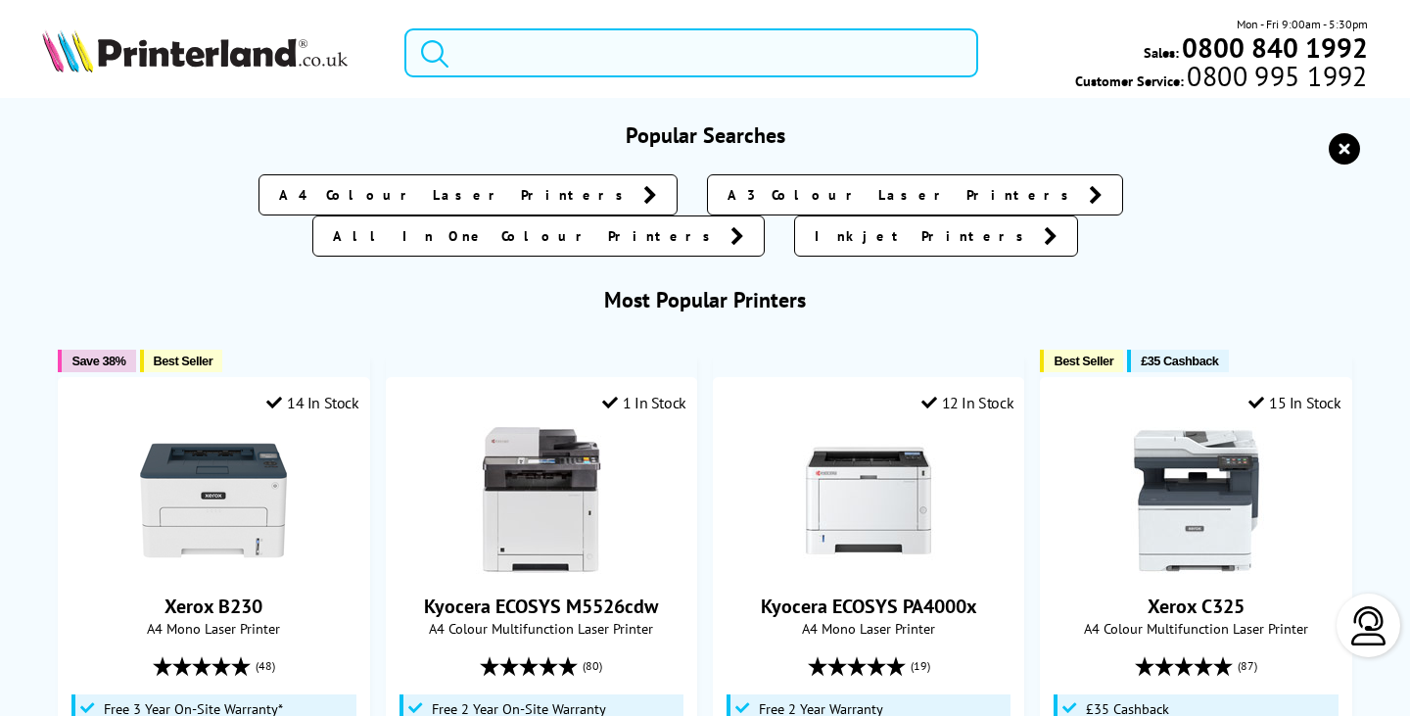
paste input "KYOTK5370VAL"
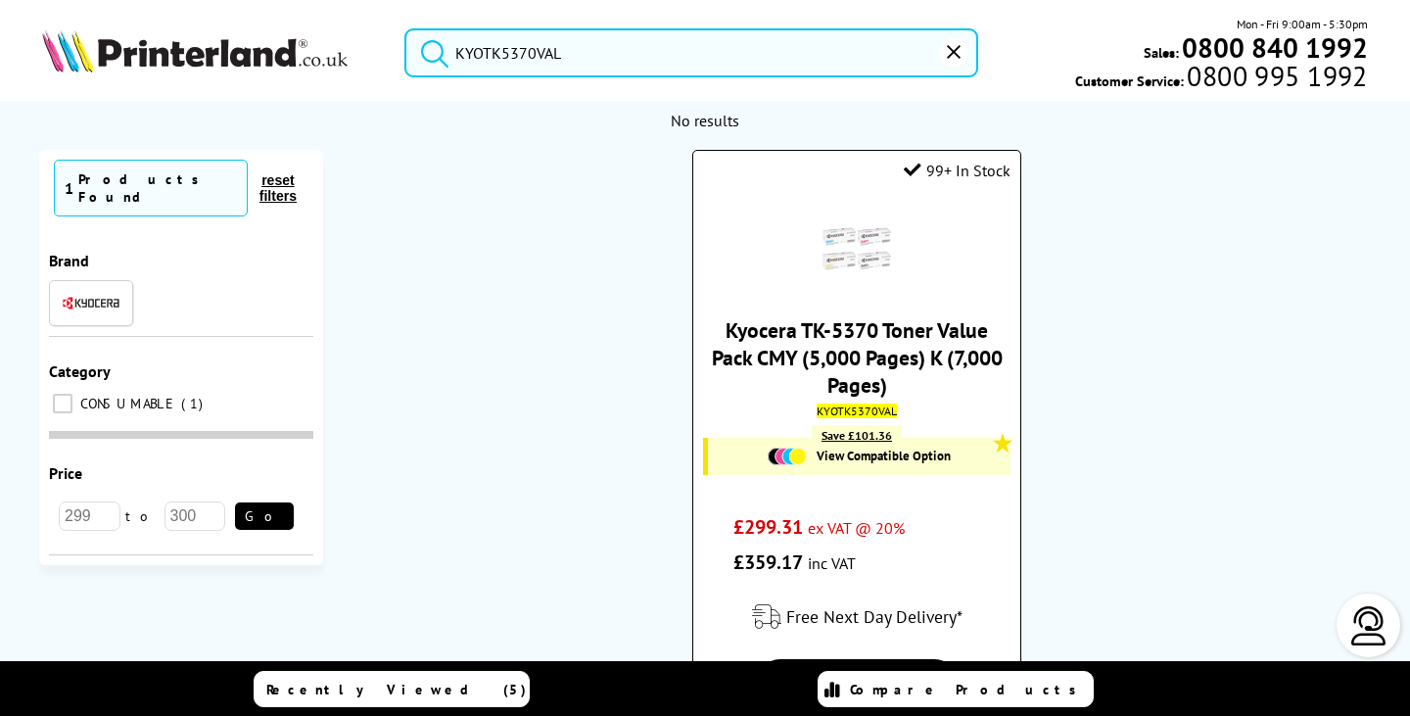
click at [855, 407] on mark "KYOTK5370VAL" at bounding box center [857, 411] width 80 height 15
copy mark "KYOTK5370VAL"
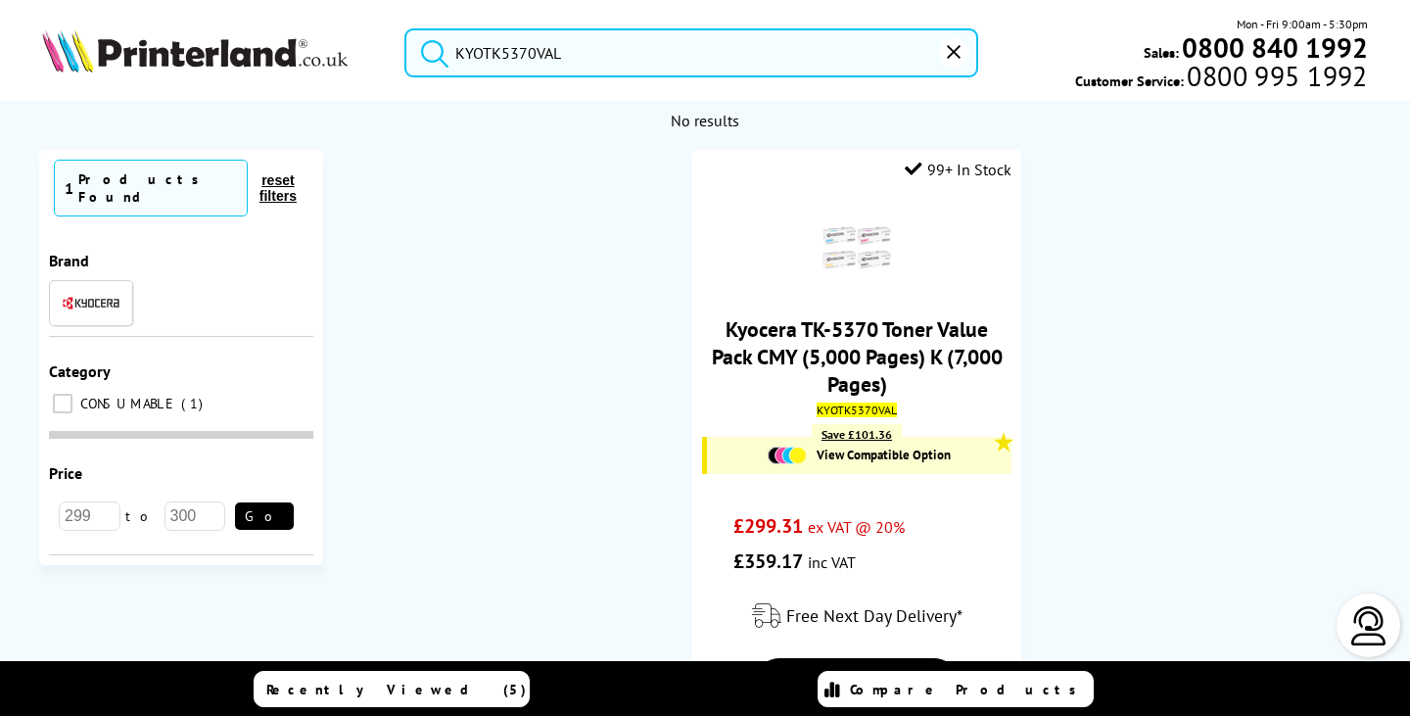
drag, startPoint x: 618, startPoint y: 38, endPoint x: 210, endPoint y: 65, distance: 409.3
click at [210, 65] on div "KYOTK5370VAL Mon - Fri 9:00am - 5:30pm Sales: 0800 840 1992 Customer Service: 0…" at bounding box center [705, 58] width 1410 height 86
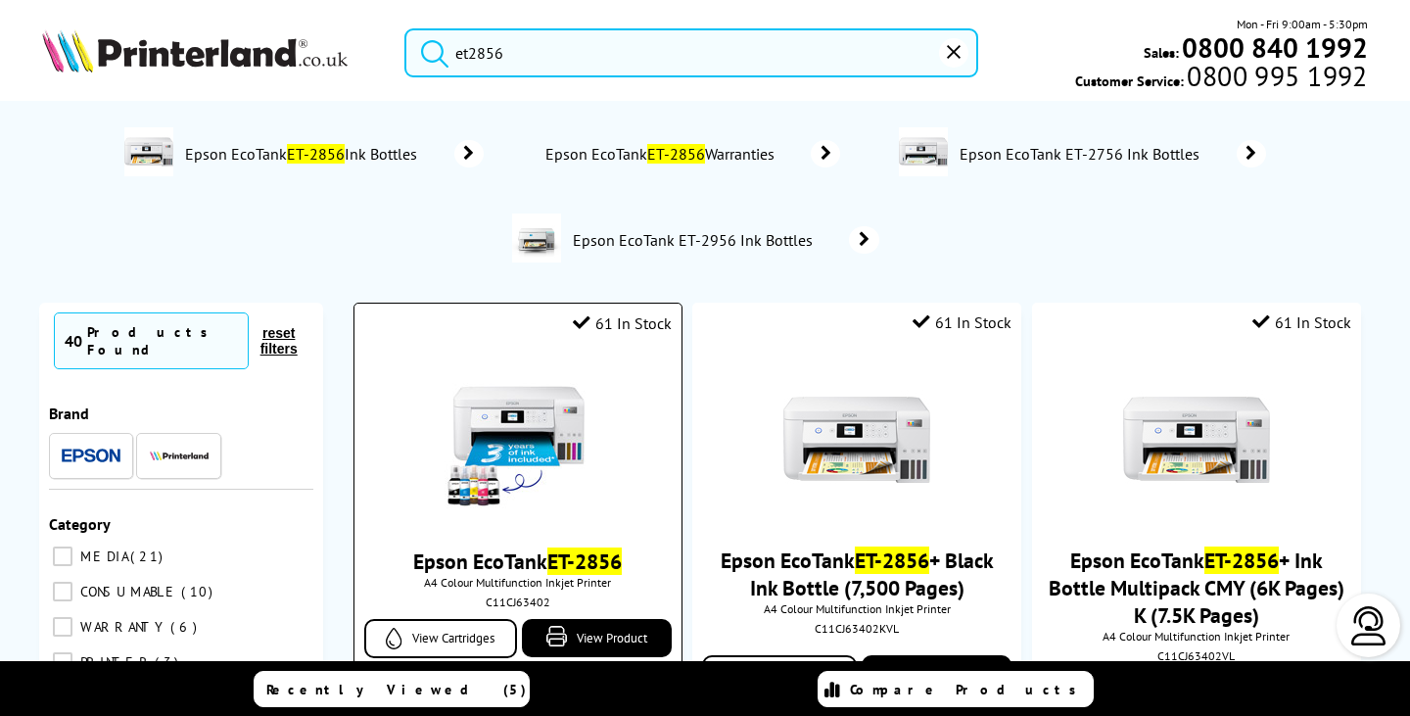
type input "et2856"
click at [553, 453] on img at bounding box center [518, 440] width 147 height 147
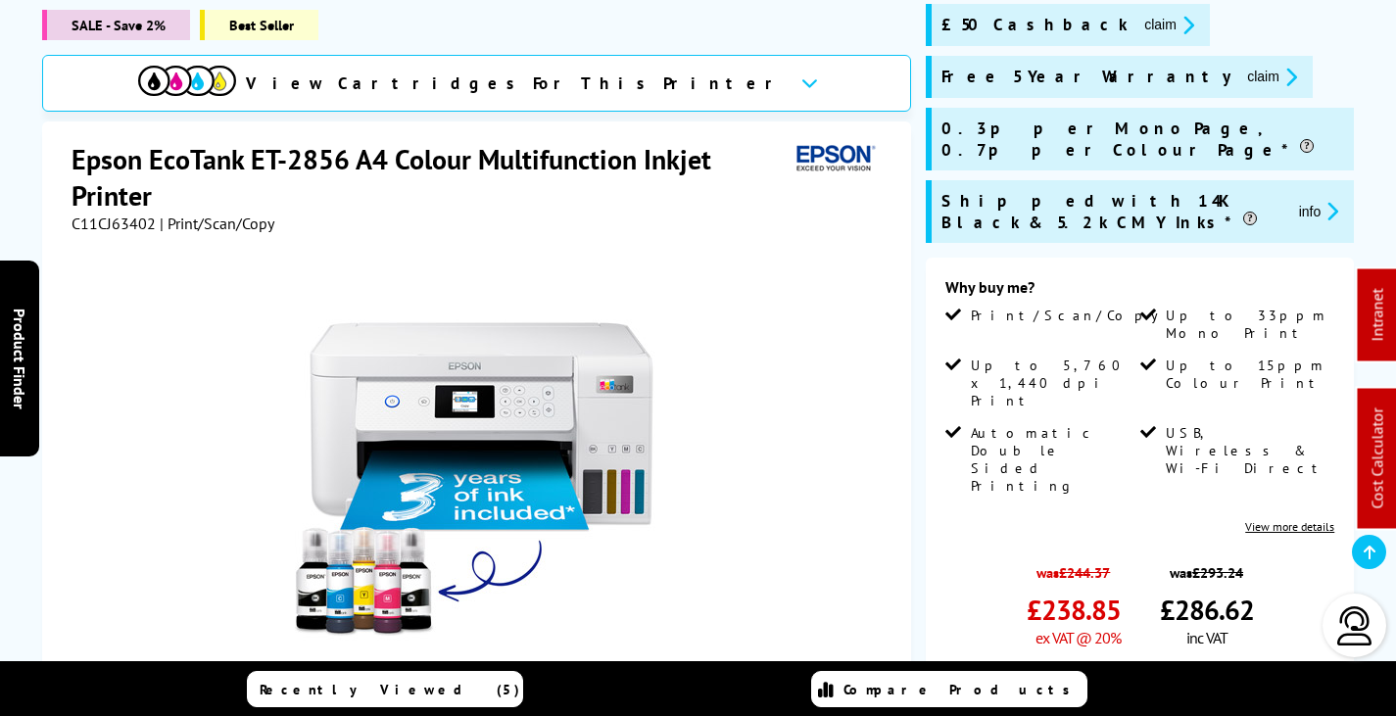
scroll to position [294, 0]
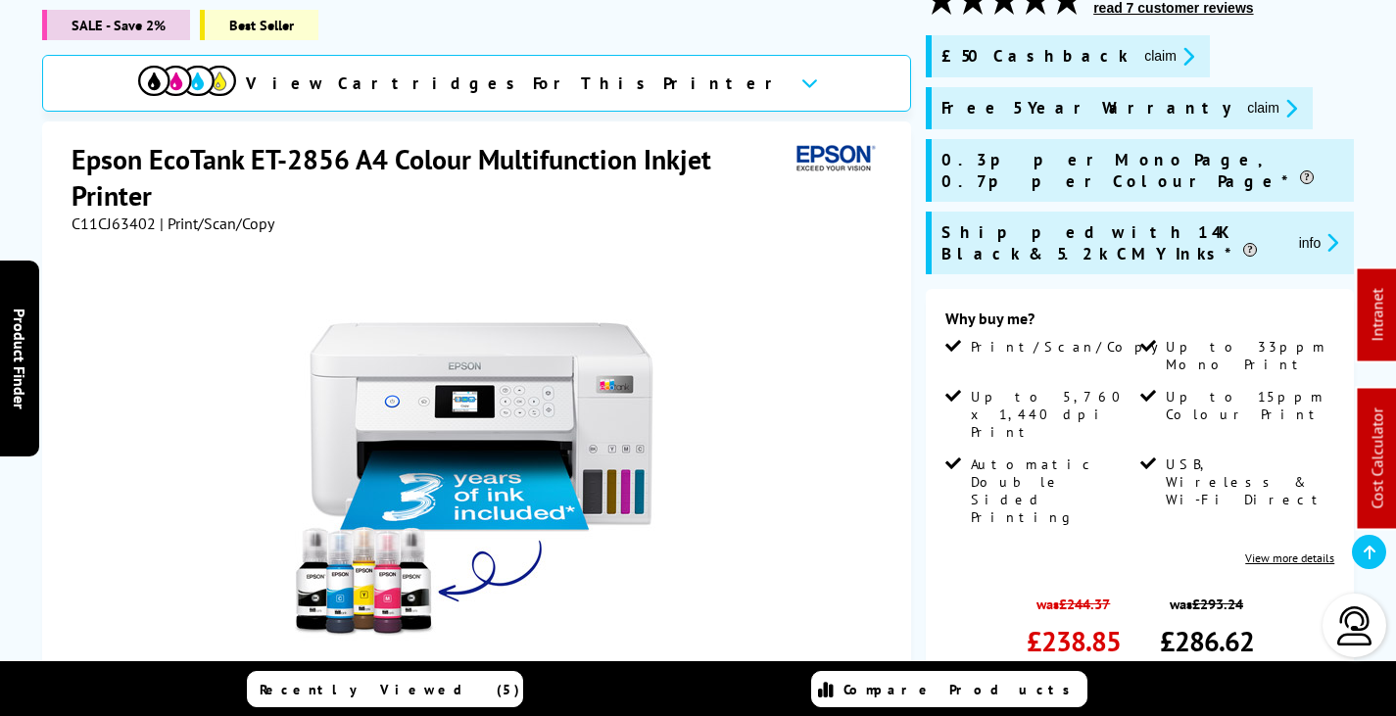
click at [127, 214] on span "C11CJ63402" at bounding box center [114, 224] width 84 height 20
copy span "C11CJ63402"
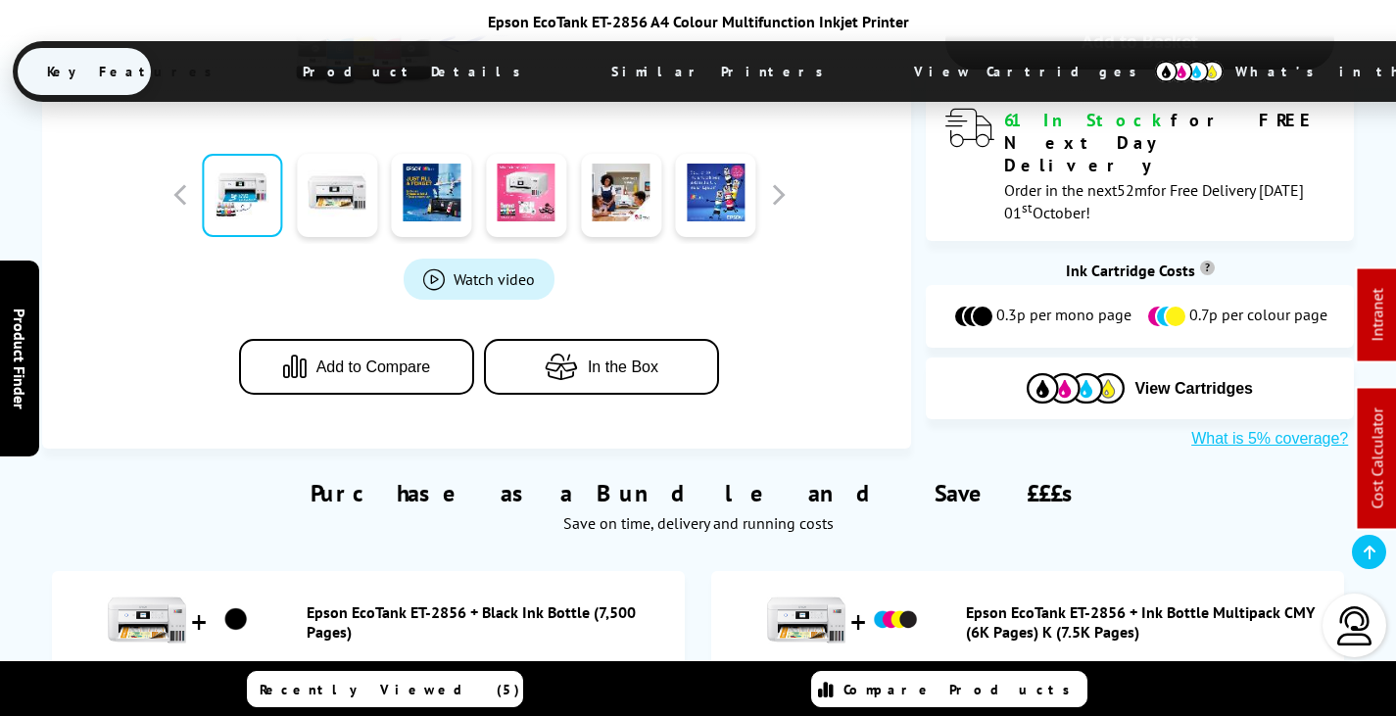
click at [884, 58] on span "View Cartridges" at bounding box center [1034, 71] width 300 height 51
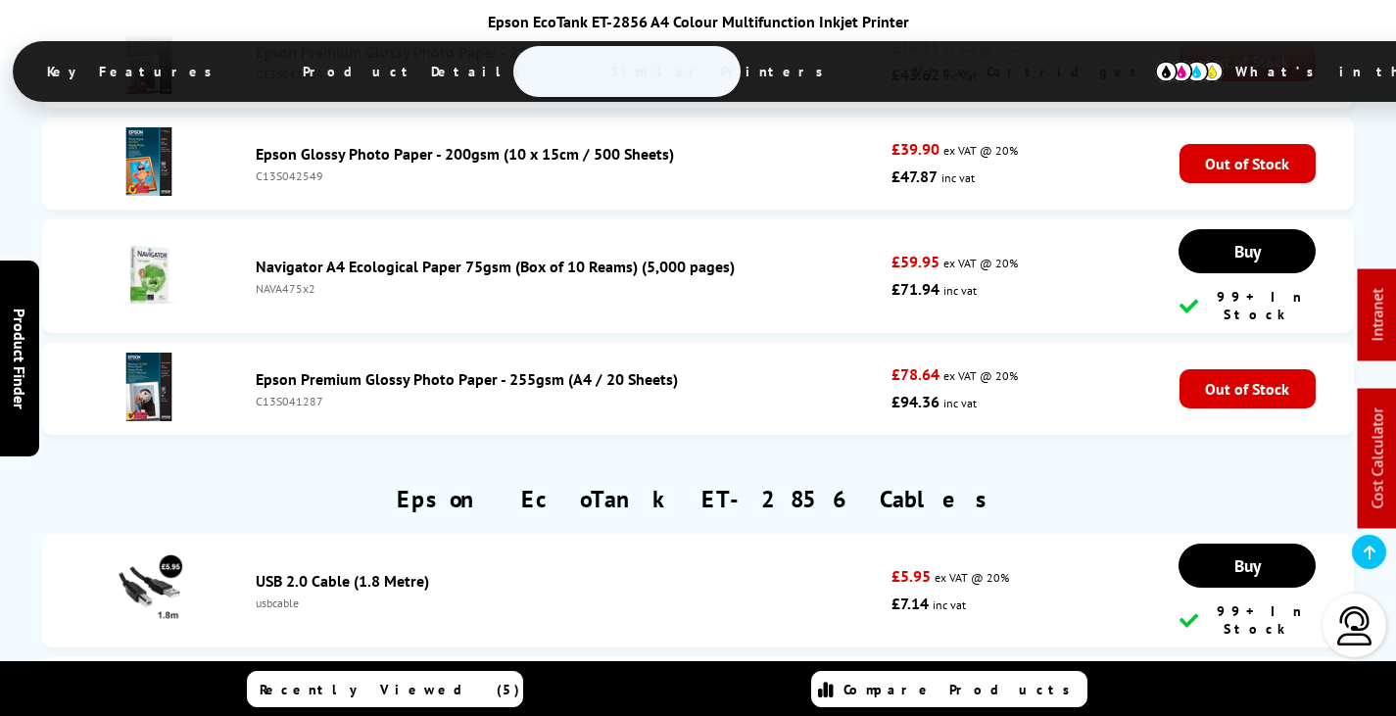
scroll to position [9899, 0]
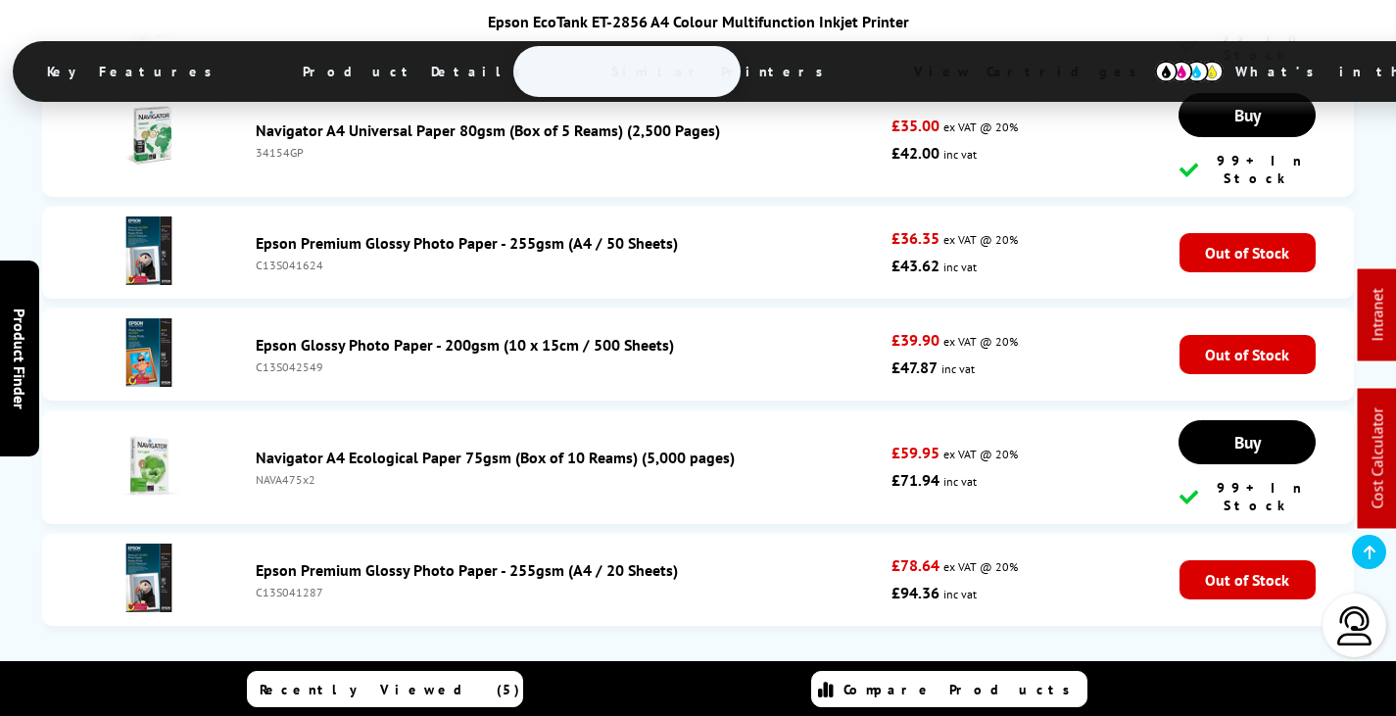
copy div "usbcable3m"
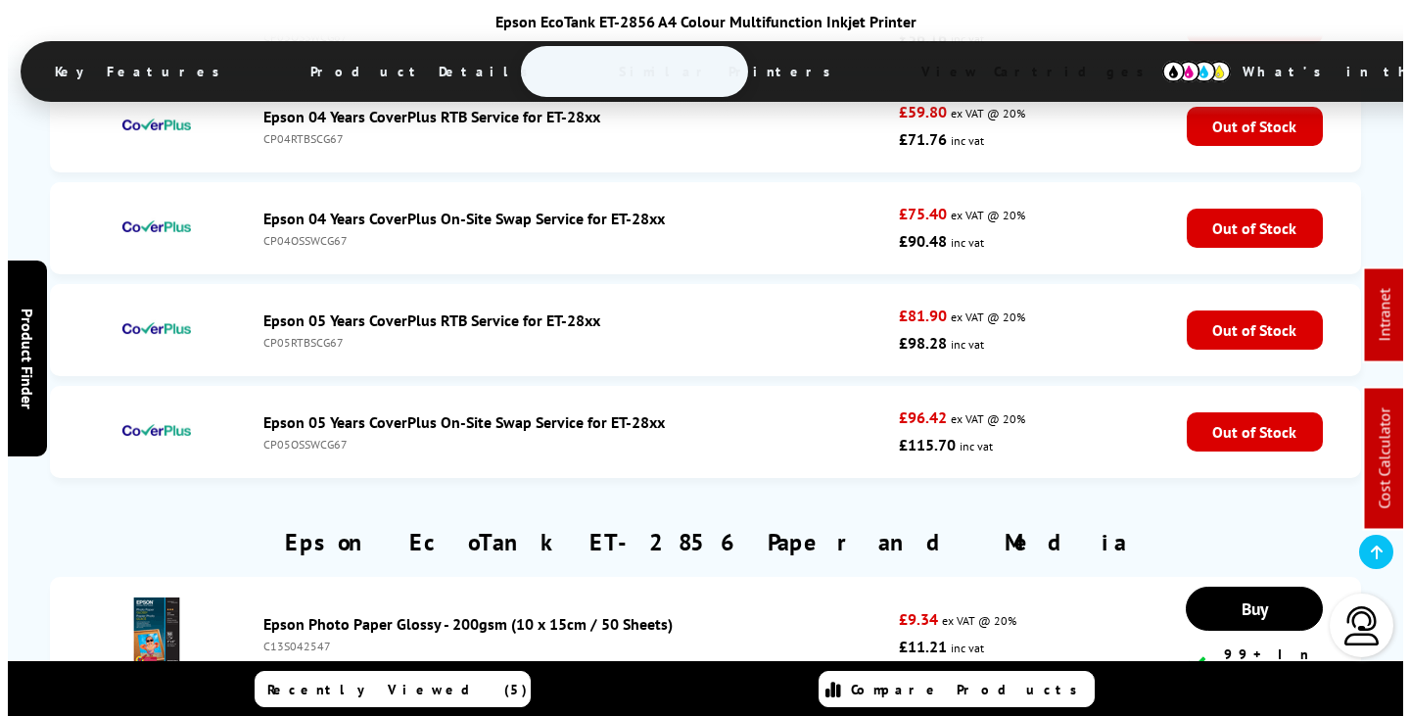
scroll to position [0, 0]
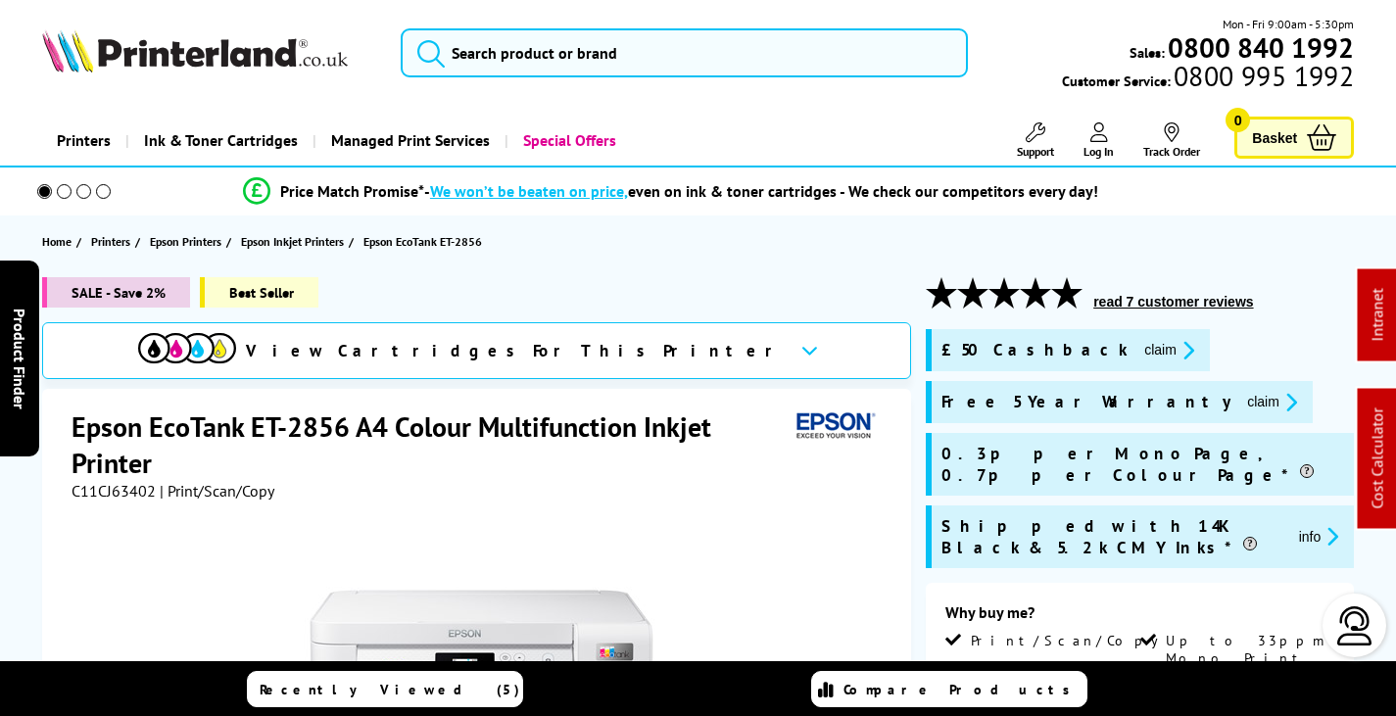
click at [1138, 351] on button "claim" at bounding box center [1169, 350] width 62 height 23
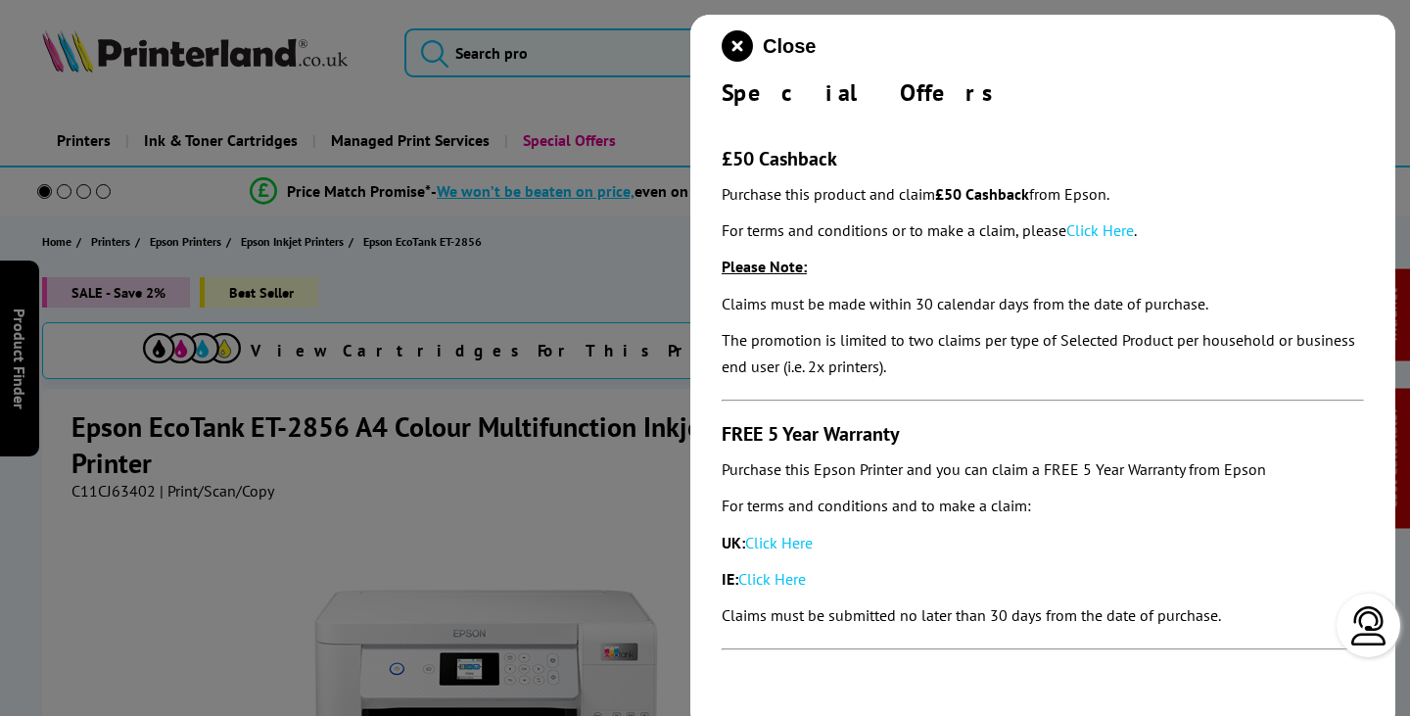
click at [1100, 226] on link "Click Here" at bounding box center [1101, 230] width 68 height 20
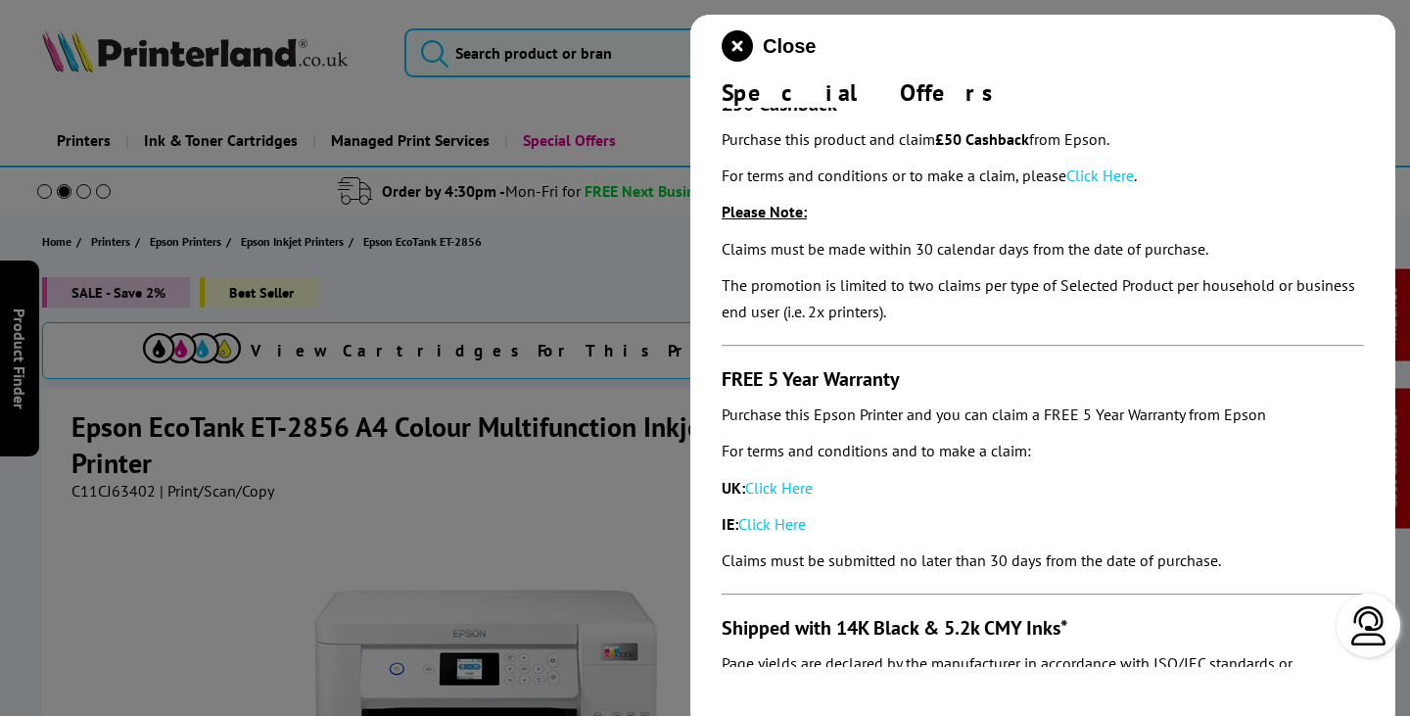
scroll to position [98, 0]
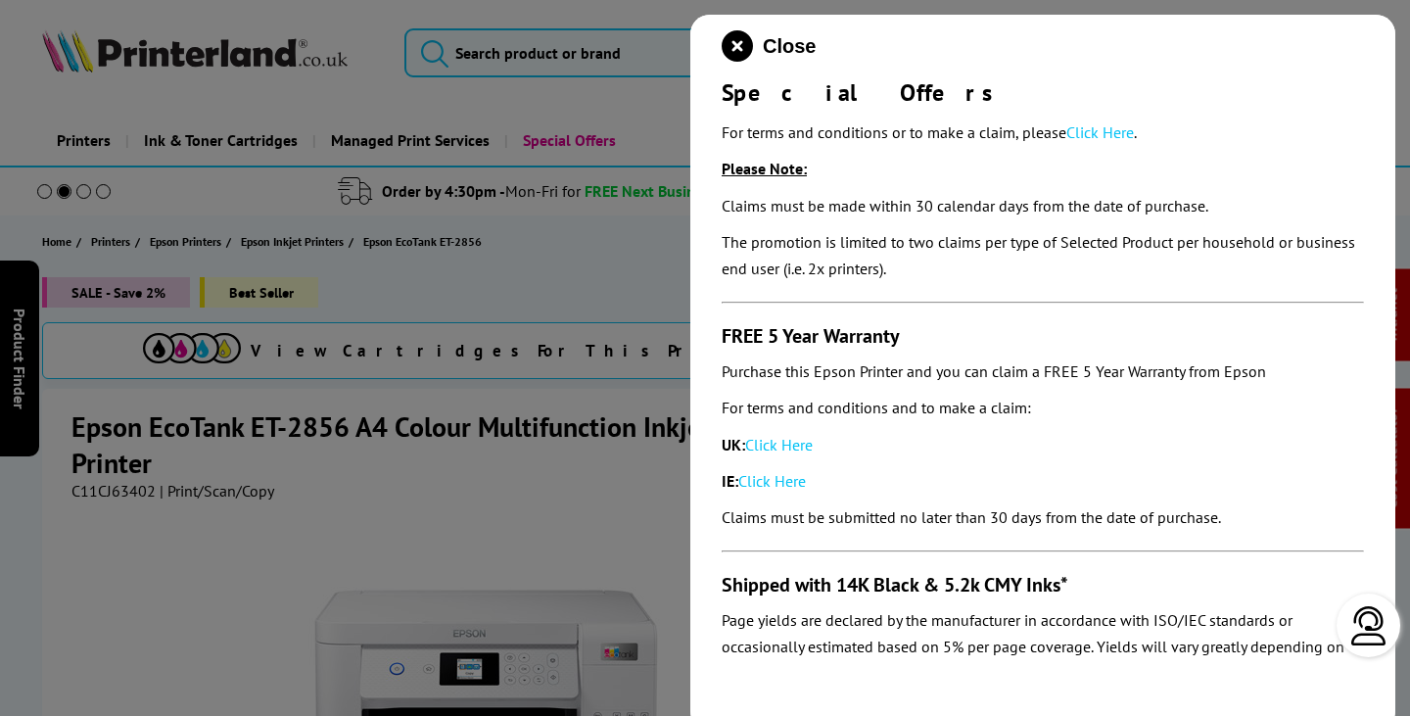
click at [791, 439] on link "Click Here" at bounding box center [779, 445] width 68 height 20
click at [731, 48] on icon "close modal" at bounding box center [737, 45] width 31 height 31
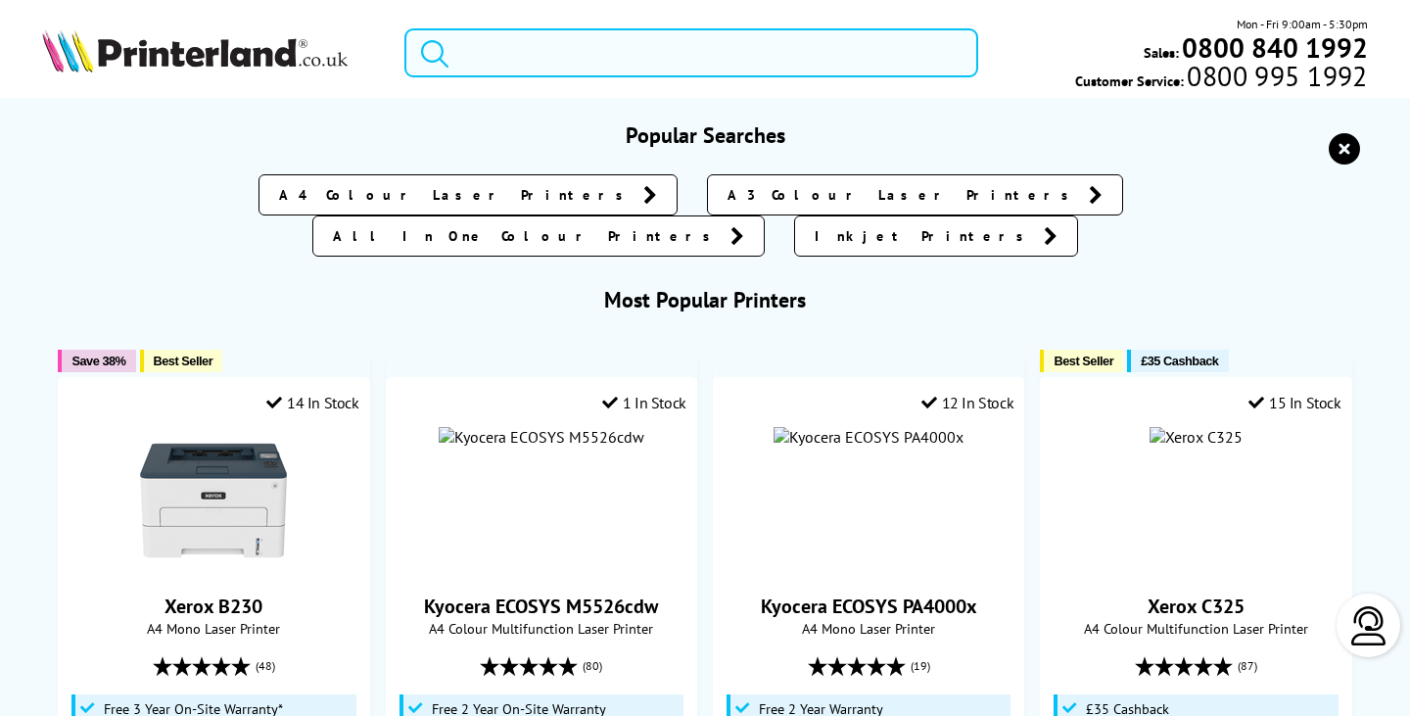
click at [697, 59] on input "search" at bounding box center [691, 52] width 573 height 49
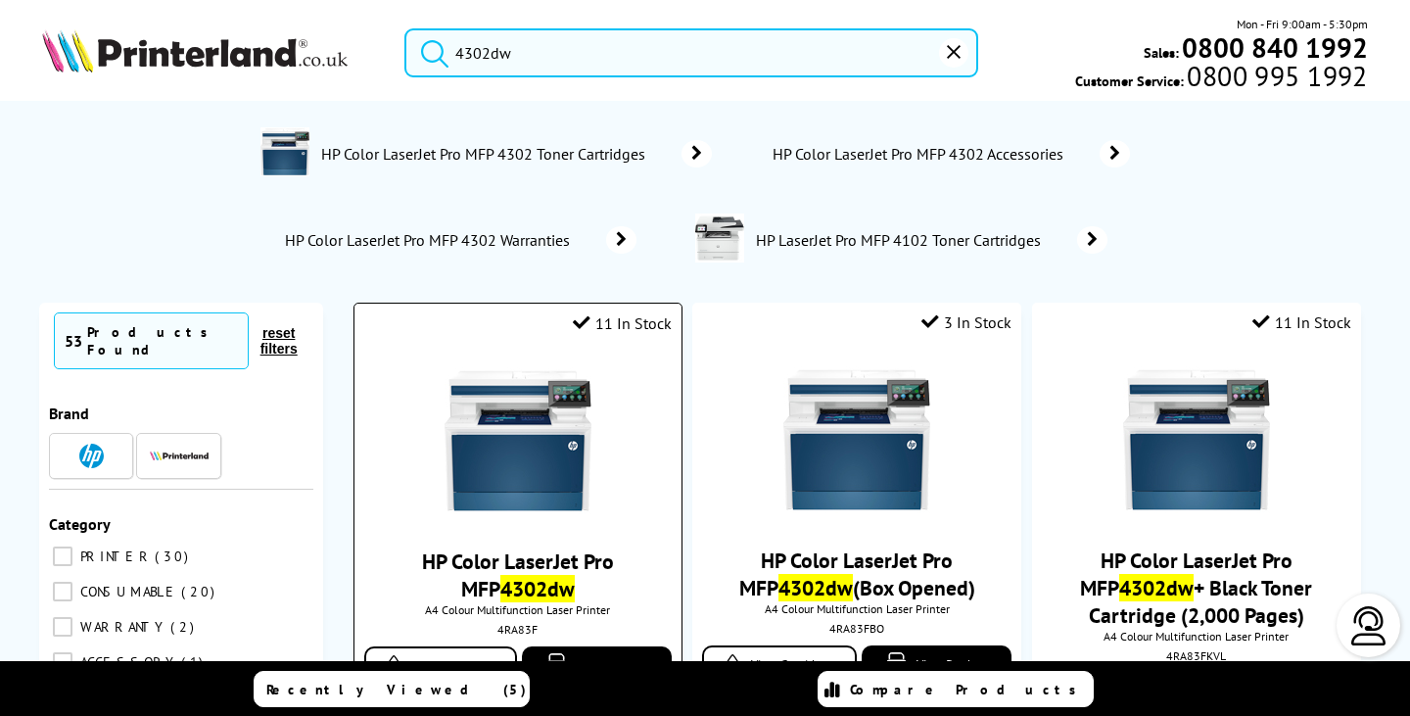
type input "4302dw"
click at [545, 450] on img at bounding box center [518, 440] width 147 height 147
